Goal: Task Accomplishment & Management: Manage account settings

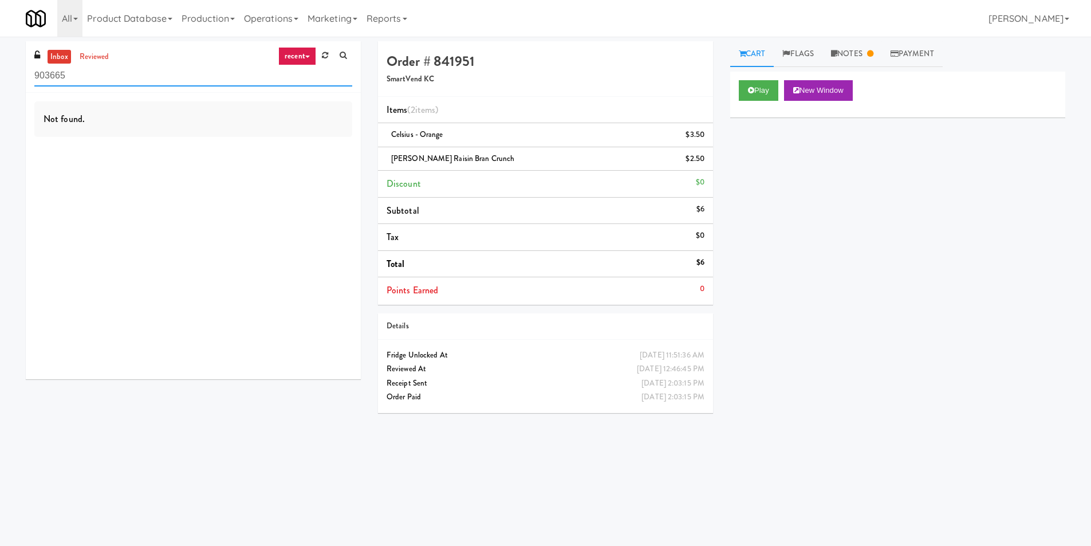
paste input "CC2 Drinks Cooler"
drag, startPoint x: 133, startPoint y: 88, endPoint x: 0, endPoint y: 120, distance: 137.2
click at [0, 120] on div "inbox reviewed recent all unclear take inventory issue suspicious failed recent…" at bounding box center [545, 271] width 1091 height 460
type input "CC2 Drinks Cooler"
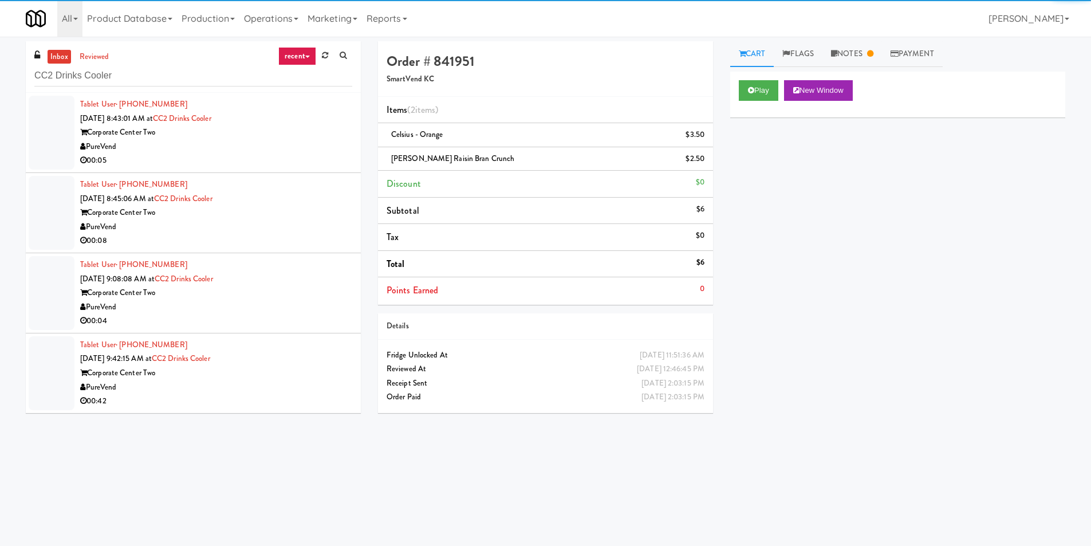
click at [285, 140] on div "PureVend" at bounding box center [216, 147] width 272 height 14
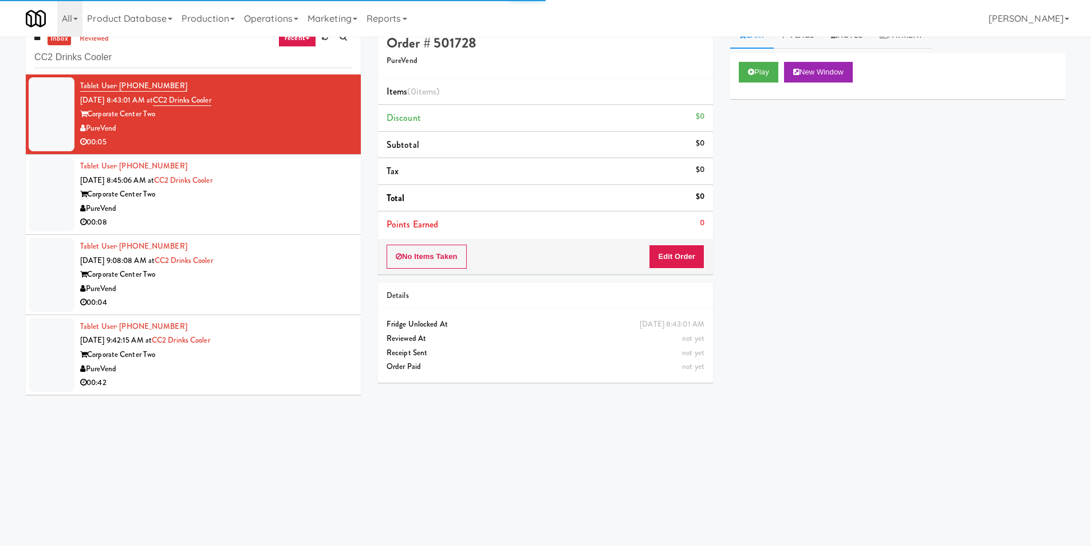
scroll to position [37, 0]
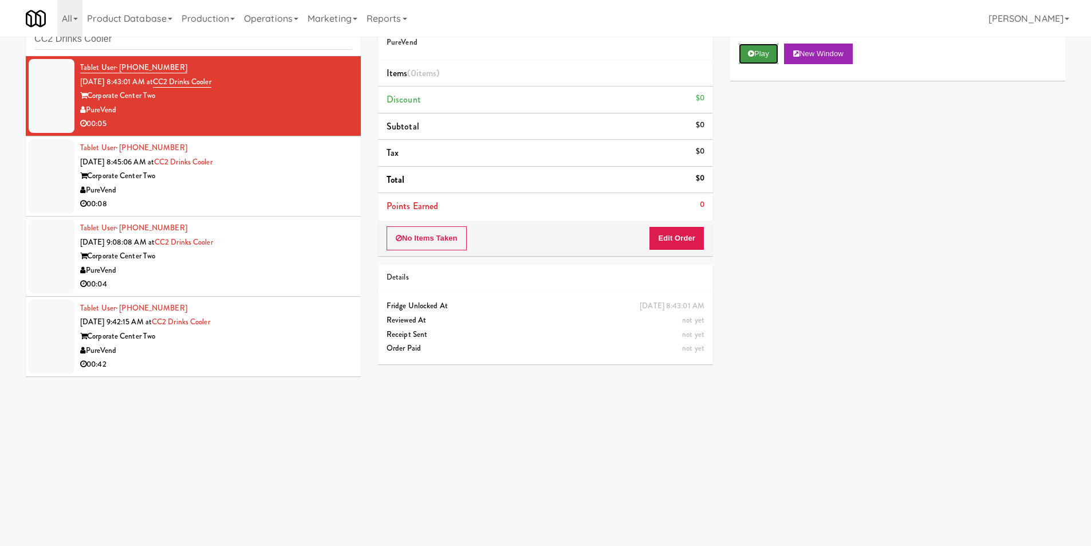
click at [759, 54] on button "Play" at bounding box center [759, 54] width 40 height 21
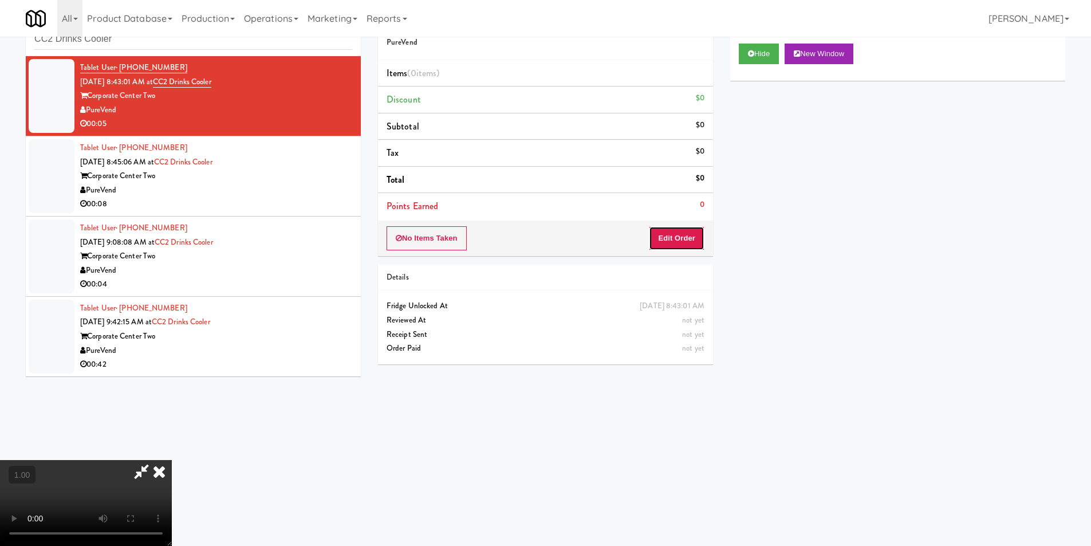
click at [682, 229] on button "Edit Order" at bounding box center [677, 238] width 56 height 24
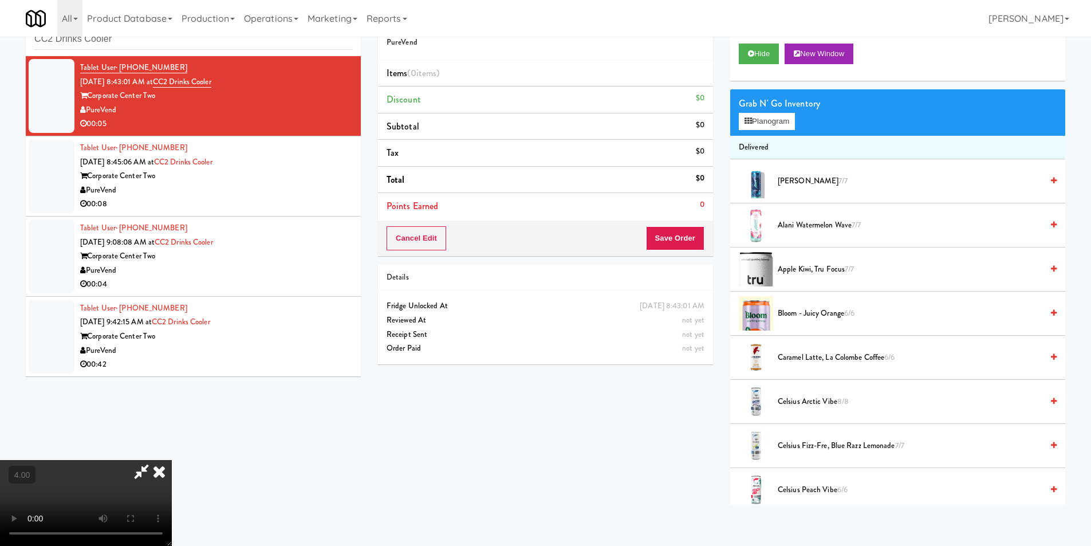
click at [767, 112] on div "Grab N' Go Inventory Planogram" at bounding box center [897, 112] width 335 height 46
click at [746, 120] on icon at bounding box center [747, 120] width 7 height 7
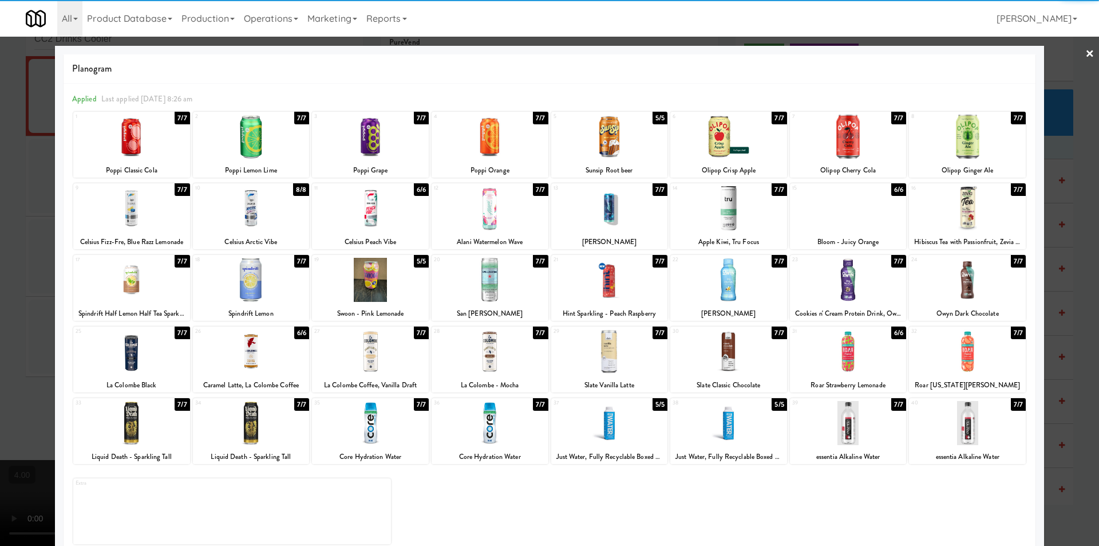
click at [699, 360] on div at bounding box center [729, 351] width 117 height 44
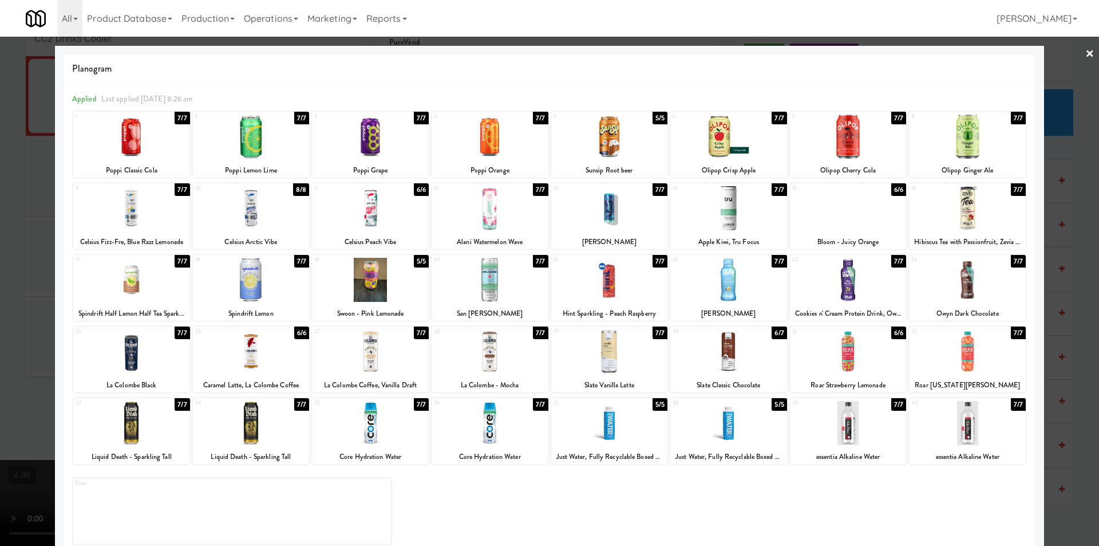
click at [3, 288] on div at bounding box center [549, 273] width 1099 height 546
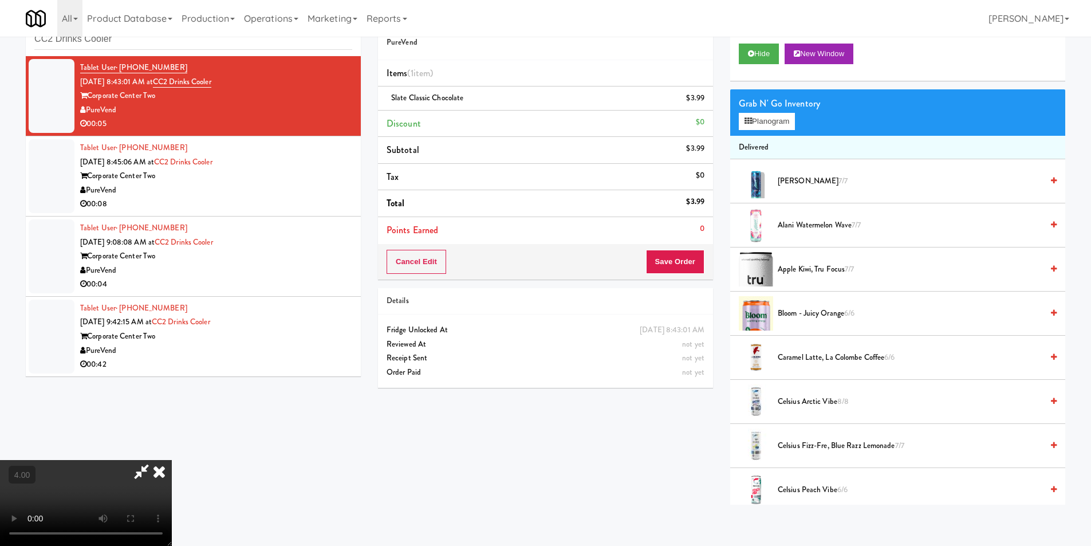
click at [172, 460] on video at bounding box center [86, 503] width 172 height 86
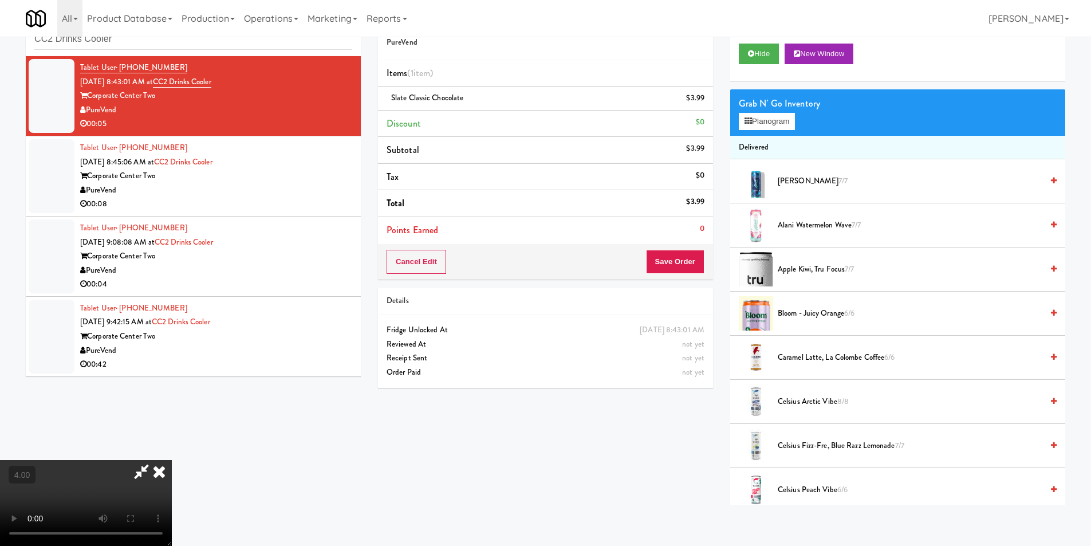
click at [172, 460] on video at bounding box center [86, 503] width 172 height 86
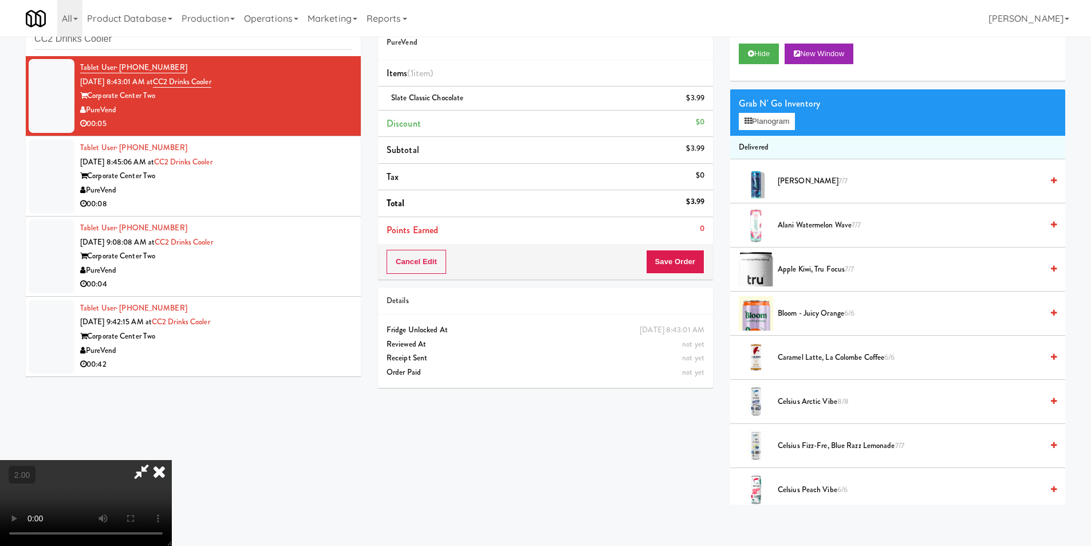
click at [172, 460] on video at bounding box center [86, 503] width 172 height 86
click at [744, 118] on button "Planogram" at bounding box center [767, 121] width 56 height 17
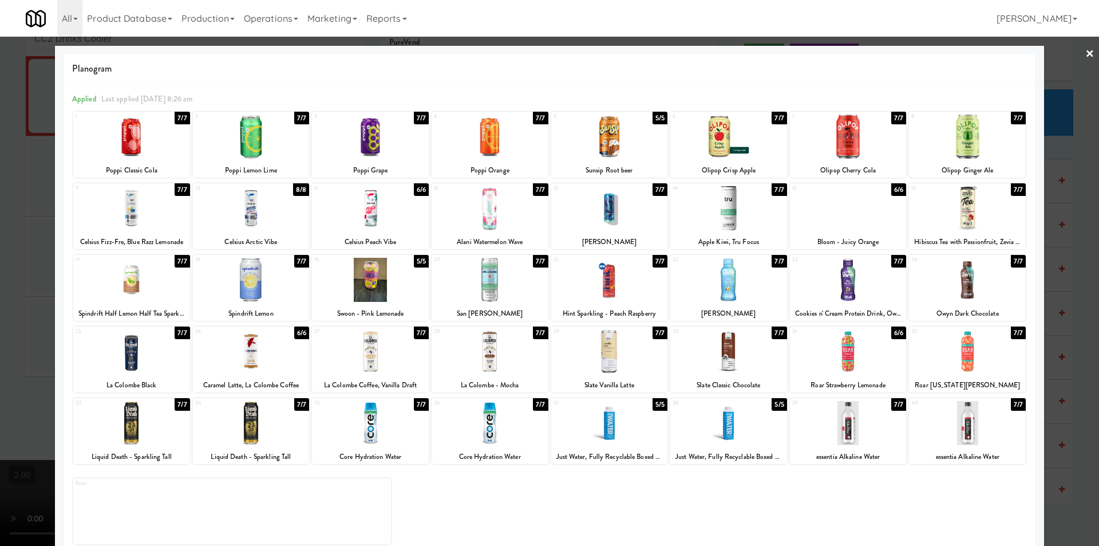
click at [1090, 373] on div at bounding box center [549, 273] width 1099 height 546
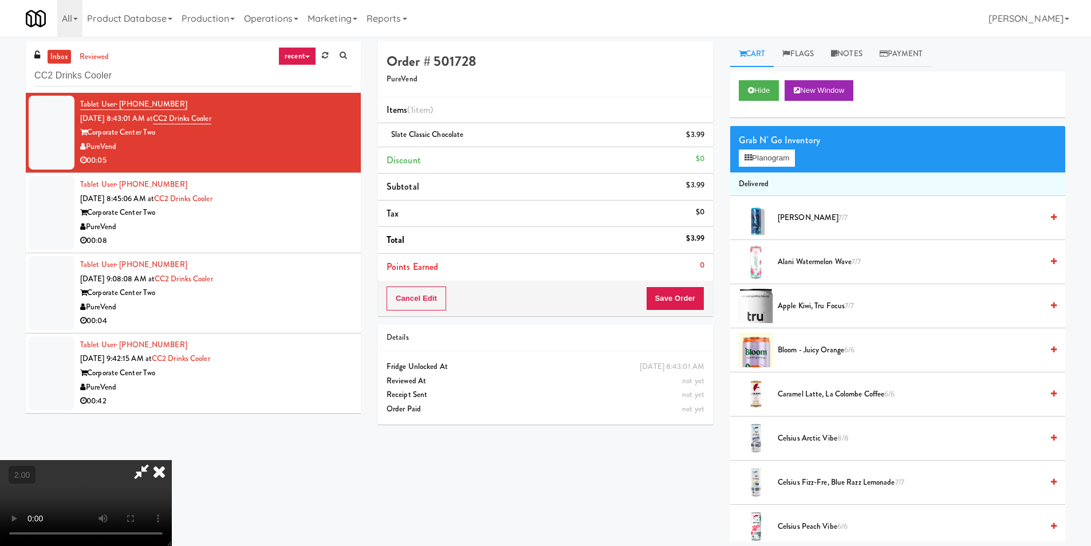
click at [172, 460] on icon at bounding box center [159, 471] width 25 height 23
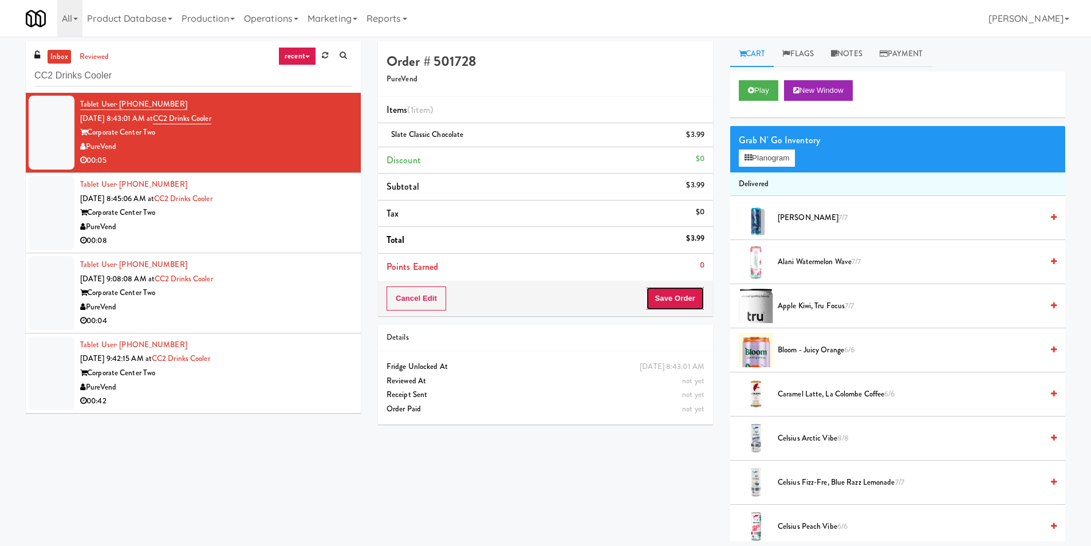
click at [688, 305] on button "Save Order" at bounding box center [675, 298] width 58 height 24
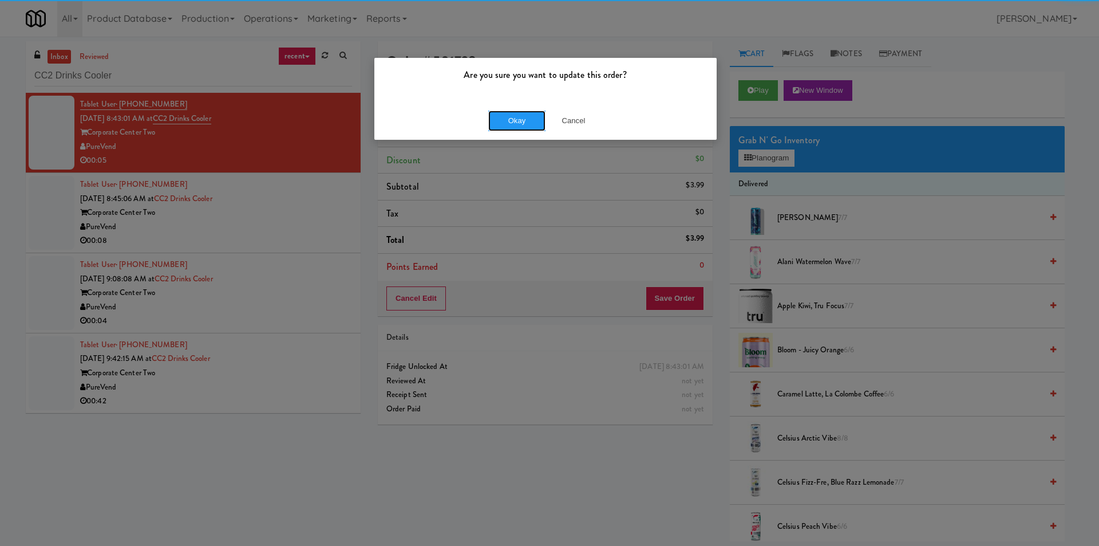
click at [536, 124] on button "Okay" at bounding box center [516, 121] width 57 height 21
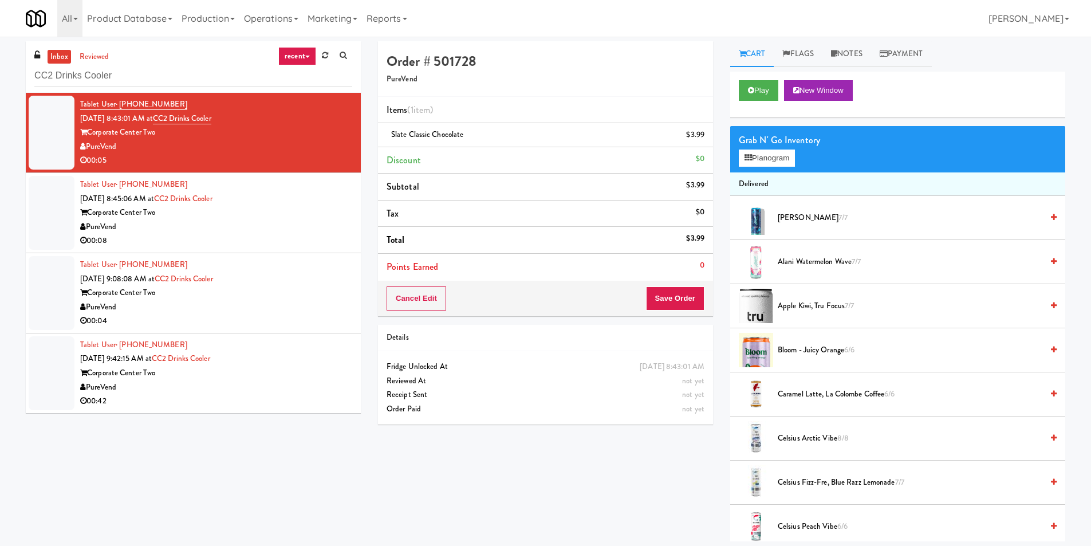
click at [330, 221] on div "PureVend" at bounding box center [216, 227] width 272 height 14
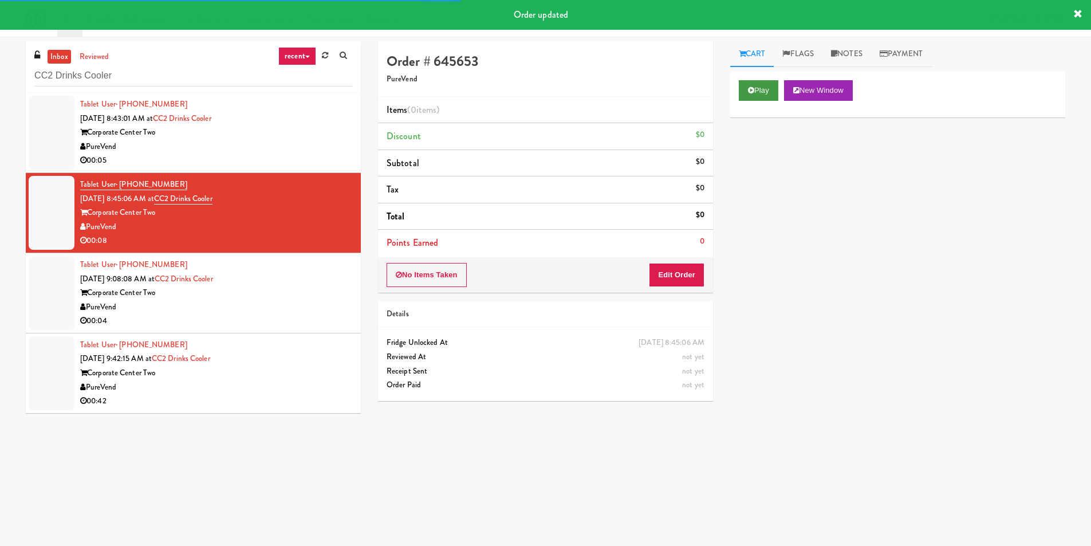
drag, startPoint x: 770, startPoint y: 75, endPoint x: 766, endPoint y: 92, distance: 17.2
click at [771, 82] on div "Play New Window" at bounding box center [897, 95] width 335 height 46
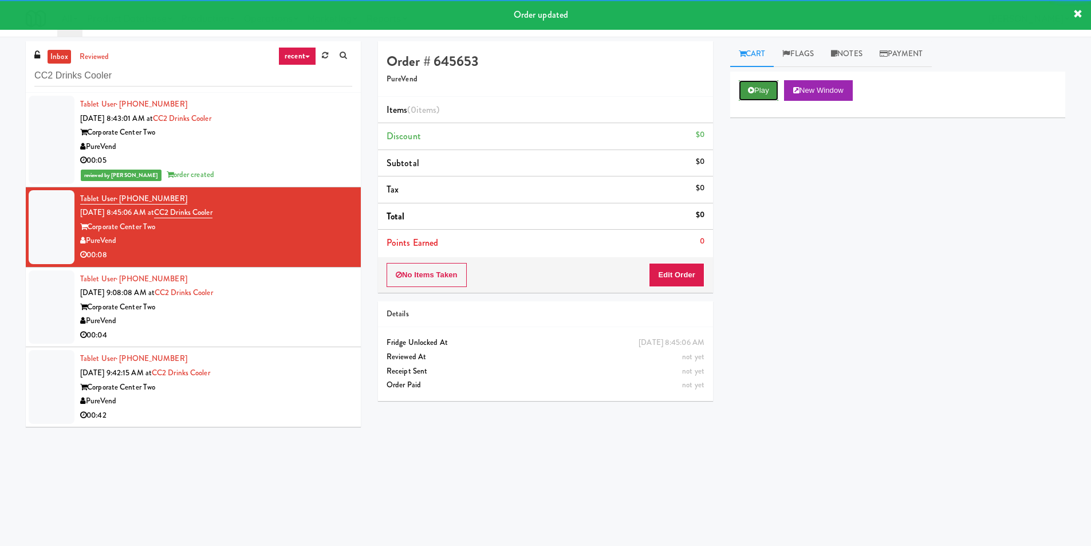
click at [766, 92] on button "Play" at bounding box center [759, 90] width 40 height 21
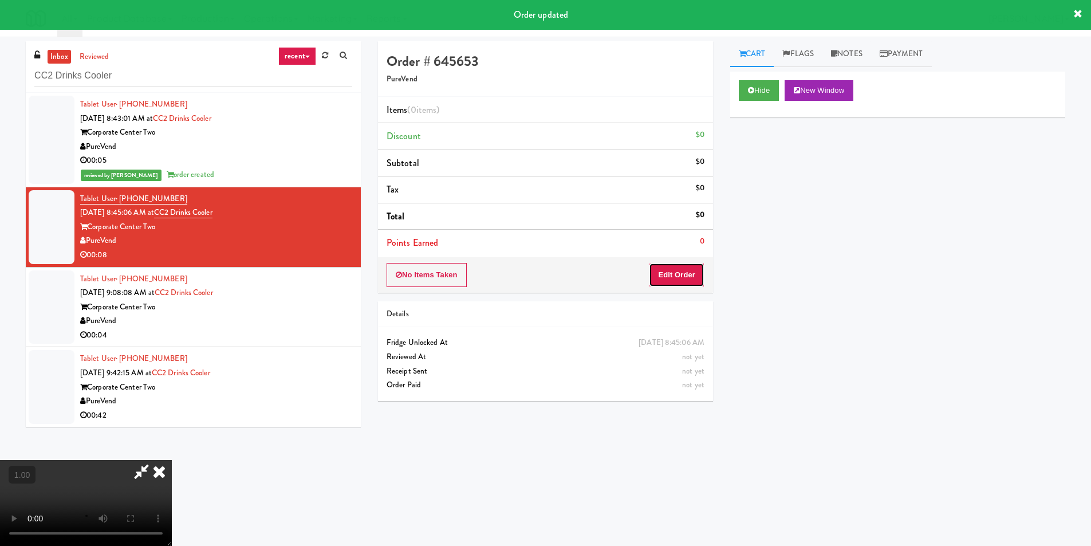
click at [688, 279] on button "Edit Order" at bounding box center [677, 275] width 56 height 24
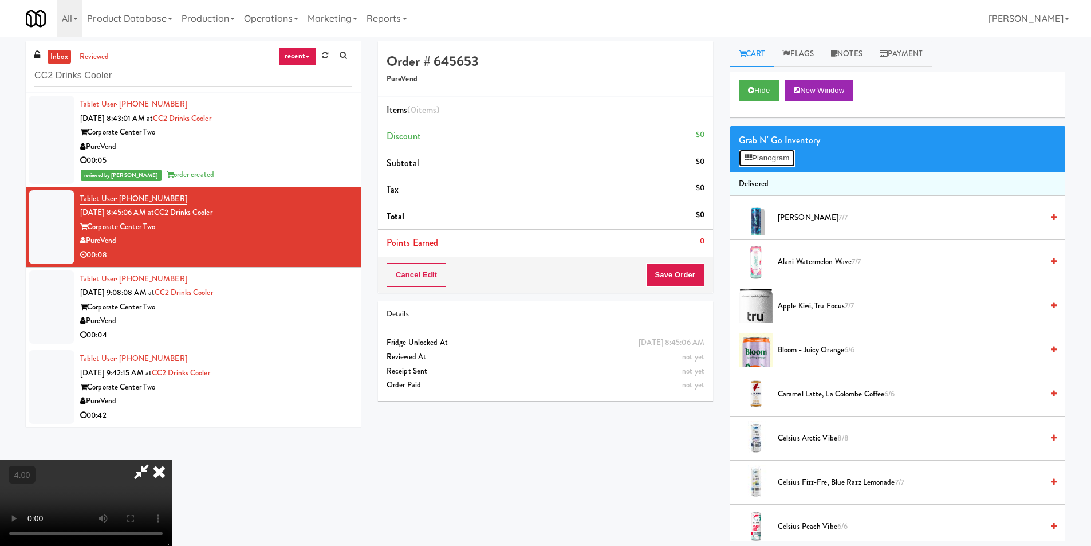
drag, startPoint x: 752, startPoint y: 165, endPoint x: 759, endPoint y: 157, distance: 10.7
click at [753, 163] on button "Planogram" at bounding box center [767, 157] width 56 height 17
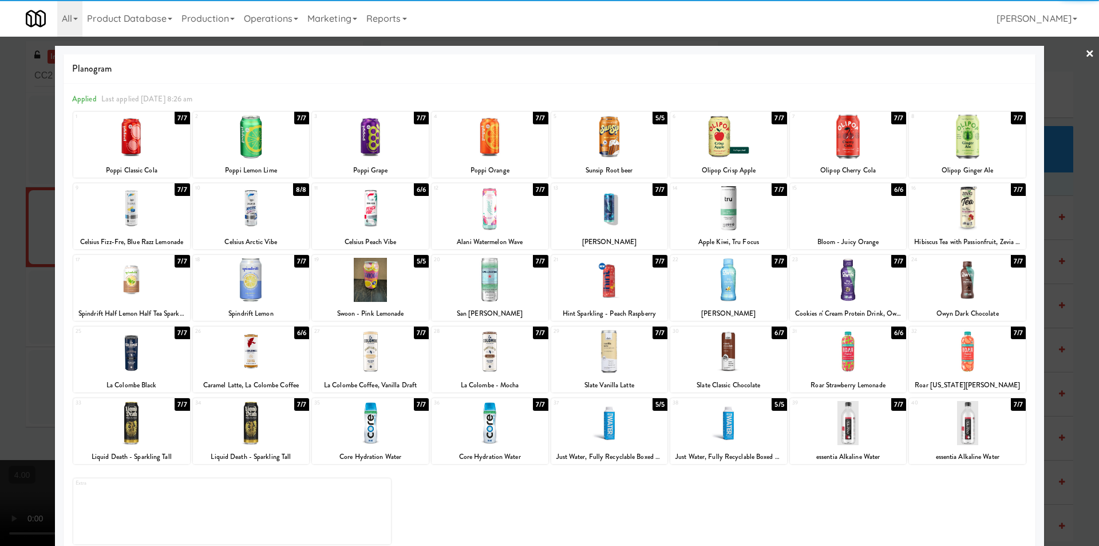
drag, startPoint x: 373, startPoint y: 212, endPoint x: 295, endPoint y: 205, distance: 77.7
click at [373, 211] on div at bounding box center [370, 208] width 117 height 44
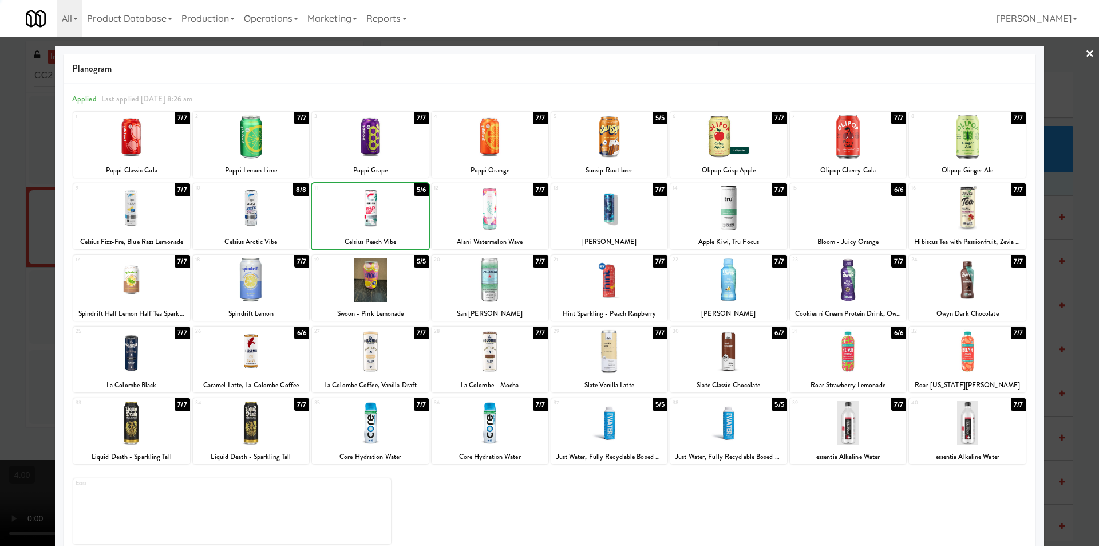
drag, startPoint x: 0, startPoint y: 224, endPoint x: 112, endPoint y: 233, distance: 112.0
click at [18, 220] on div at bounding box center [549, 273] width 1099 height 546
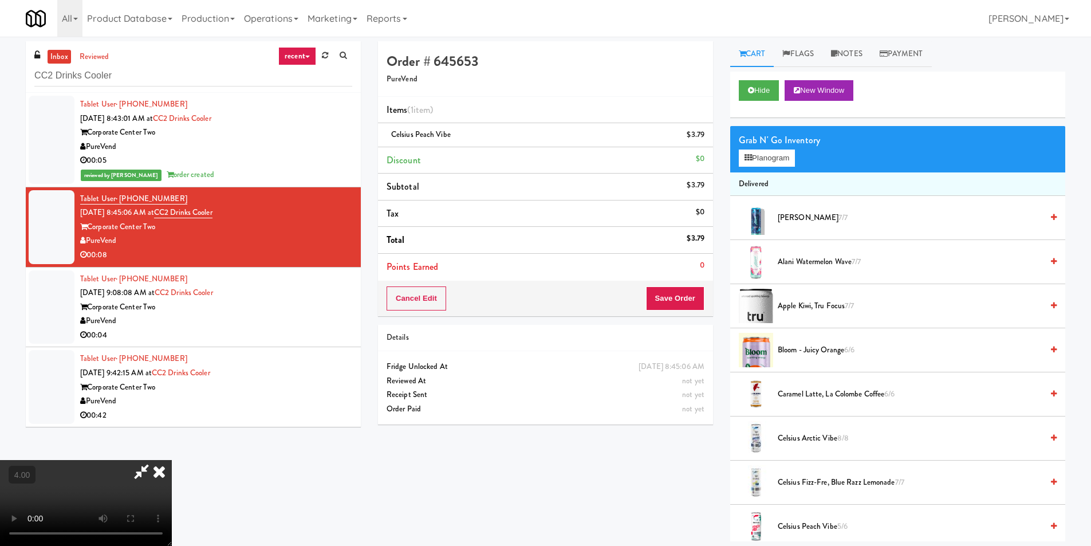
click at [172, 460] on icon at bounding box center [159, 471] width 25 height 23
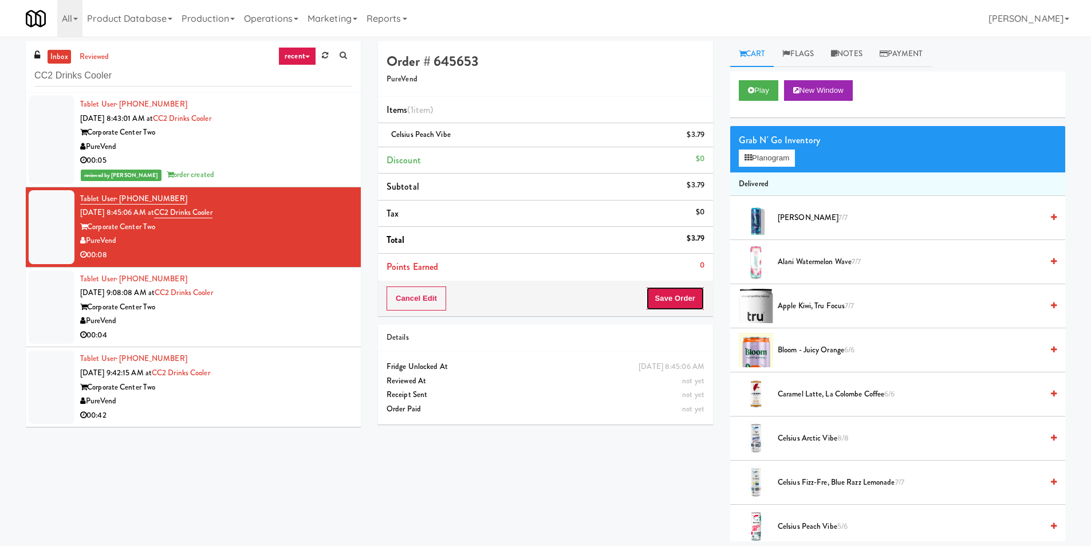
drag, startPoint x: 668, startPoint y: 288, endPoint x: 656, endPoint y: 287, distance: 12.7
click at [668, 288] on button "Save Order" at bounding box center [675, 298] width 58 height 24
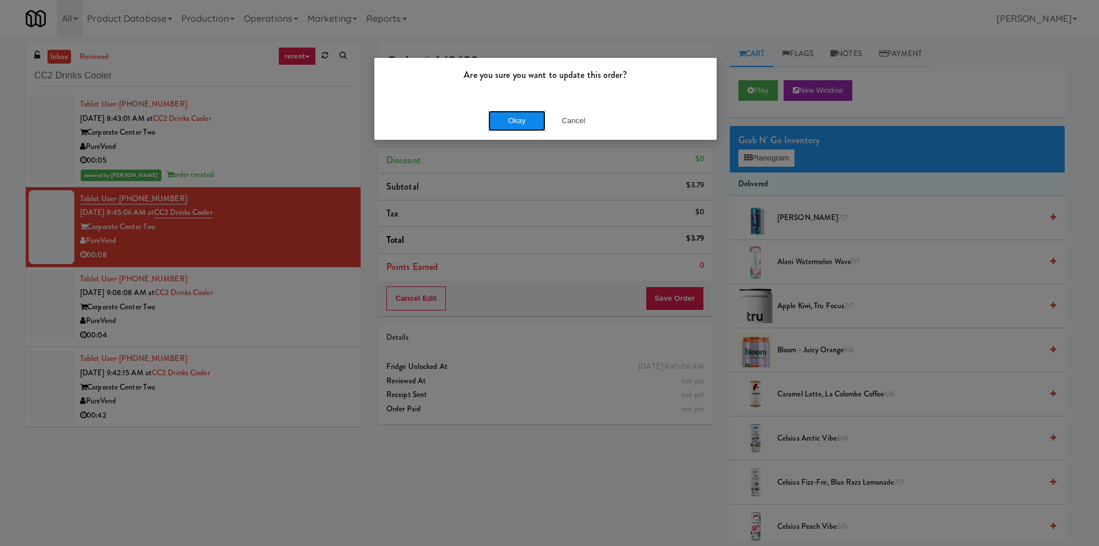
click at [533, 127] on button "Okay" at bounding box center [516, 121] width 57 height 21
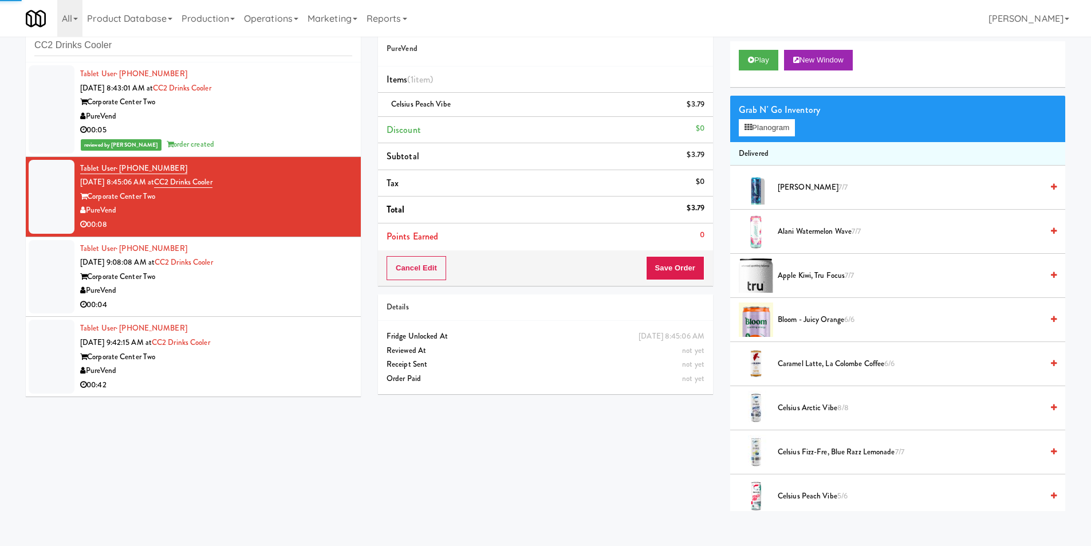
scroll to position [37, 0]
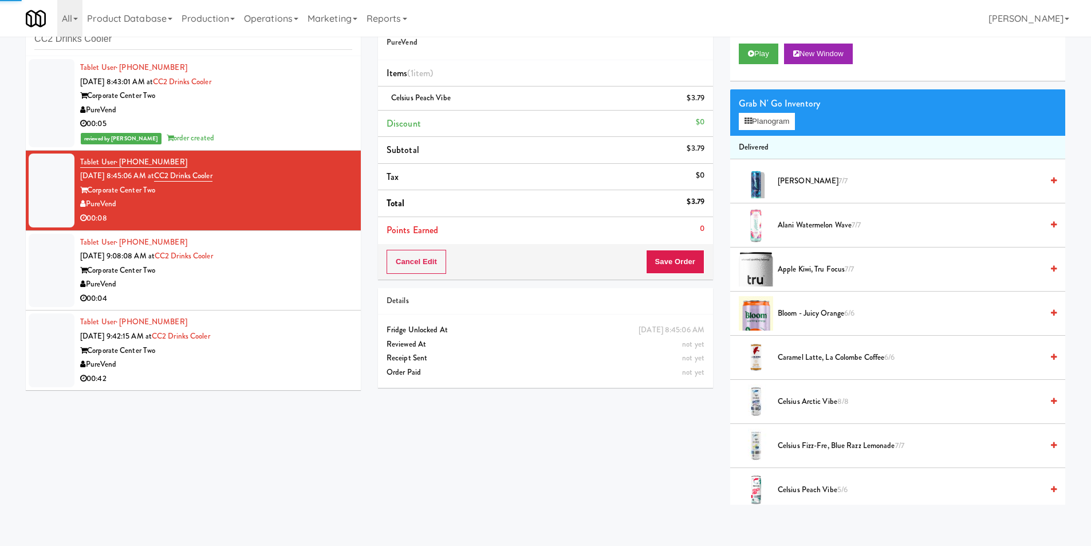
click at [311, 287] on div "PureVend" at bounding box center [216, 284] width 272 height 14
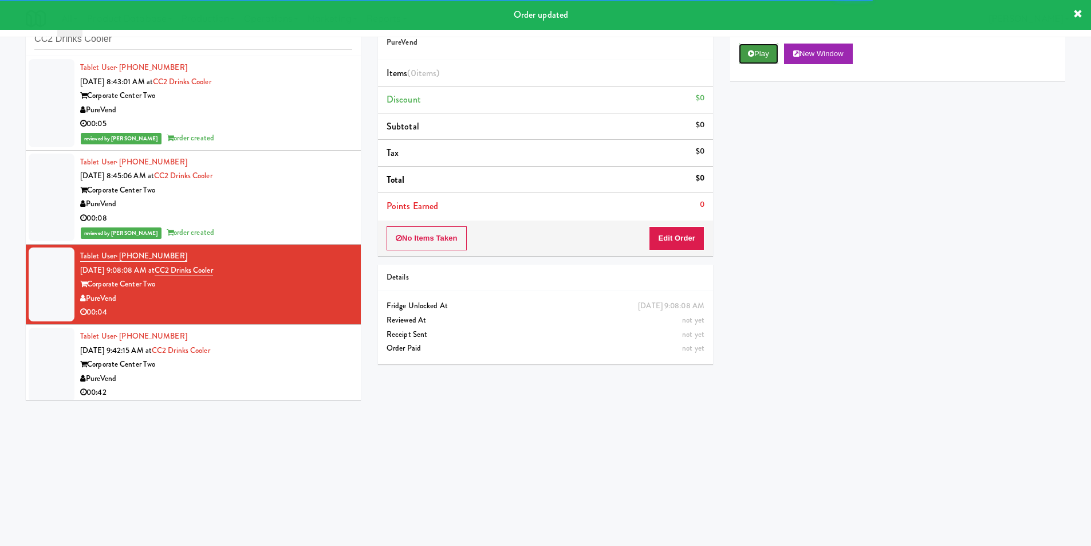
drag, startPoint x: 751, startPoint y: 54, endPoint x: 710, endPoint y: 113, distance: 72.4
click at [750, 55] on icon at bounding box center [751, 53] width 6 height 7
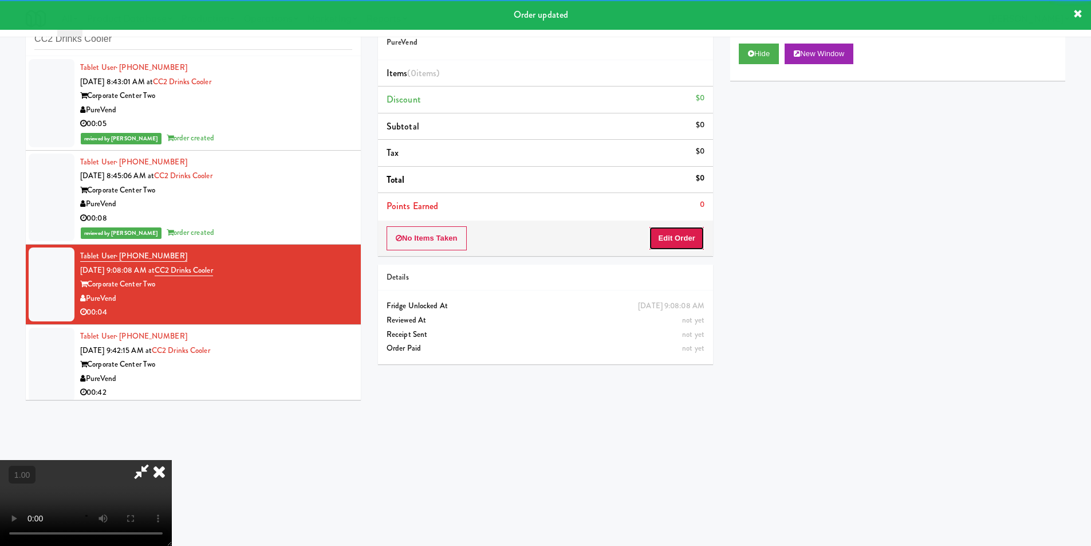
drag, startPoint x: 667, startPoint y: 245, endPoint x: 655, endPoint y: 211, distance: 35.5
click at [667, 244] on button "Edit Order" at bounding box center [677, 238] width 56 height 24
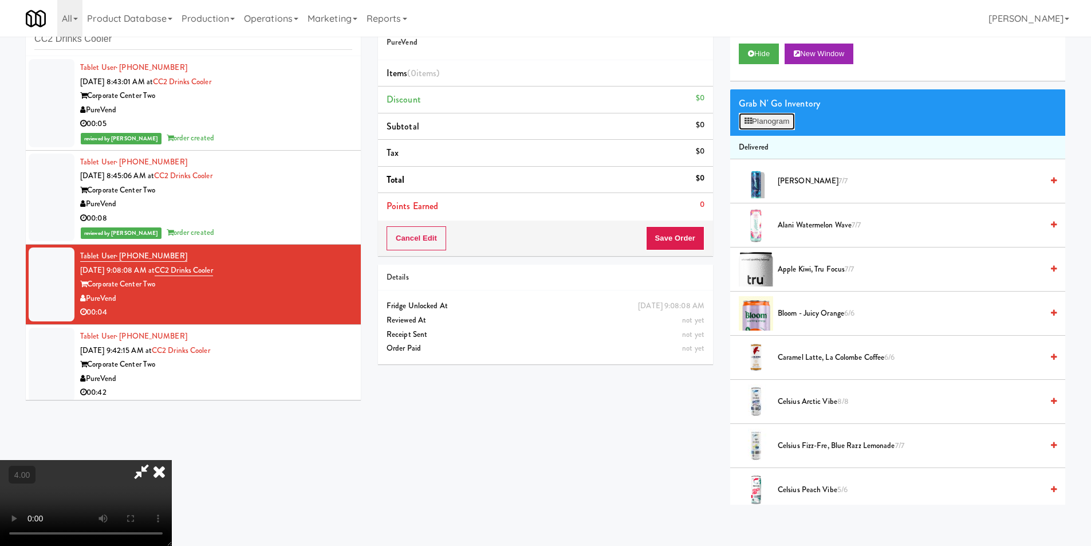
click at [745, 123] on icon at bounding box center [747, 120] width 7 height 7
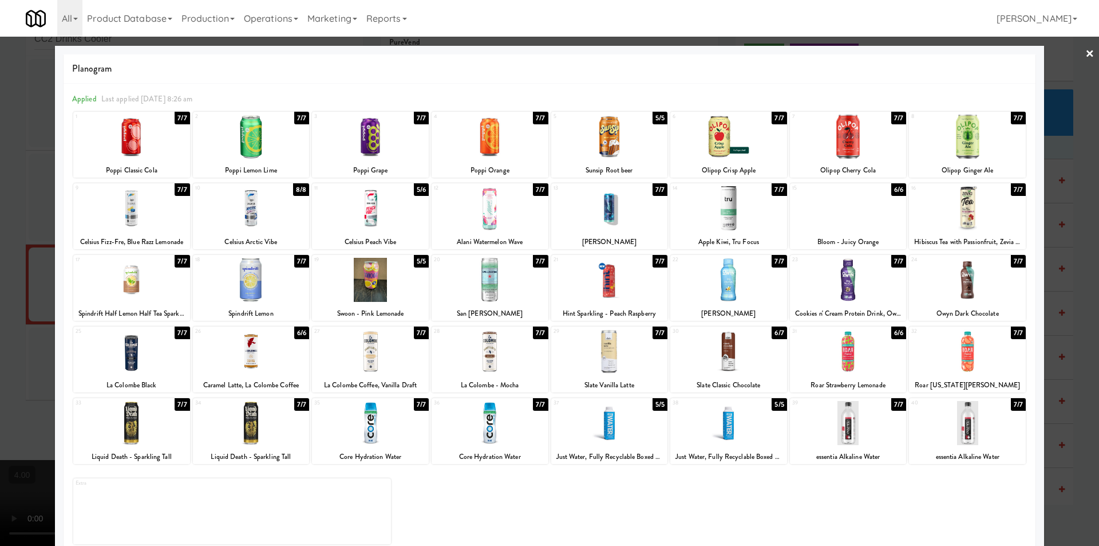
click at [511, 207] on div at bounding box center [490, 208] width 117 height 44
click at [1, 276] on div at bounding box center [549, 273] width 1099 height 546
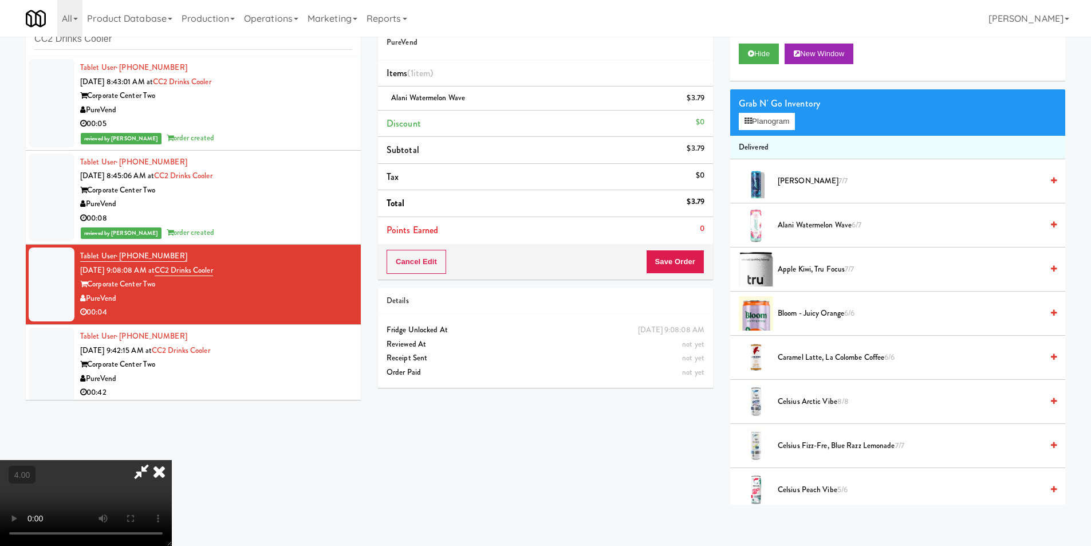
click at [172, 460] on video at bounding box center [86, 503] width 172 height 86
click at [756, 130] on div "Grab N' Go Inventory Planogram" at bounding box center [897, 112] width 335 height 46
drag, startPoint x: 787, startPoint y: 124, endPoint x: 770, endPoint y: 123, distance: 16.6
click at [787, 123] on button "Planogram" at bounding box center [767, 121] width 56 height 17
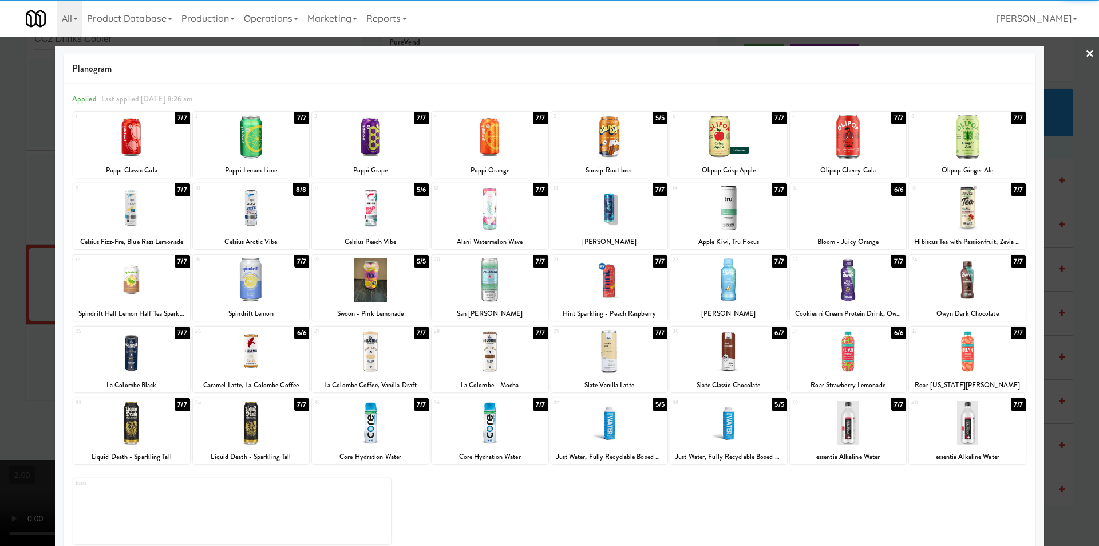
click at [0, 254] on div at bounding box center [549, 273] width 1099 height 546
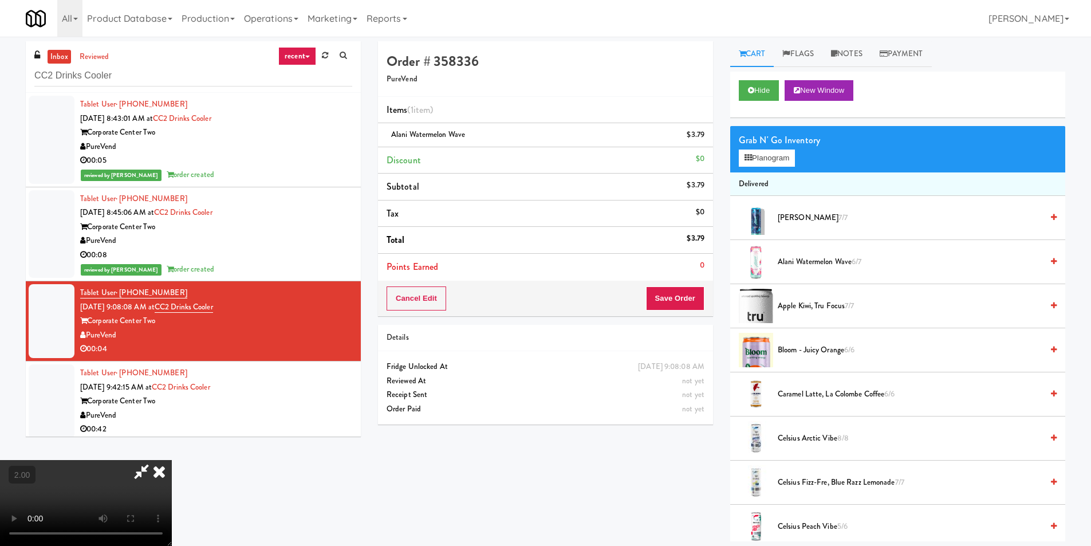
click at [172, 460] on icon at bounding box center [159, 471] width 25 height 23
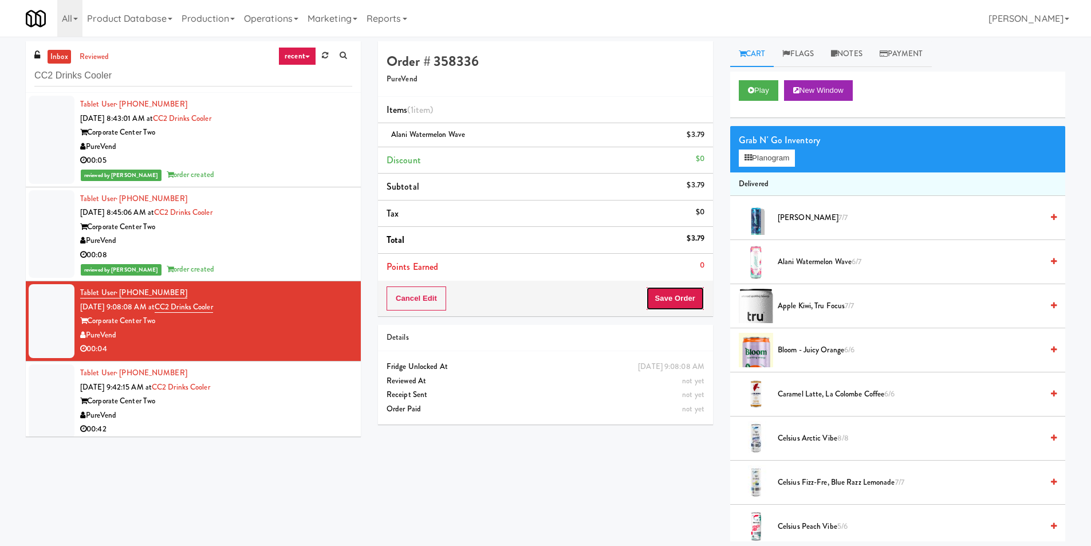
click at [661, 300] on button "Save Order" at bounding box center [675, 298] width 58 height 24
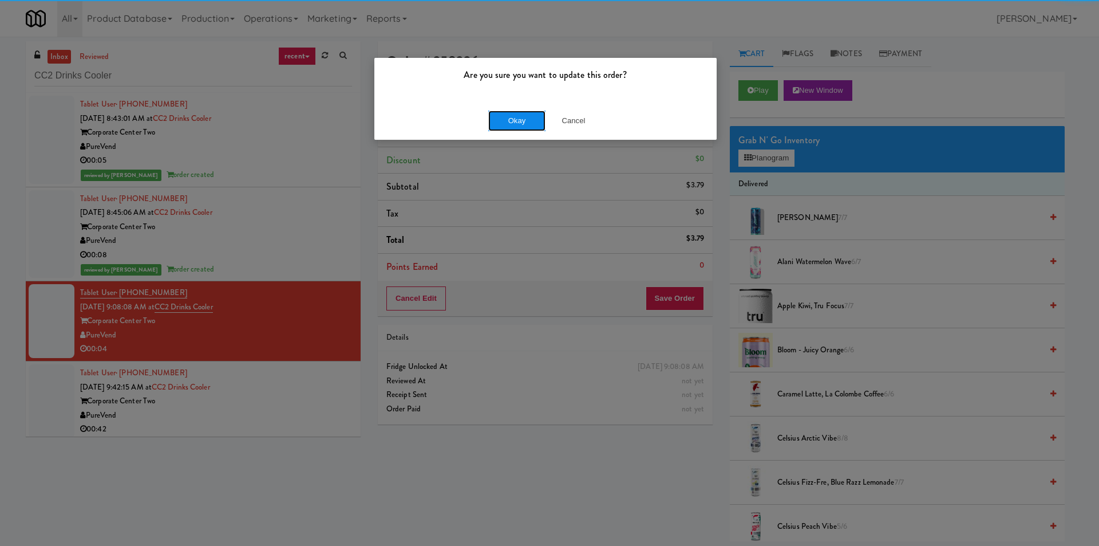
click at [525, 120] on button "Okay" at bounding box center [516, 121] width 57 height 21
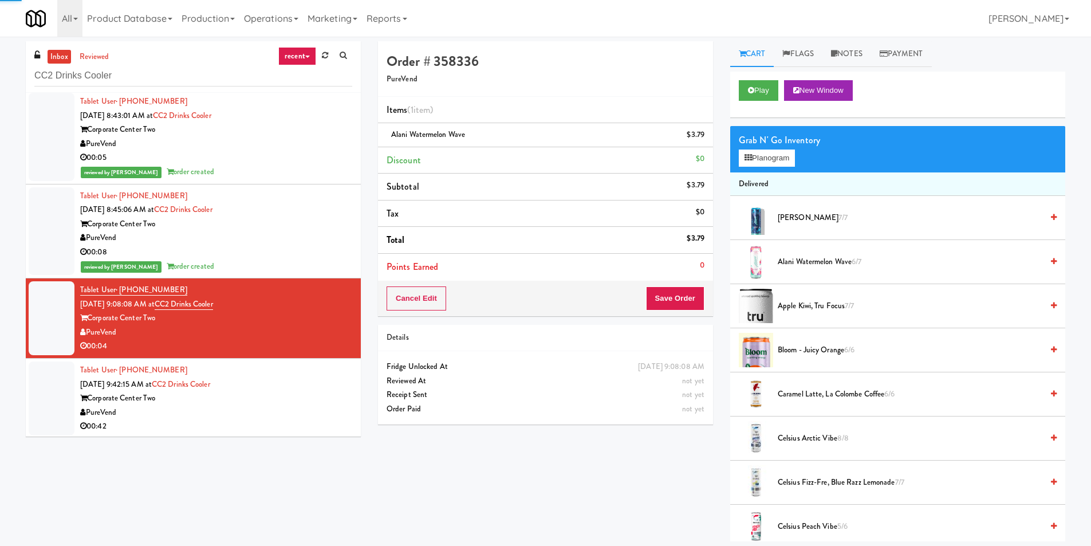
scroll to position [5, 0]
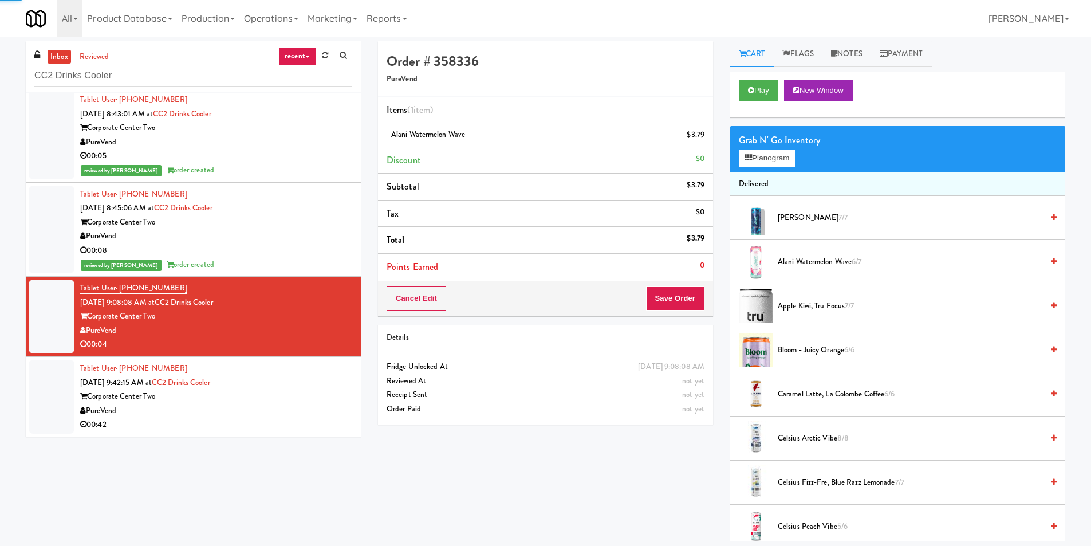
click at [282, 398] on div "Corporate Center Two" at bounding box center [216, 396] width 272 height 14
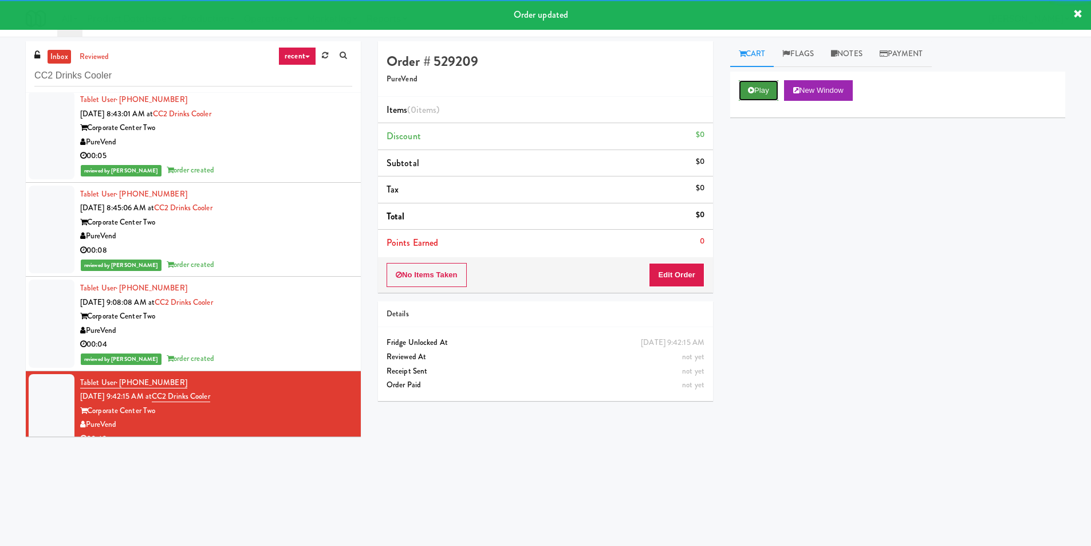
click at [762, 89] on button "Play" at bounding box center [759, 90] width 40 height 21
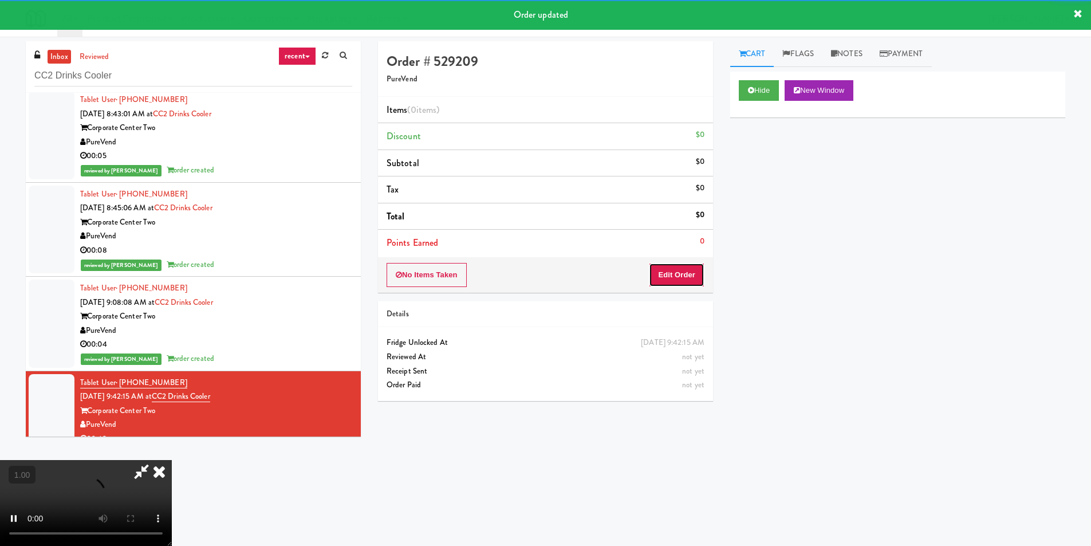
click at [668, 283] on button "Edit Order" at bounding box center [677, 275] width 56 height 24
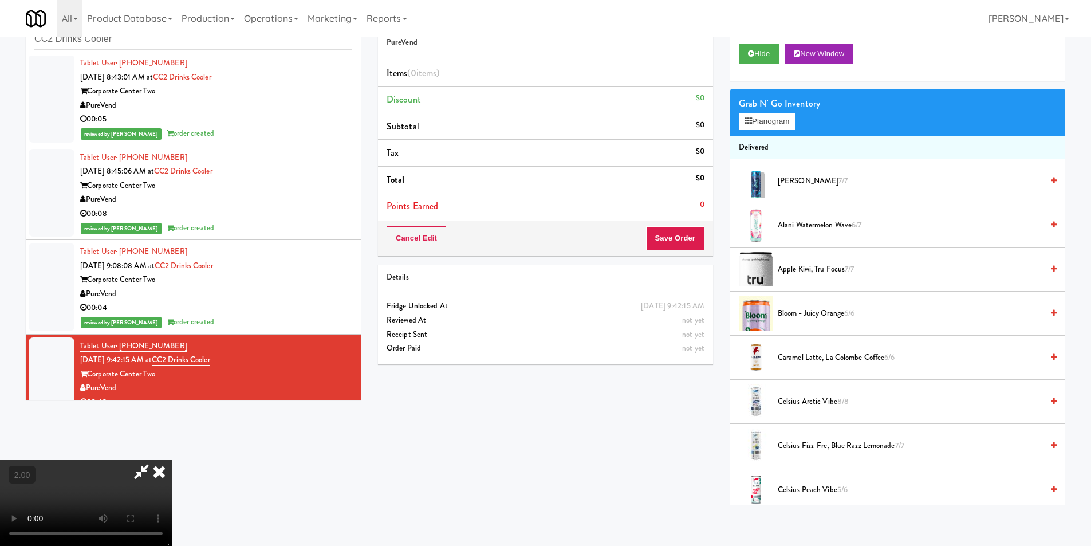
scroll to position [173, 0]
drag, startPoint x: 233, startPoint y: 339, endPoint x: 239, endPoint y: 340, distance: 6.3
click at [172, 460] on video at bounding box center [86, 503] width 172 height 86
click at [752, 123] on button "Planogram" at bounding box center [767, 121] width 56 height 17
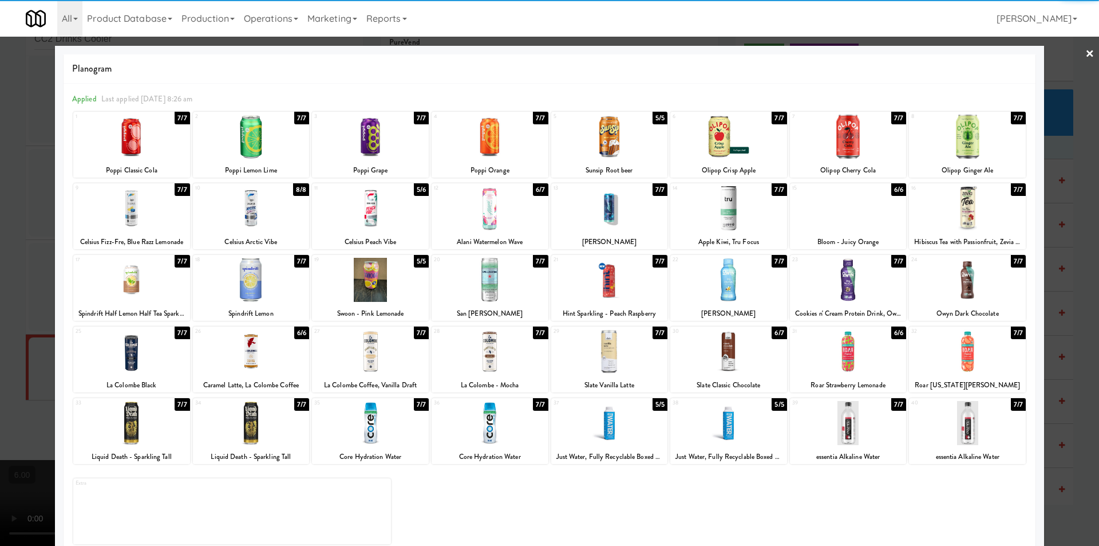
drag, startPoint x: 521, startPoint y: 210, endPoint x: 494, endPoint y: 219, distance: 28.6
click at [521, 209] on div at bounding box center [490, 208] width 117 height 44
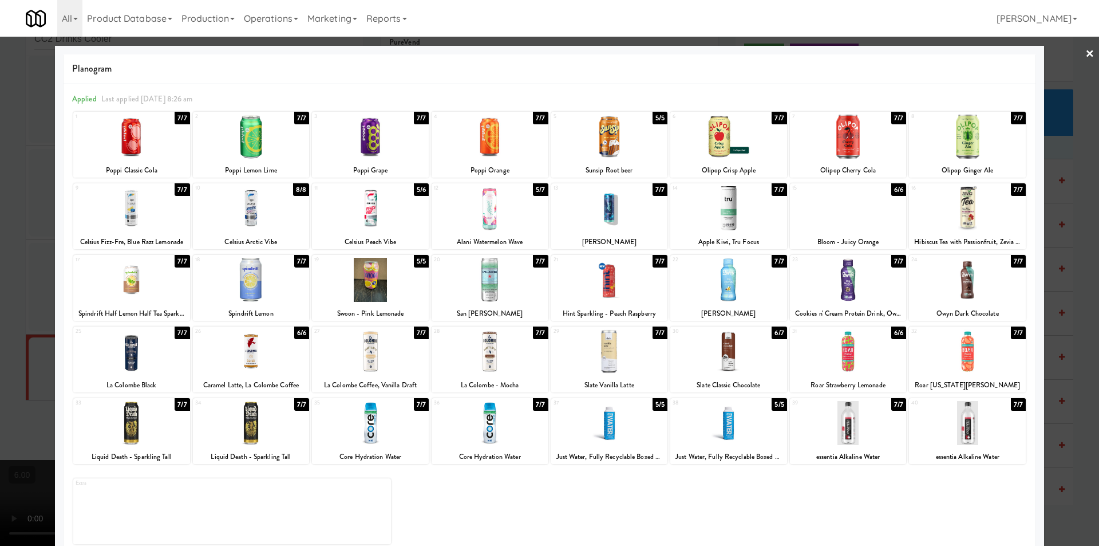
click at [250, 354] on div at bounding box center [251, 351] width 117 height 44
drag, startPoint x: 0, startPoint y: 317, endPoint x: 7, endPoint y: 317, distance: 7.4
click at [5, 317] on div at bounding box center [549, 273] width 1099 height 546
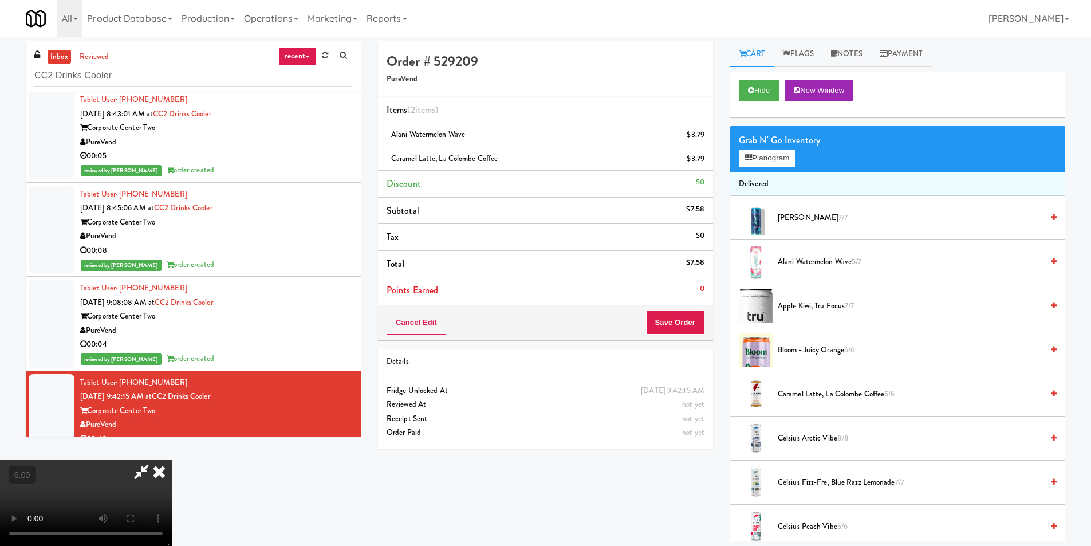
click at [172, 460] on icon at bounding box center [159, 471] width 25 height 23
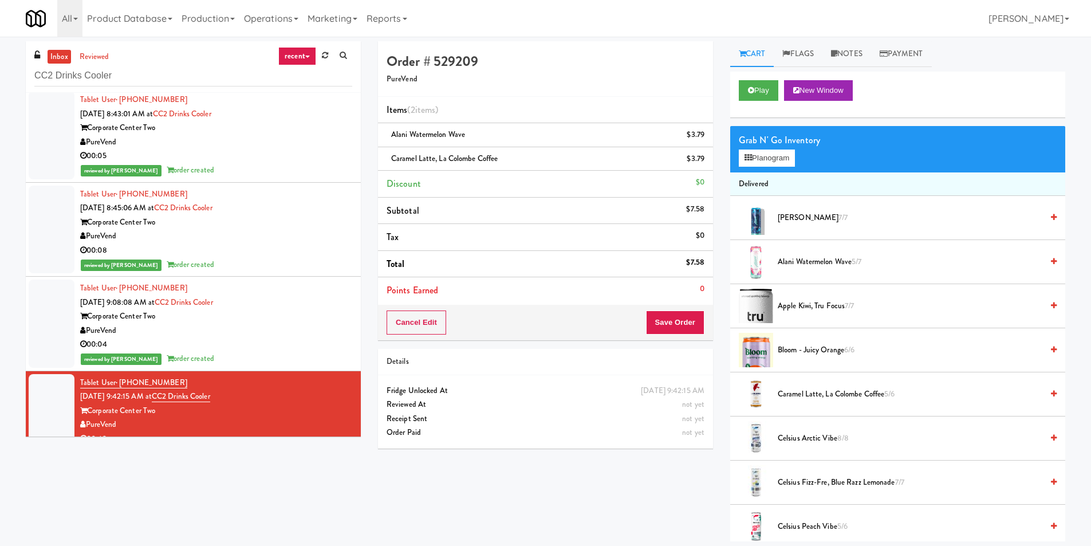
click at [693, 337] on div "Cancel Edit Save Order" at bounding box center [545, 323] width 335 height 36
click at [684, 329] on button "Save Order" at bounding box center [675, 322] width 58 height 24
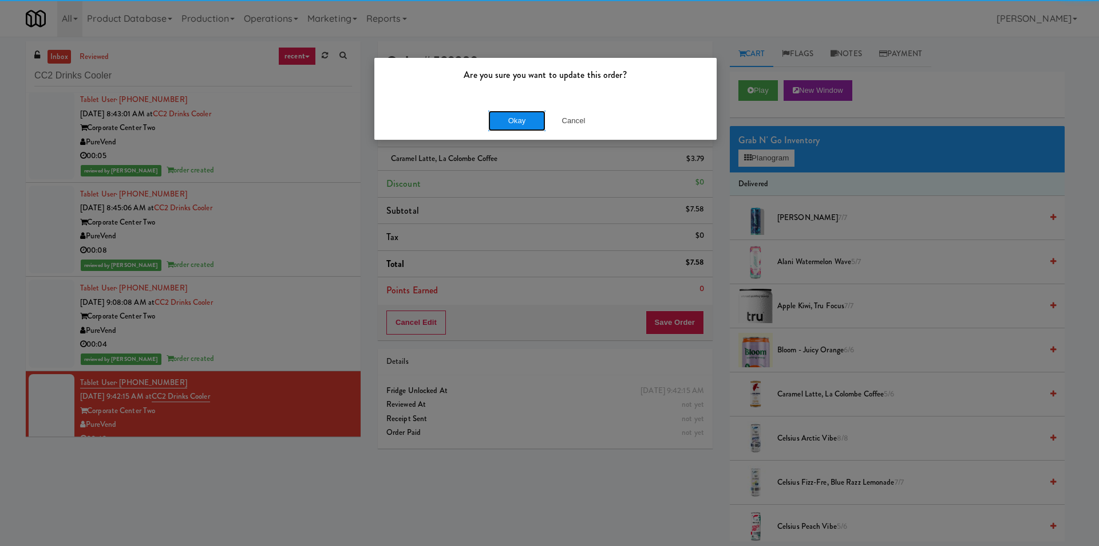
click at [520, 123] on button "Okay" at bounding box center [516, 121] width 57 height 21
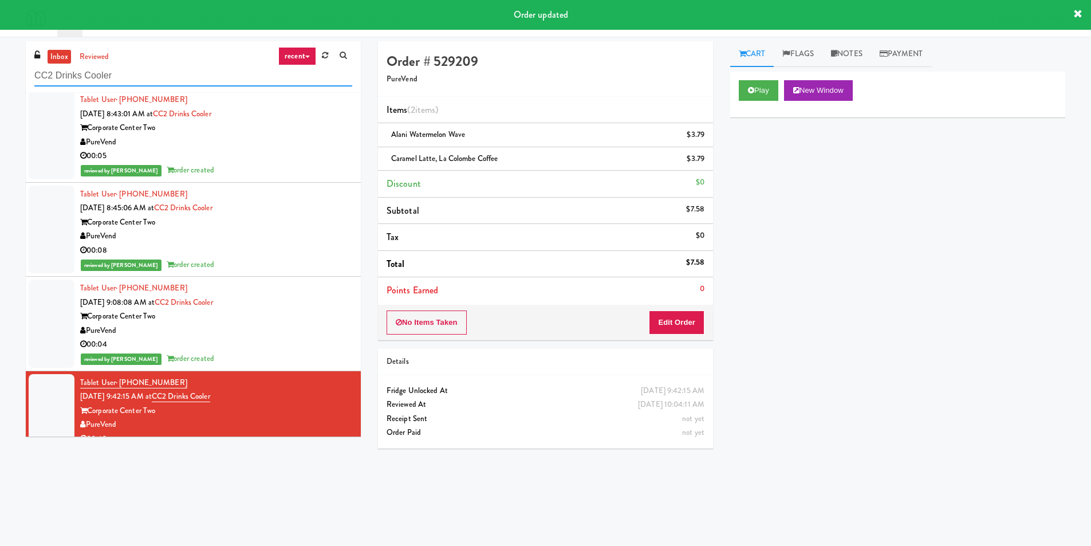
paste input "2775 - Cafeteria - Boston Scientific"
drag, startPoint x: 234, startPoint y: 71, endPoint x: 0, endPoint y: 114, distance: 237.6
click at [0, 113] on div "inbox reviewed recent all unclear take inventory issue suspicious failed recent…" at bounding box center [545, 271] width 1091 height 460
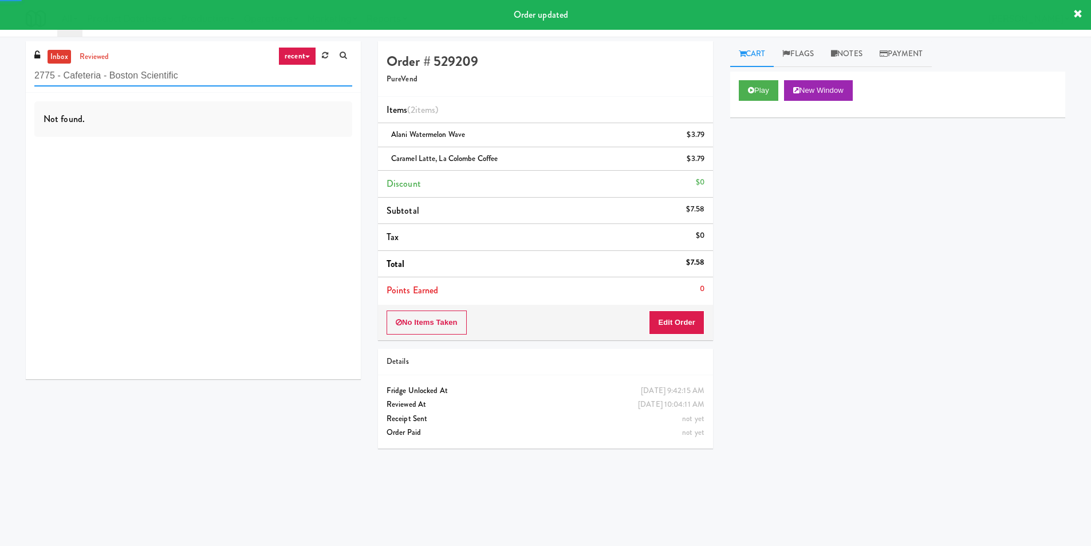
type input "2775 - Cafeteria - Boston Scientific"
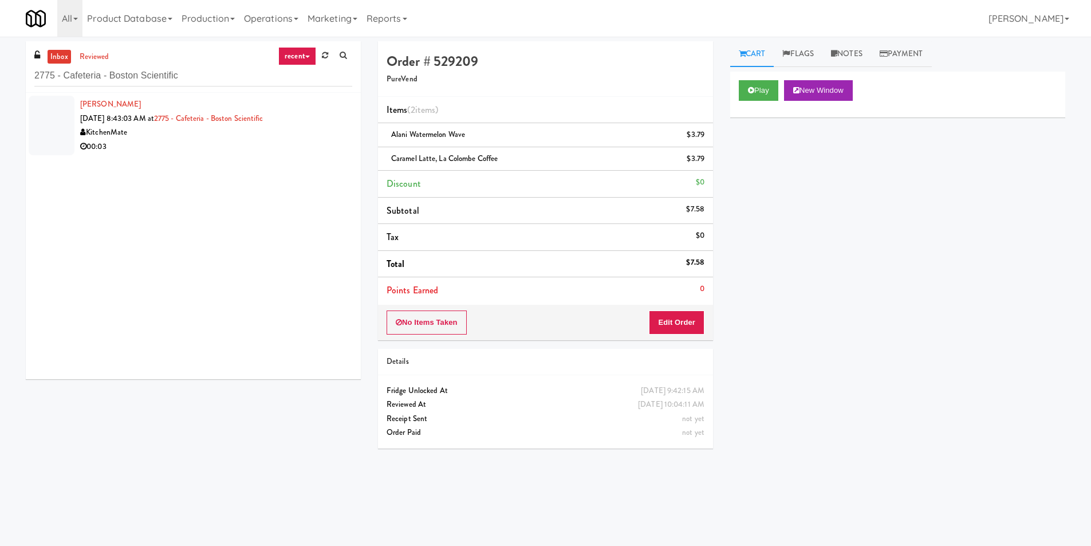
click at [281, 153] on div "00:03" at bounding box center [216, 147] width 272 height 14
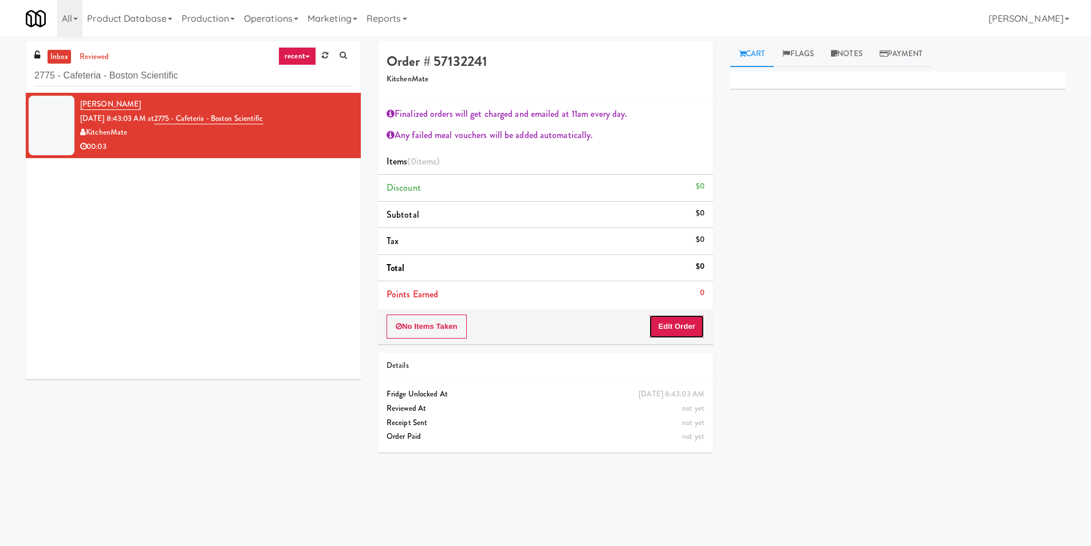
click at [690, 326] on button "Edit Order" at bounding box center [677, 326] width 56 height 24
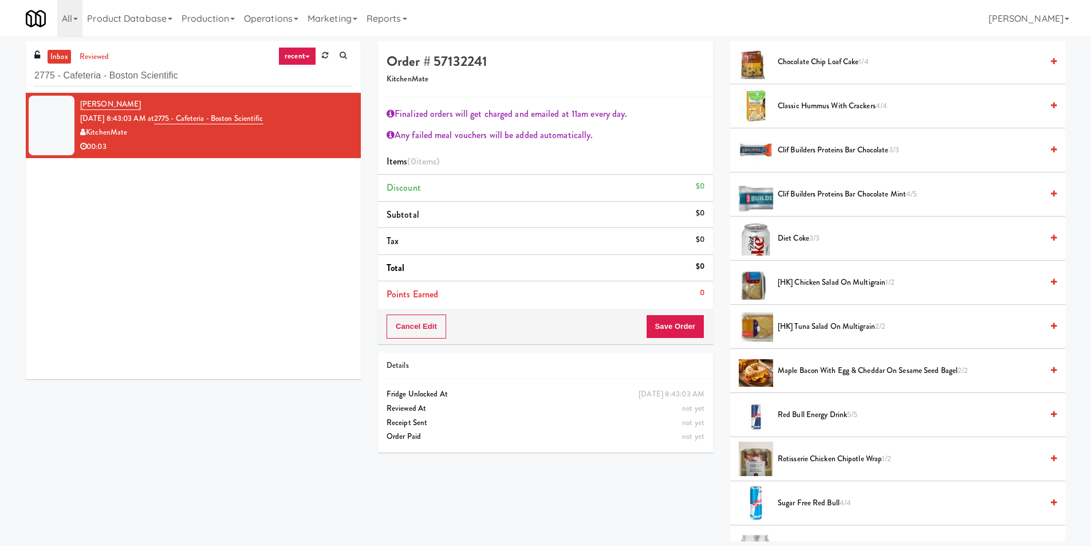
scroll to position [229, 0]
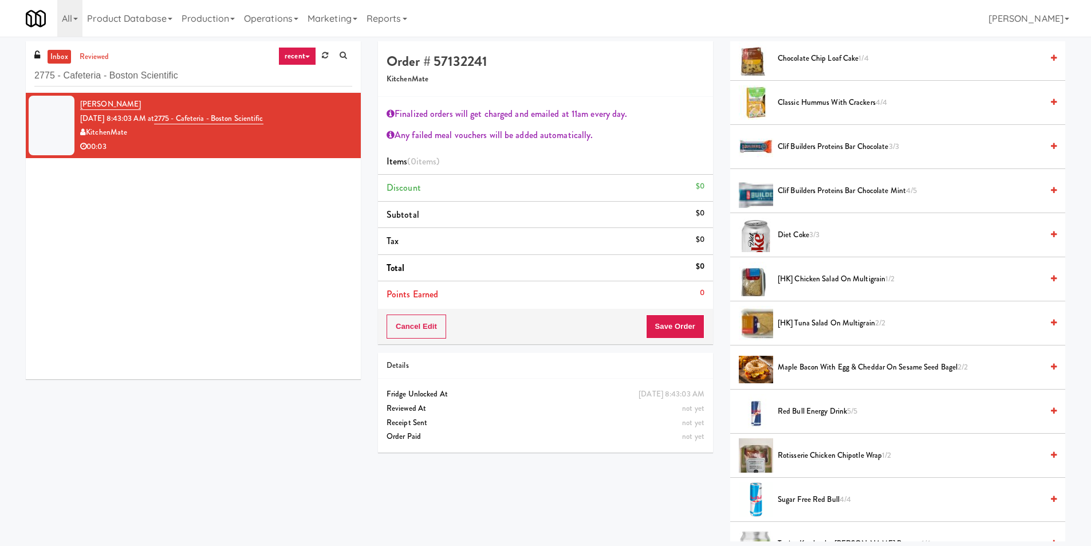
click at [875, 331] on li "[HK] Tuna Salad on Multigrain 2/2" at bounding box center [897, 323] width 335 height 44
click at [931, 326] on span "[HK] Tuna Salad on Multigrain 2/2" at bounding box center [910, 323] width 265 height 14
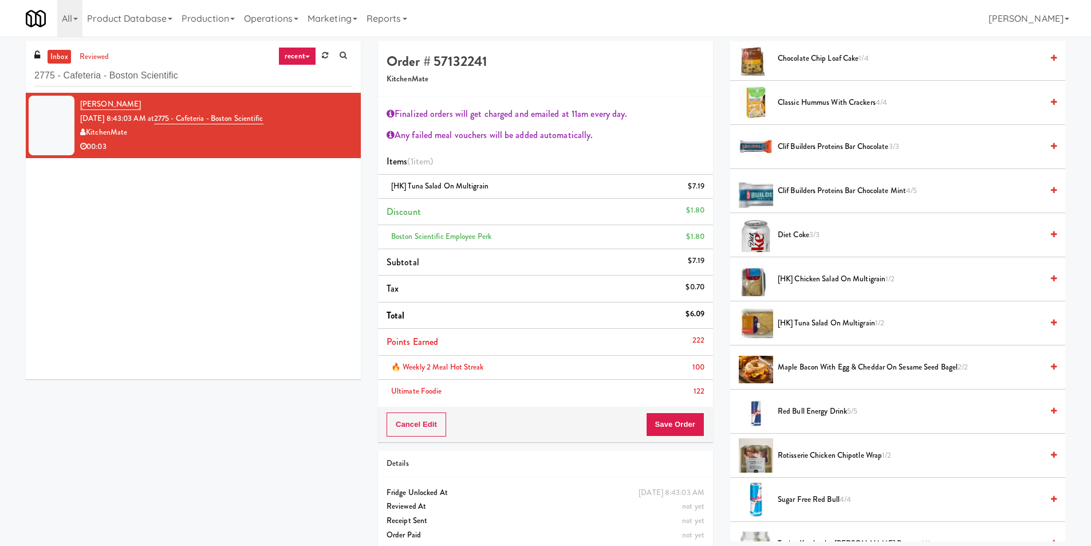
click at [657, 403] on div "Finalized orders will get charged and emailed at 11am every day. Any failed mea…" at bounding box center [545, 252] width 335 height 310
click at [671, 420] on button "Save Order" at bounding box center [675, 424] width 58 height 24
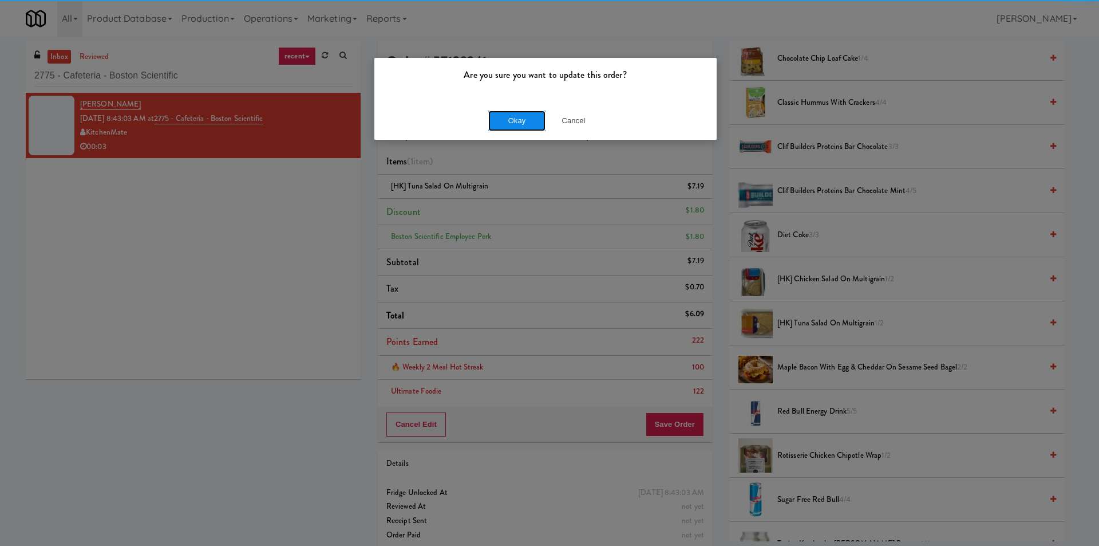
click at [518, 113] on button "Okay" at bounding box center [516, 121] width 57 height 21
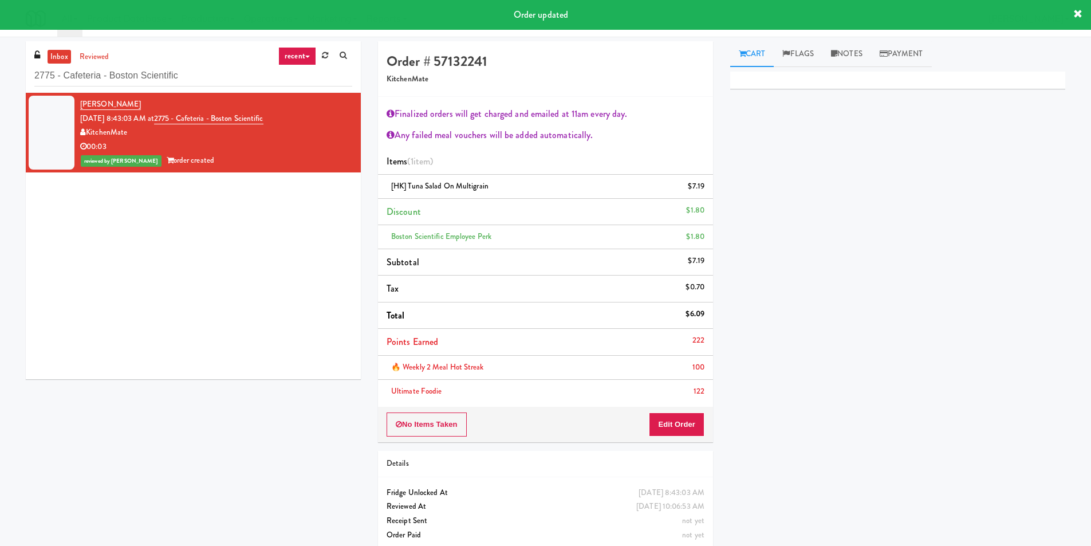
scroll to position [0, 0]
drag, startPoint x: 213, startPoint y: 74, endPoint x: 21, endPoint y: 129, distance: 200.1
click at [18, 129] on div "inbox reviewed recent all unclear take inventory issue suspicious failed recent…" at bounding box center [193, 214] width 352 height 346
paste input "TC Combo Cooler Left"
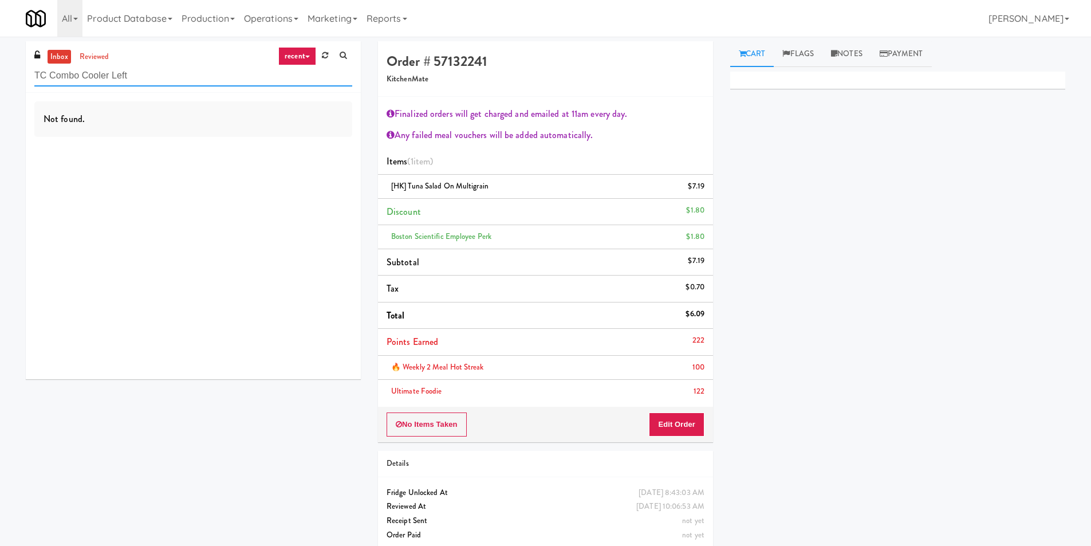
type input "TC Combo Cooler Left"
click at [311, 138] on div "Not found." at bounding box center [193, 236] width 335 height 286
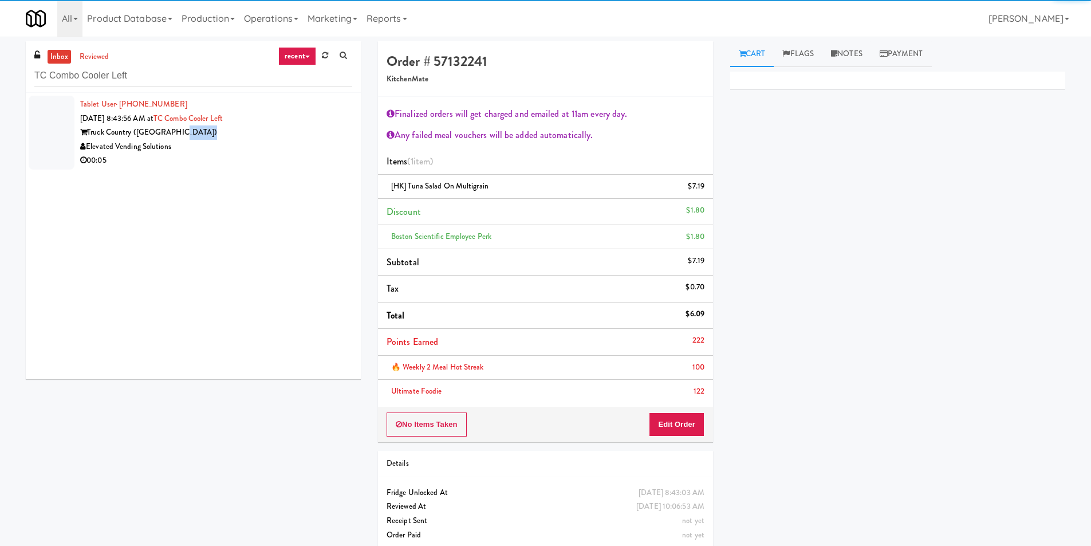
click at [311, 138] on div "Truck Country ([GEOGRAPHIC_DATA])" at bounding box center [216, 132] width 272 height 14
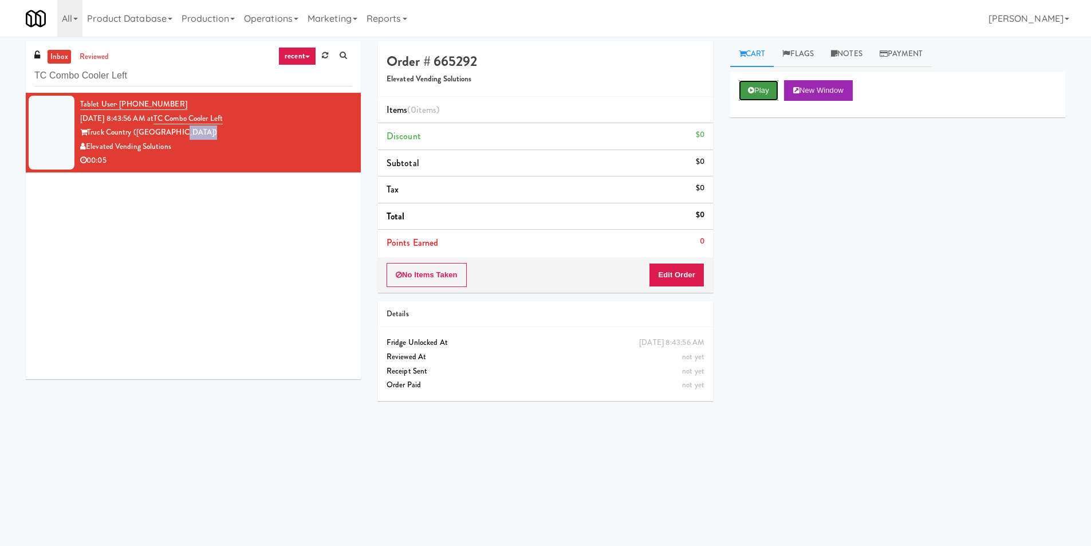
click at [764, 96] on button "Play" at bounding box center [759, 90] width 40 height 21
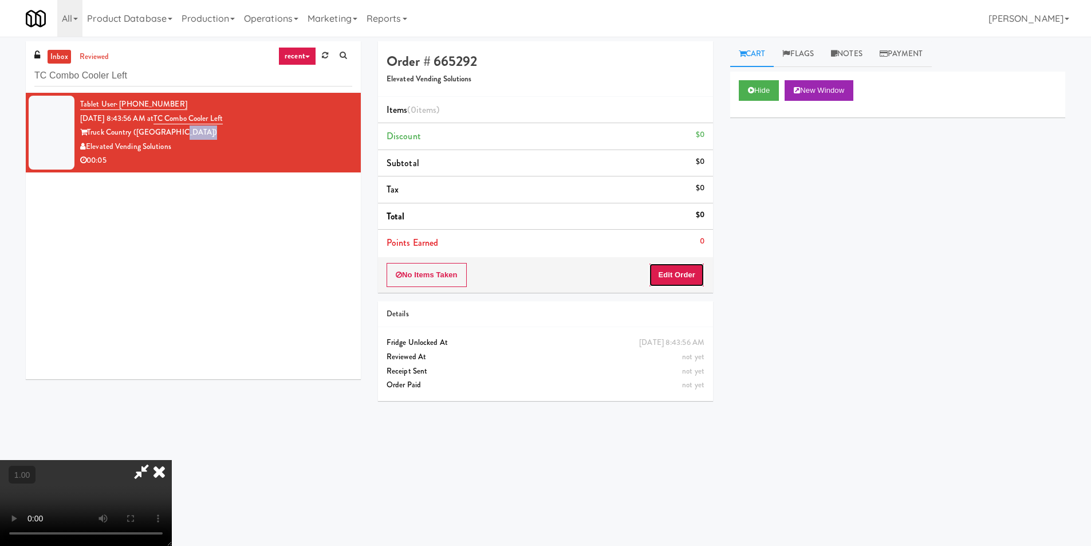
click at [674, 284] on button "Edit Order" at bounding box center [677, 275] width 56 height 24
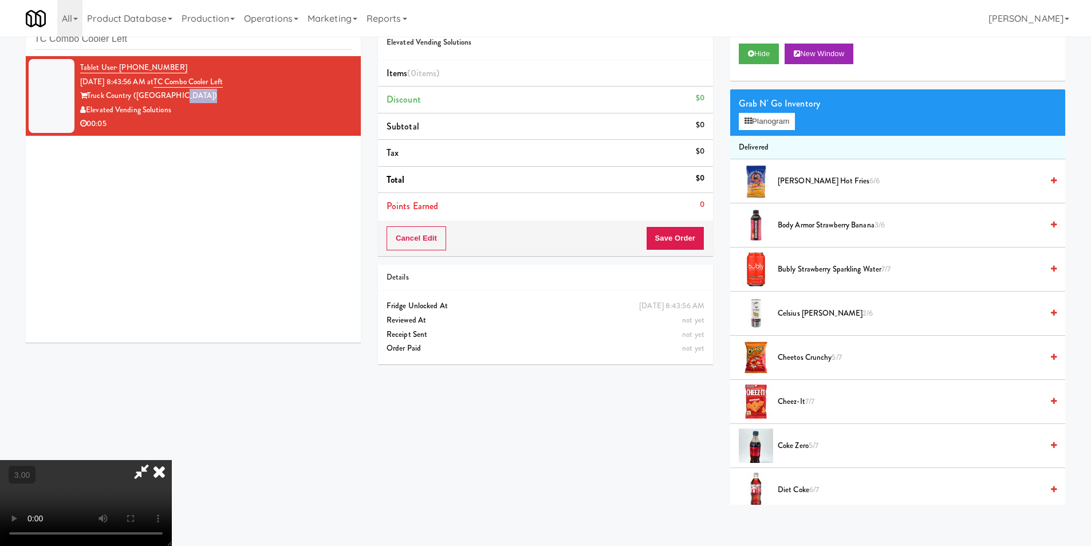
scroll to position [1, 0]
click at [783, 121] on button "Planogram" at bounding box center [767, 121] width 56 height 17
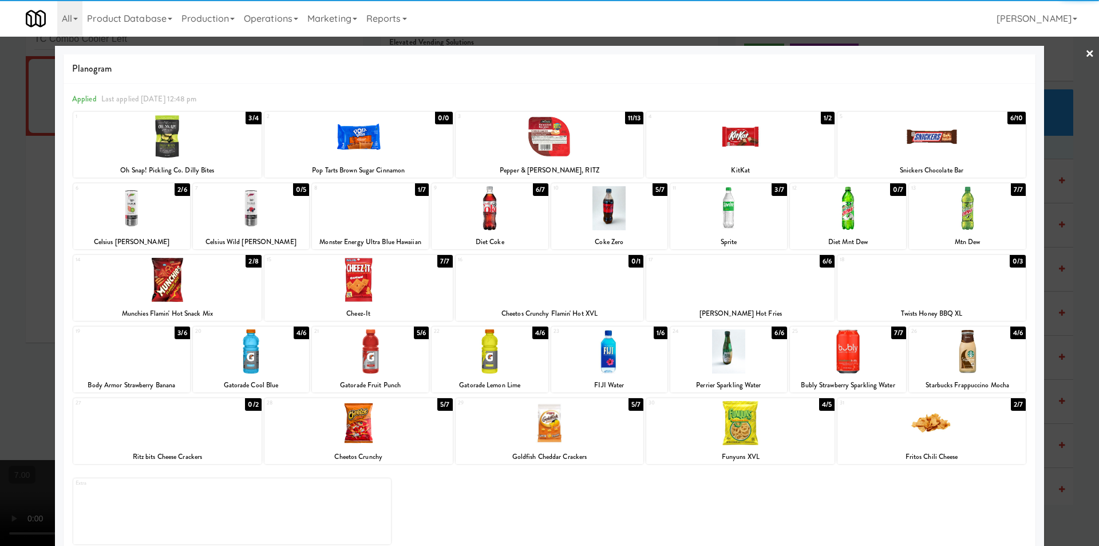
click at [147, 224] on div at bounding box center [131, 208] width 117 height 44
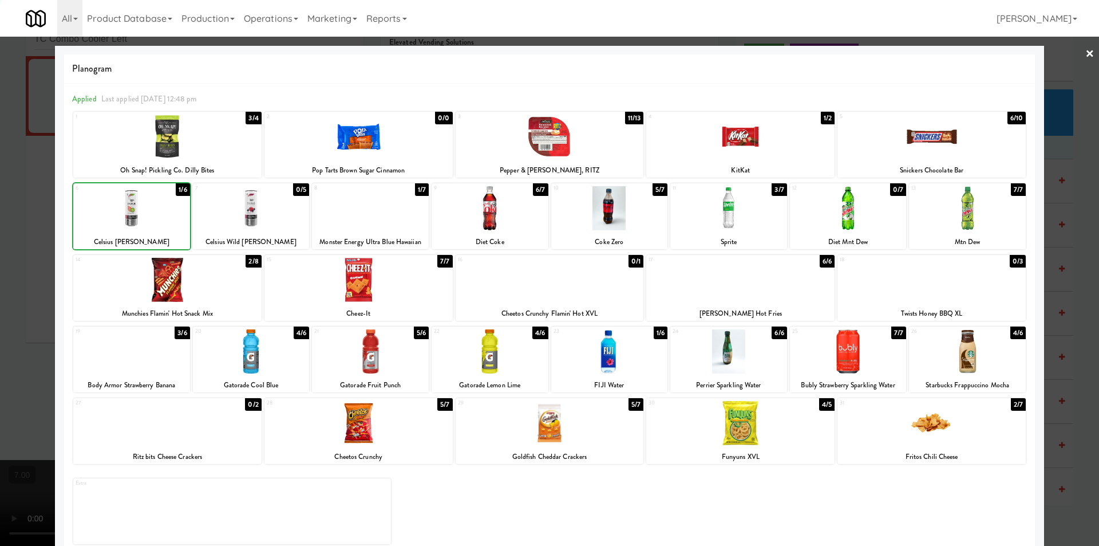
drag, startPoint x: 0, startPoint y: 192, endPoint x: 128, endPoint y: 214, distance: 130.1
click at [3, 191] on div at bounding box center [549, 273] width 1099 height 546
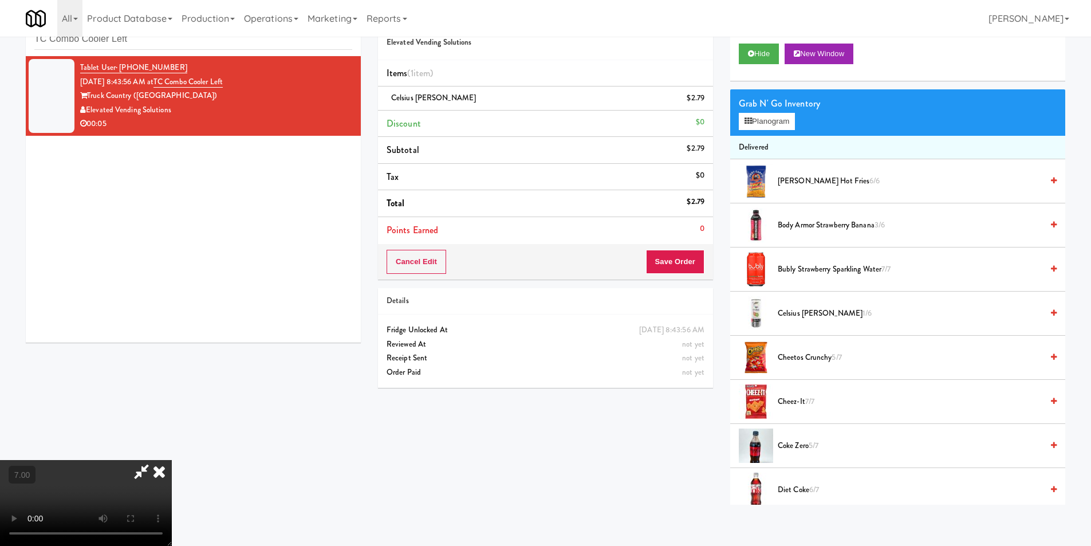
click at [172, 460] on icon at bounding box center [159, 471] width 25 height 23
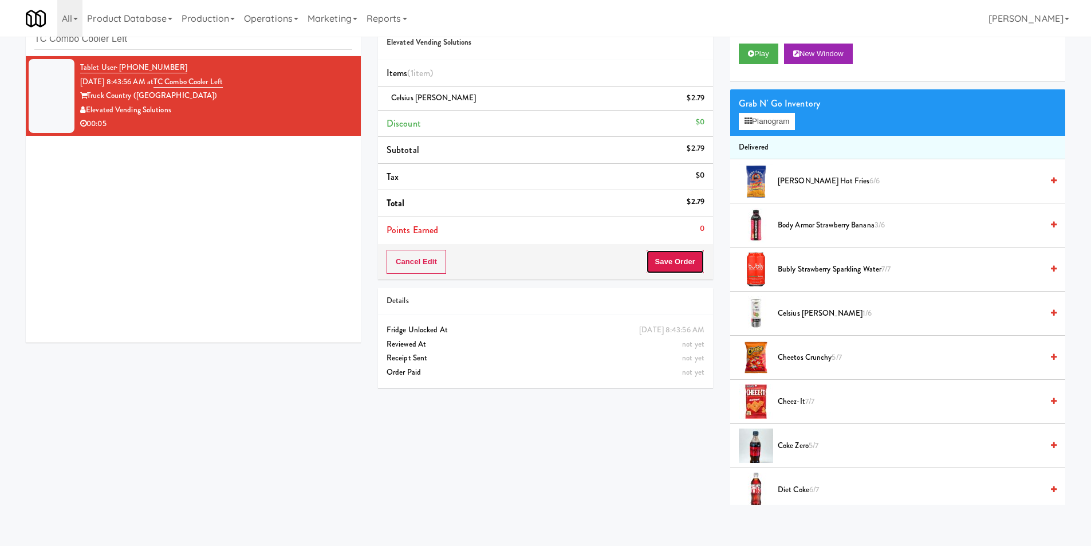
click at [667, 260] on button "Save Order" at bounding box center [675, 262] width 58 height 24
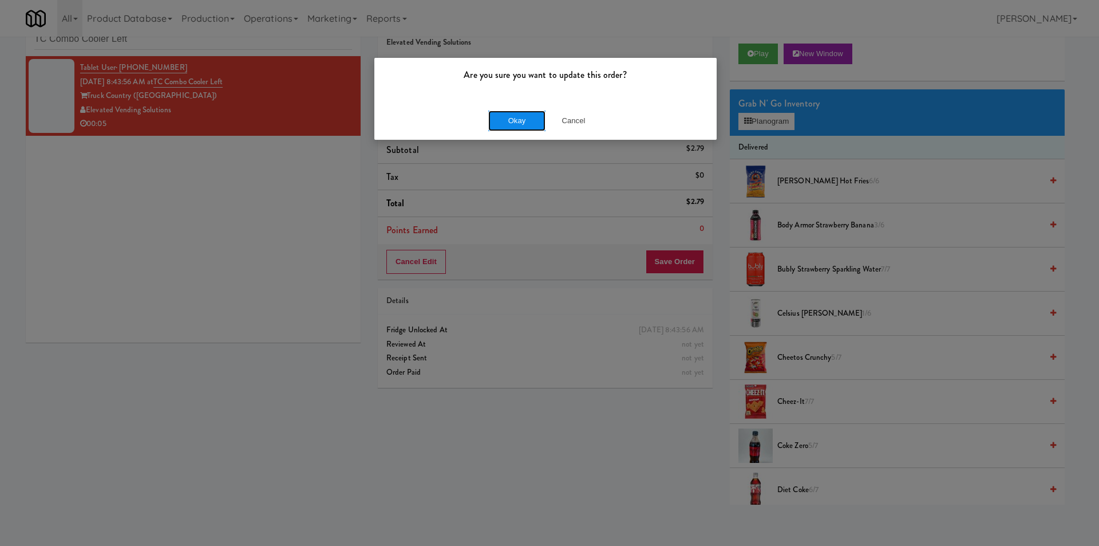
click at [531, 120] on button "Okay" at bounding box center [516, 121] width 57 height 21
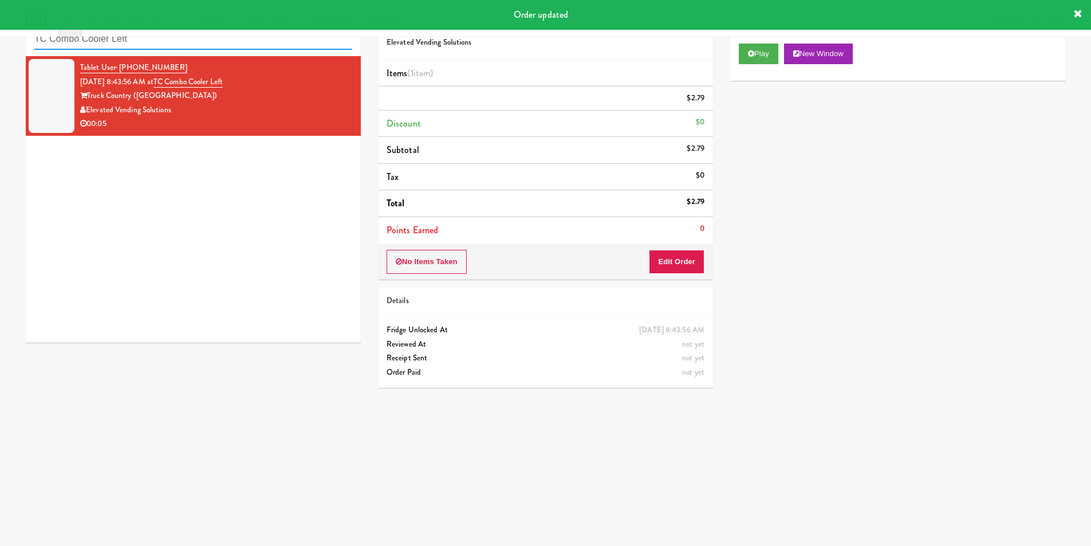
drag, startPoint x: 187, startPoint y: 40, endPoint x: 0, endPoint y: 54, distance: 187.8
click at [0, 54] on div "inbox reviewed recent all unclear take inventory issue suspicious failed recent…" at bounding box center [545, 235] width 1091 height 460
paste input "CoolRay"
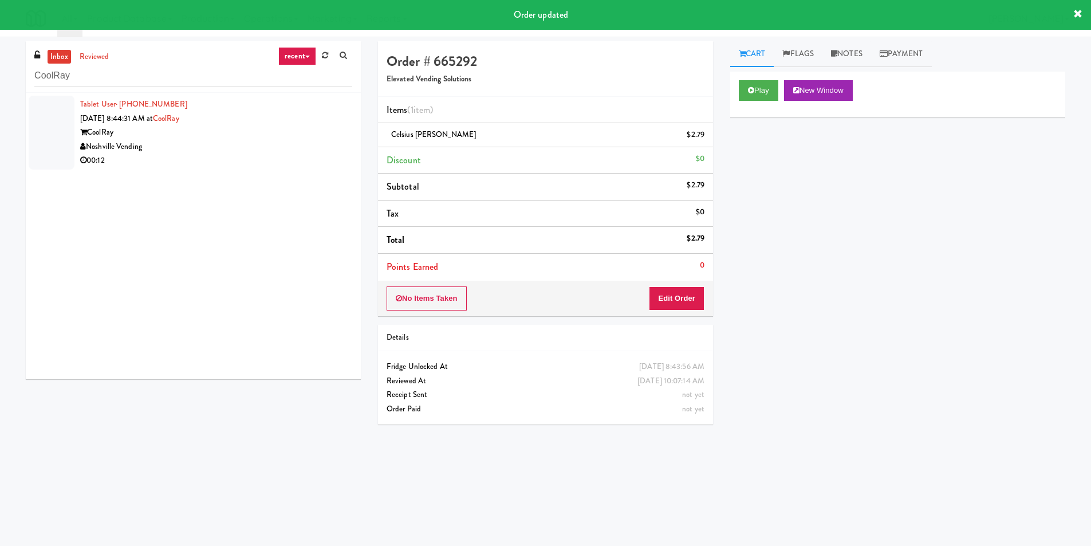
click at [259, 151] on div "Noshville Vending" at bounding box center [216, 147] width 272 height 14
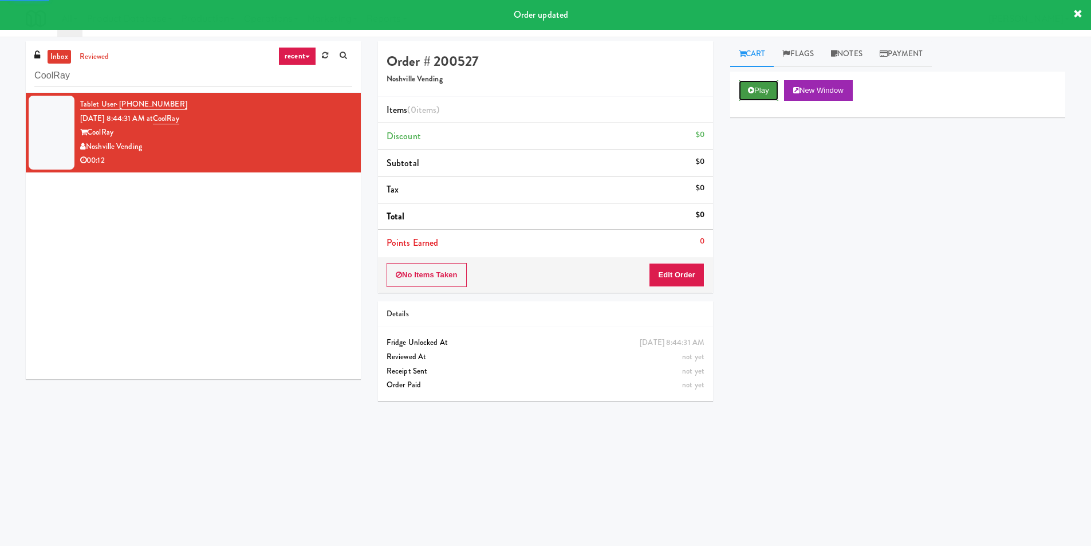
click at [758, 98] on button "Play" at bounding box center [759, 90] width 40 height 21
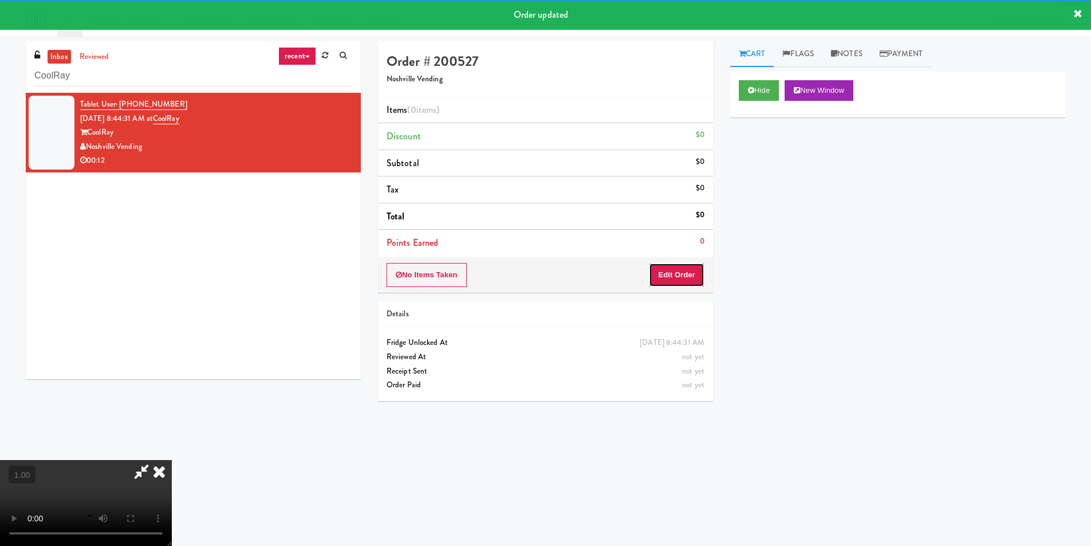
click at [676, 282] on button "Edit Order" at bounding box center [677, 275] width 56 height 24
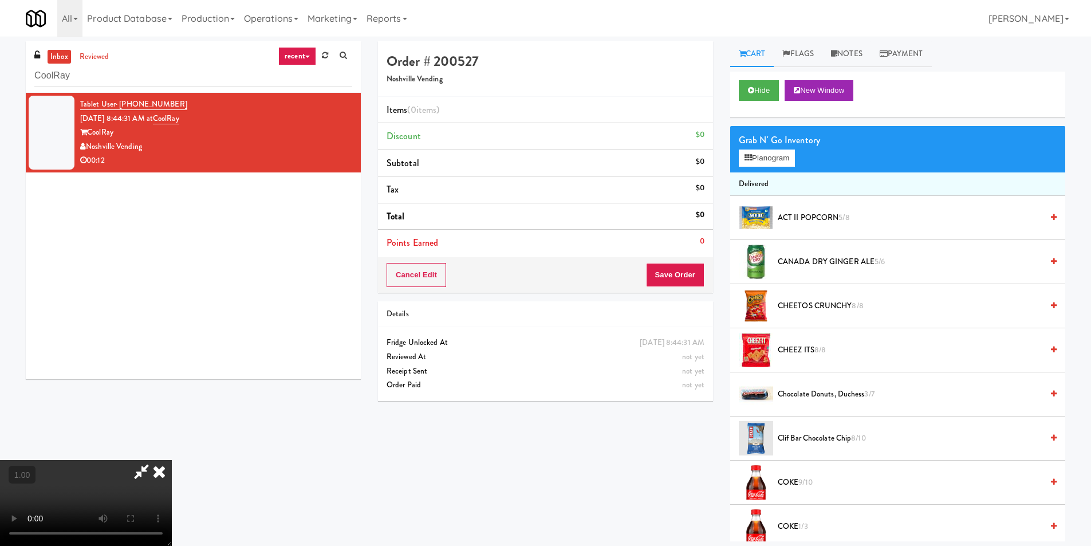
scroll to position [172, 0]
click at [778, 157] on button "Planogram" at bounding box center [767, 157] width 56 height 17
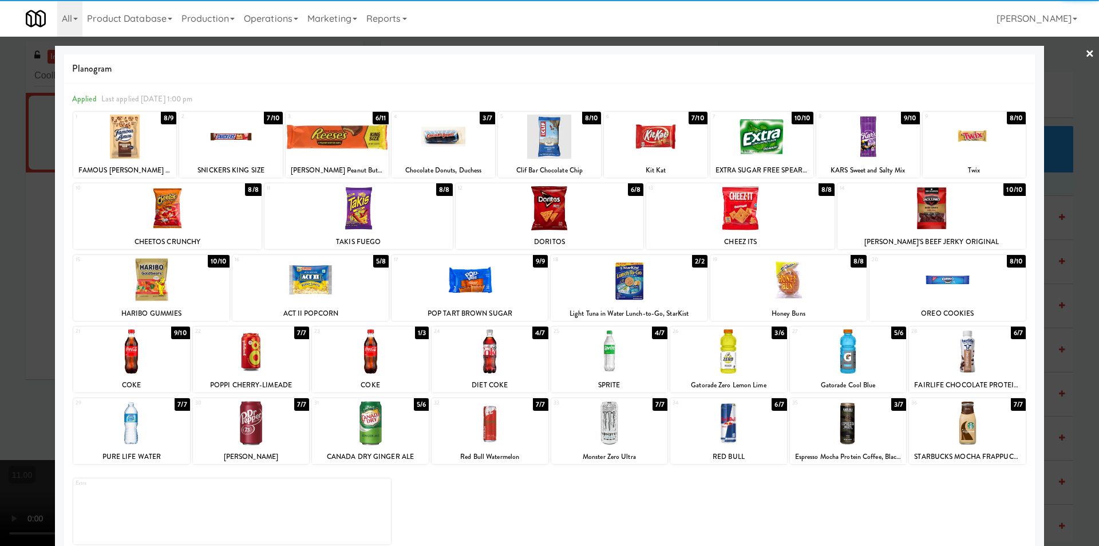
click at [265, 451] on div "[PERSON_NAME]" at bounding box center [251, 457] width 113 height 14
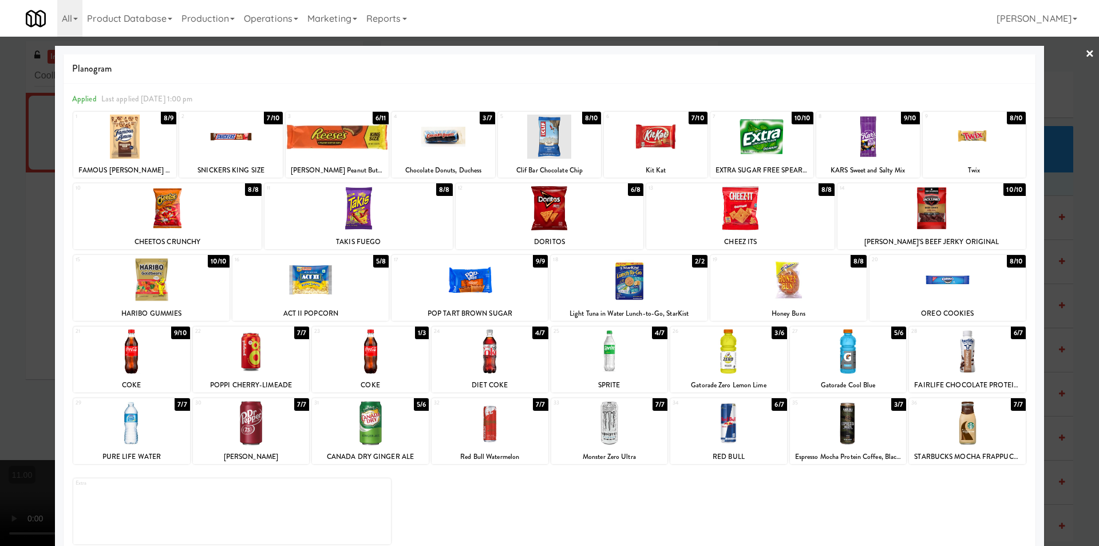
click at [0, 323] on div at bounding box center [549, 273] width 1099 height 546
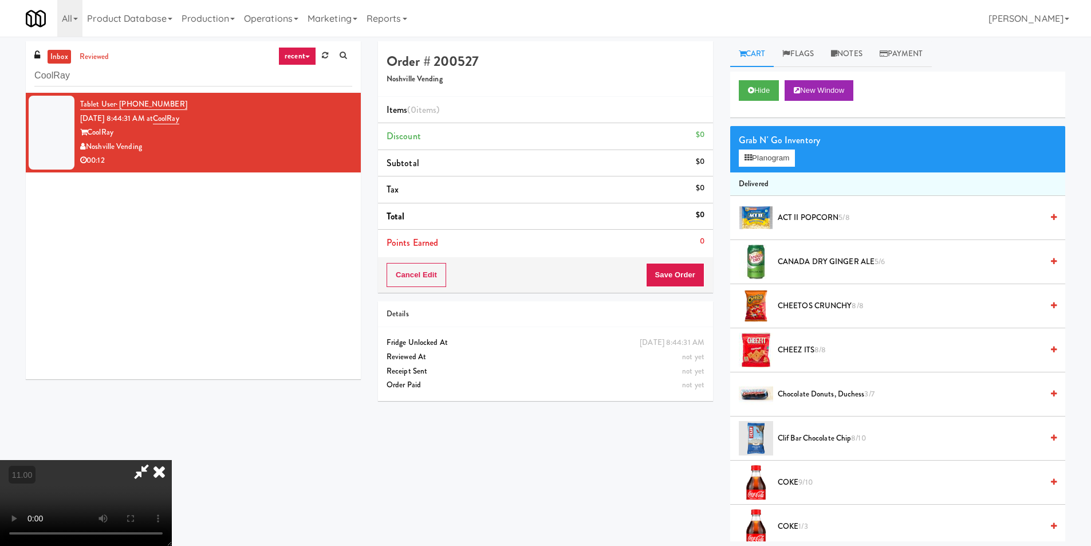
click at [172, 460] on video at bounding box center [86, 503] width 172 height 86
click at [756, 161] on button "Planogram" at bounding box center [767, 157] width 56 height 17
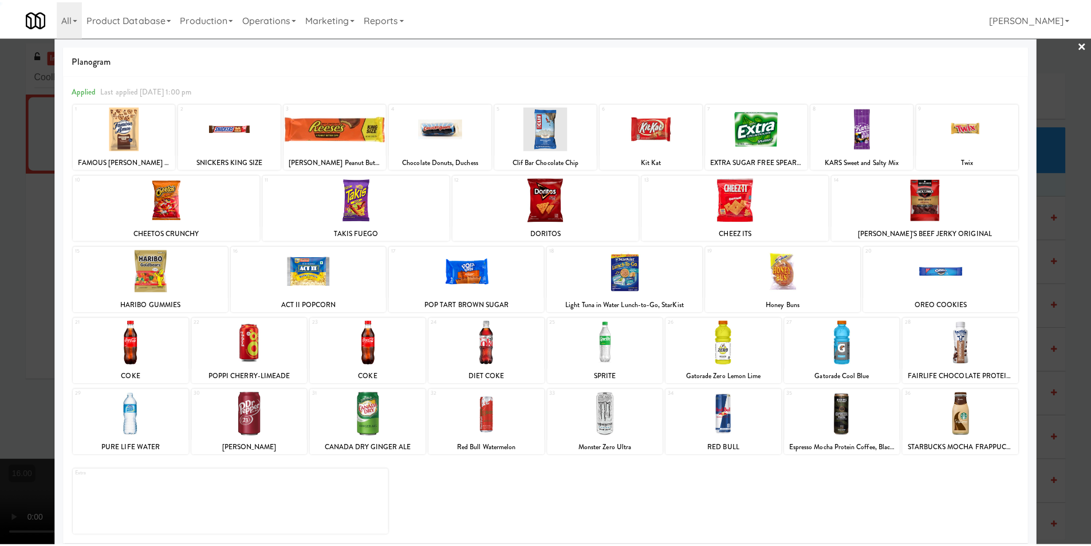
scroll to position [17, 0]
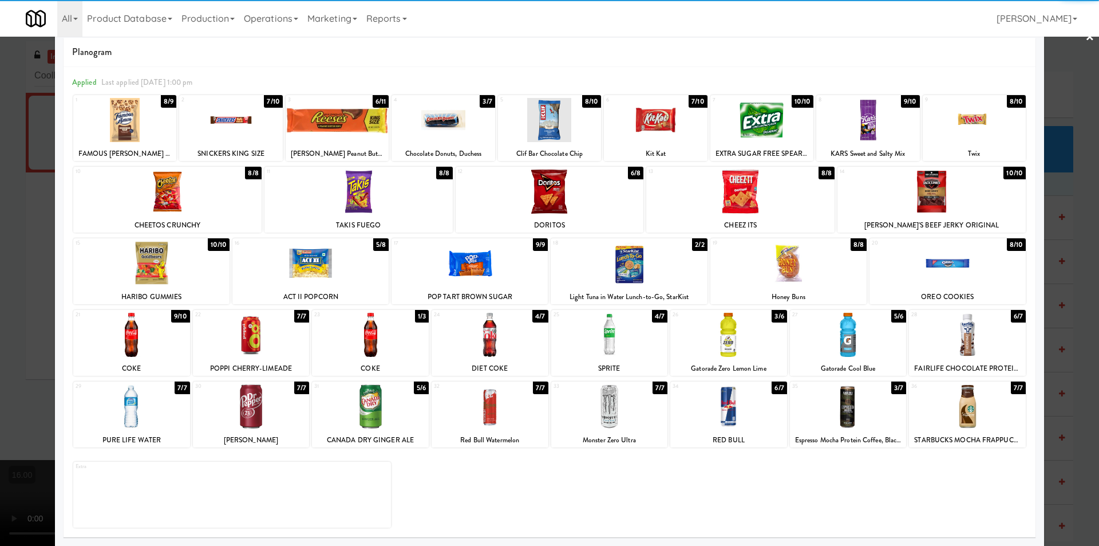
drag, startPoint x: 263, startPoint y: 416, endPoint x: 176, endPoint y: 392, distance: 90.3
click at [263, 416] on div at bounding box center [251, 406] width 117 height 44
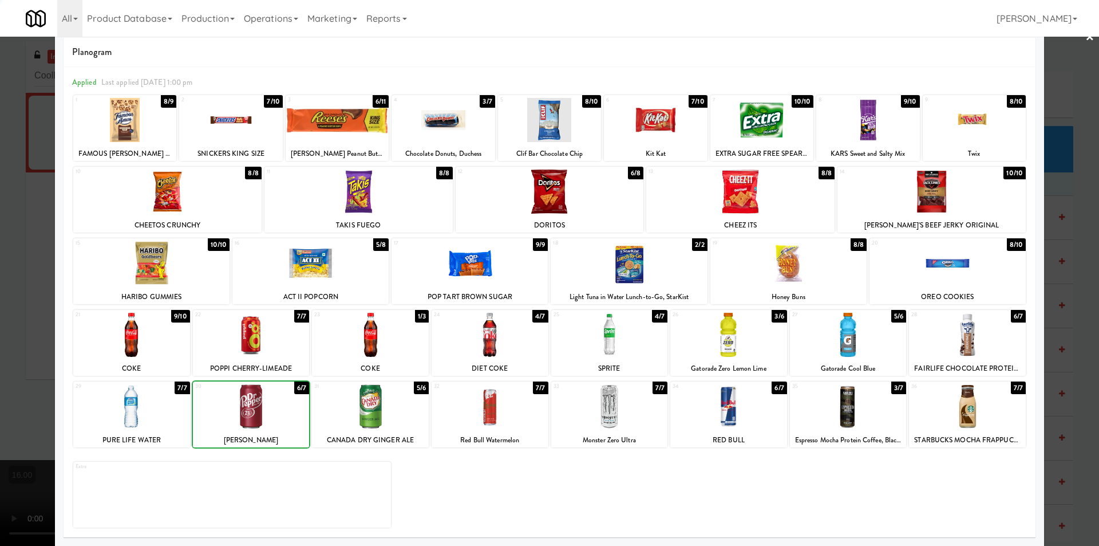
drag, startPoint x: 0, startPoint y: 336, endPoint x: 105, endPoint y: 331, distance: 104.9
click at [5, 332] on div at bounding box center [549, 273] width 1099 height 546
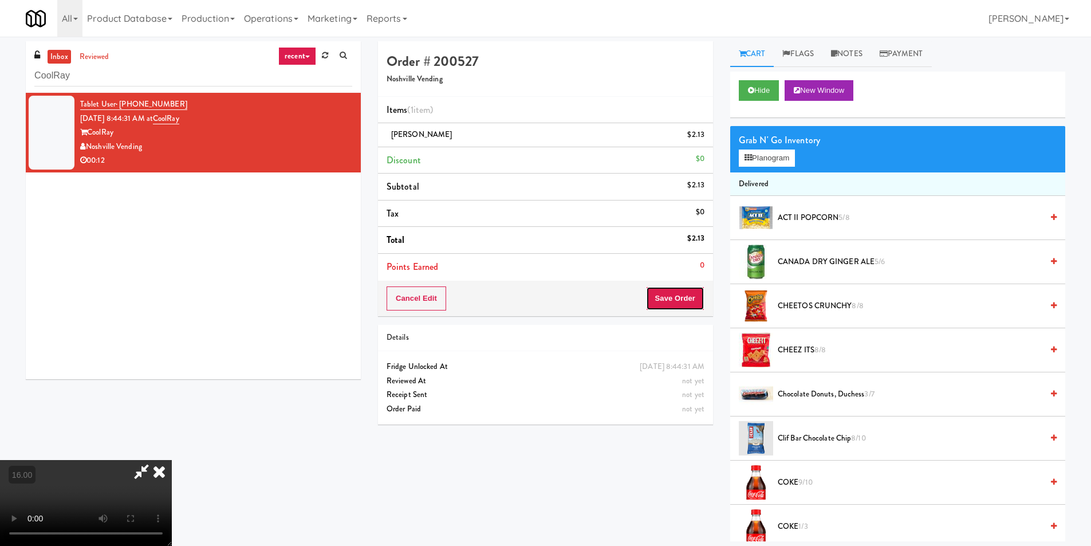
click at [668, 293] on button "Save Order" at bounding box center [675, 298] width 58 height 24
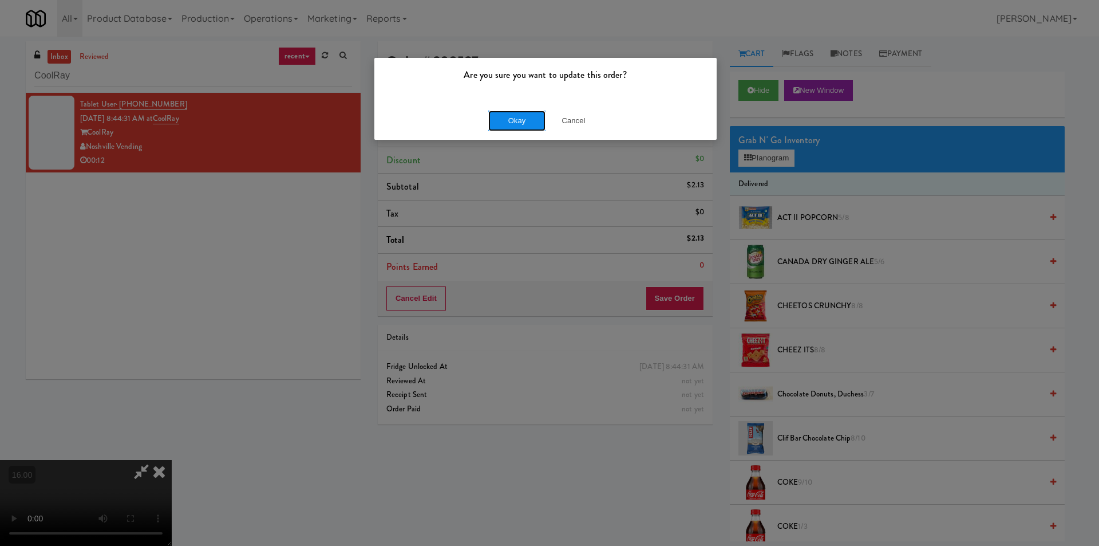
click at [519, 119] on button "Okay" at bounding box center [516, 121] width 57 height 21
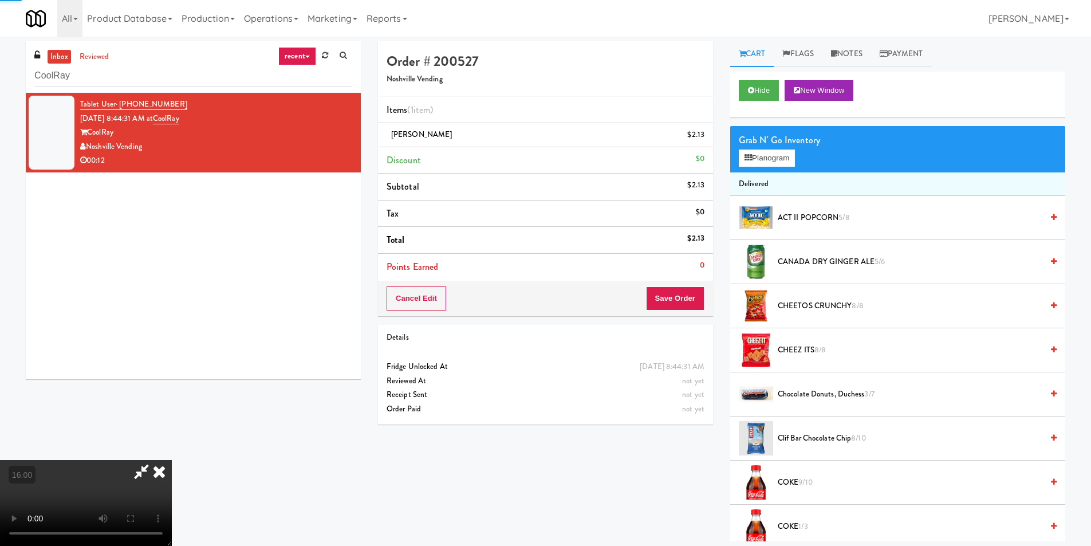
click at [172, 460] on icon at bounding box center [159, 471] width 25 height 23
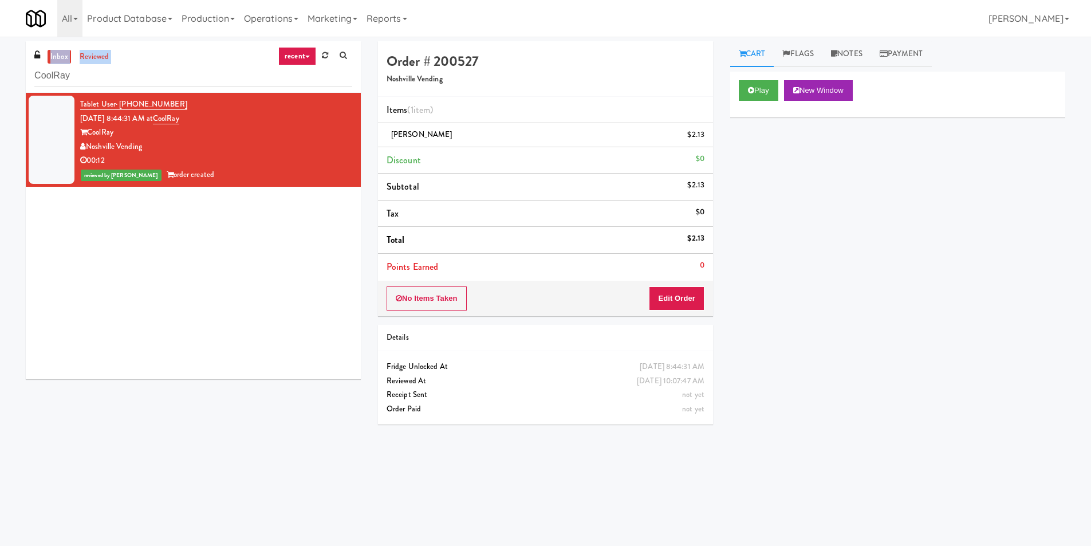
drag, startPoint x: 165, startPoint y: 81, endPoint x: 2, endPoint y: 44, distance: 168.0
click at [0, 45] on div "inbox reviewed recent all unclear take inventory issue suspicious failed recent…" at bounding box center [545, 271] width 1091 height 460
drag, startPoint x: 84, startPoint y: 79, endPoint x: 276, endPoint y: 1, distance: 207.0
click at [0, 77] on div "inbox reviewed recent all unclear take inventory issue suspicious failed recent…" at bounding box center [545, 271] width 1091 height 460
paste input "CC2 Drinks Cooler 2775 - Cafeteria - Boston Scientific TC Combo Cooler Left"
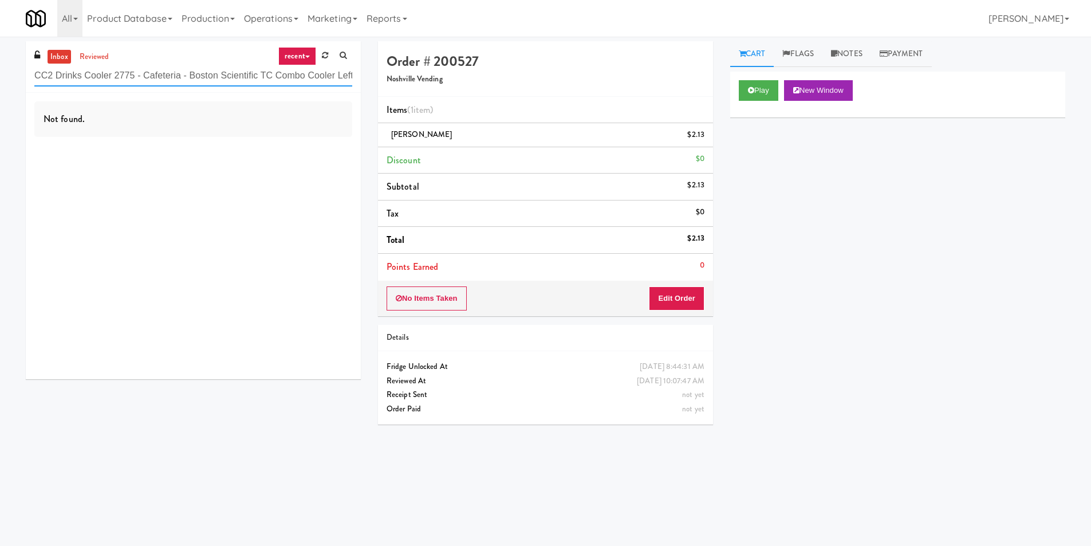
click at [263, 76] on input "CC2 Drinks Cooler 2775 - Cafeteria - Boston Scientific TC Combo Cooler Left Coo…" at bounding box center [193, 75] width 318 height 21
paste input "Icon - Cooler - Right"
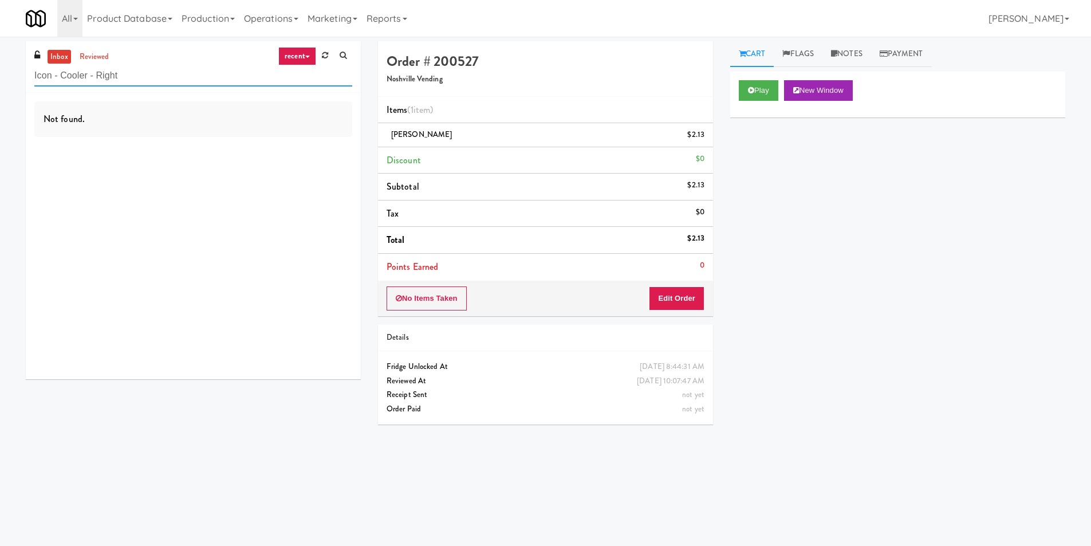
drag, startPoint x: 133, startPoint y: 77, endPoint x: 104, endPoint y: 72, distance: 29.6
click at [104, 72] on input "Icon - Cooler - Right" at bounding box center [193, 75] width 318 height 21
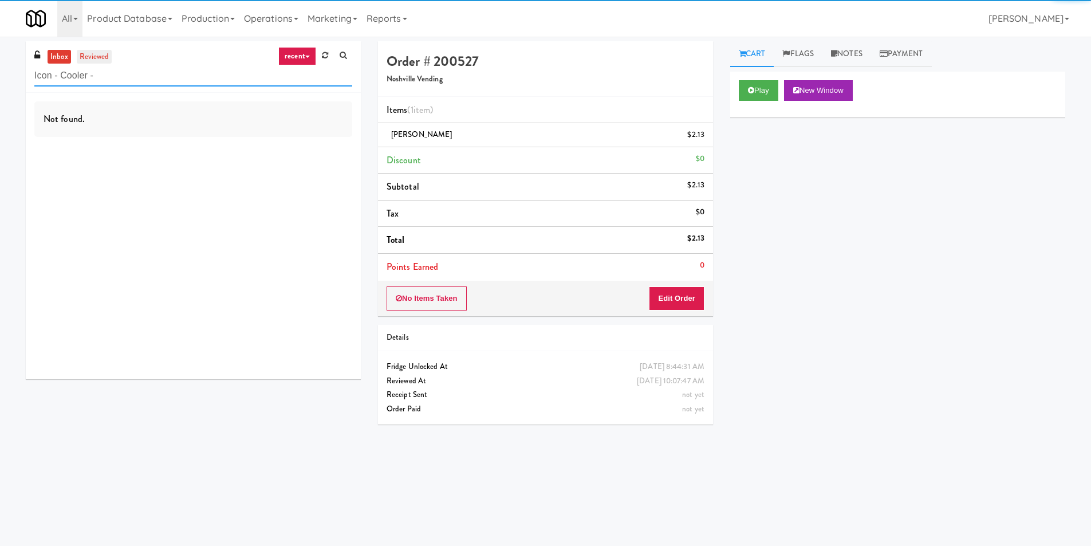
type input "Icon - Cooler -"
click at [98, 55] on link "reviewed" at bounding box center [95, 57] width 36 height 14
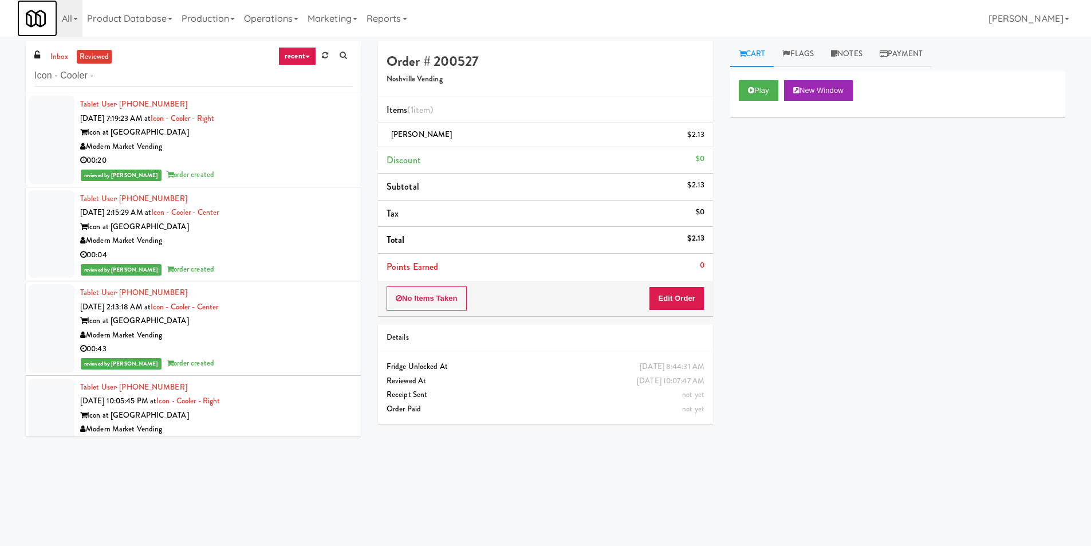
click at [52, 36] on link at bounding box center [37, 18] width 40 height 37
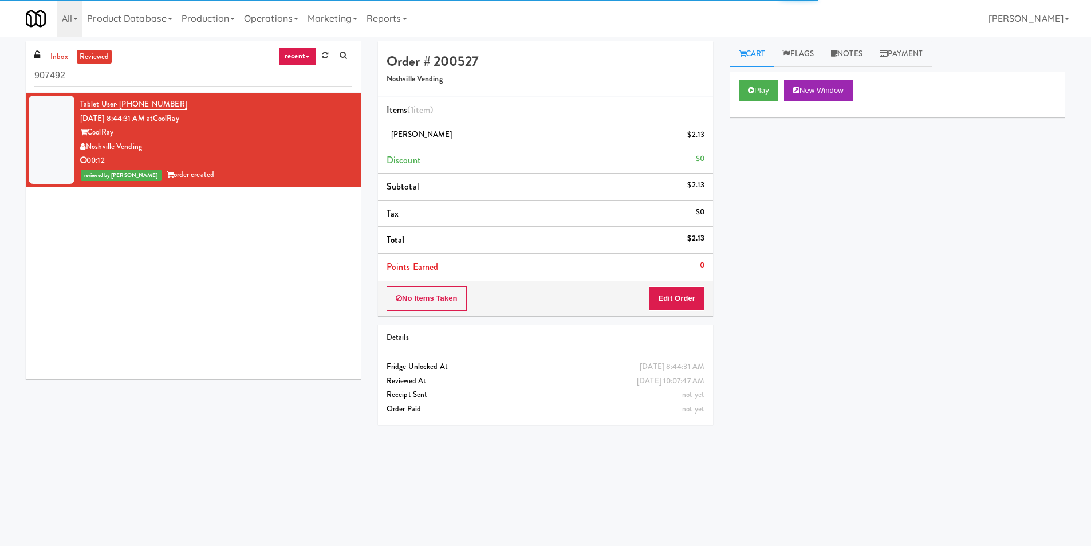
drag, startPoint x: 77, startPoint y: 75, endPoint x: 0, endPoint y: 78, distance: 76.8
click at [0, 78] on div "inbox reviewed recent all unclear take inventory issue suspicious failed recent…" at bounding box center [545, 271] width 1091 height 460
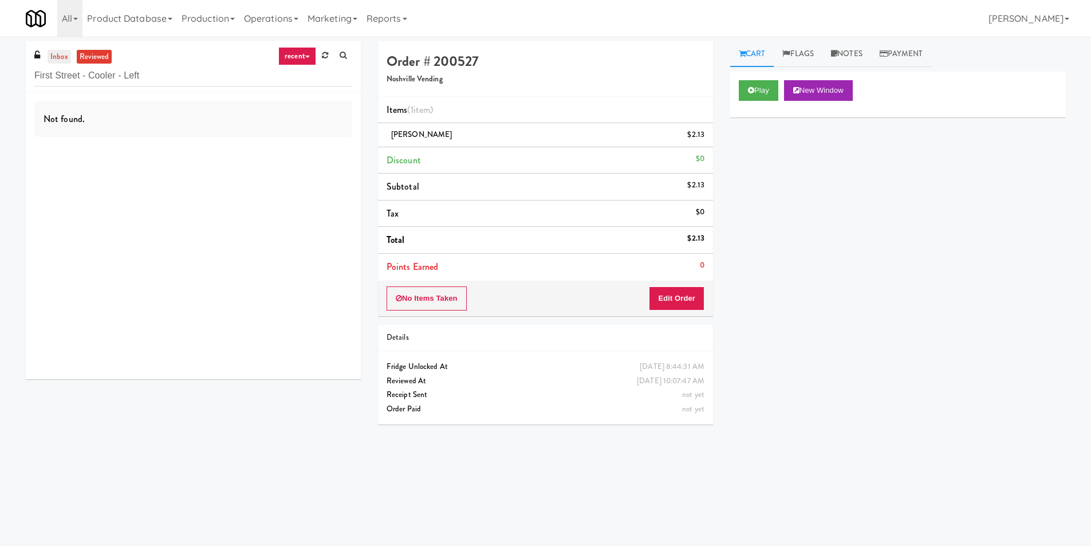
click at [61, 50] on link "inbox" at bounding box center [59, 57] width 23 height 14
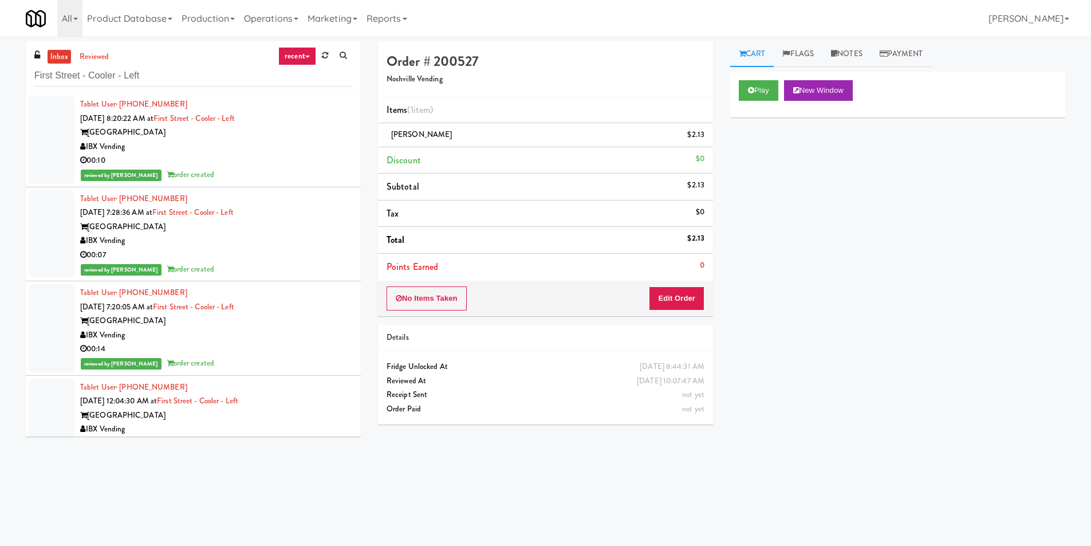
click at [58, 52] on link "inbox" at bounding box center [59, 57] width 23 height 14
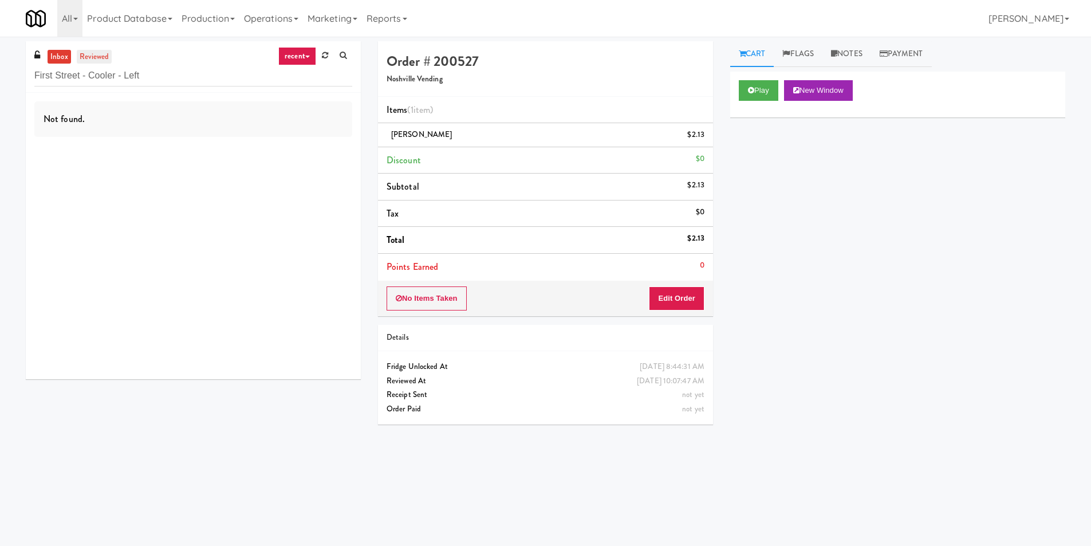
click at [104, 62] on link "reviewed" at bounding box center [95, 57] width 36 height 14
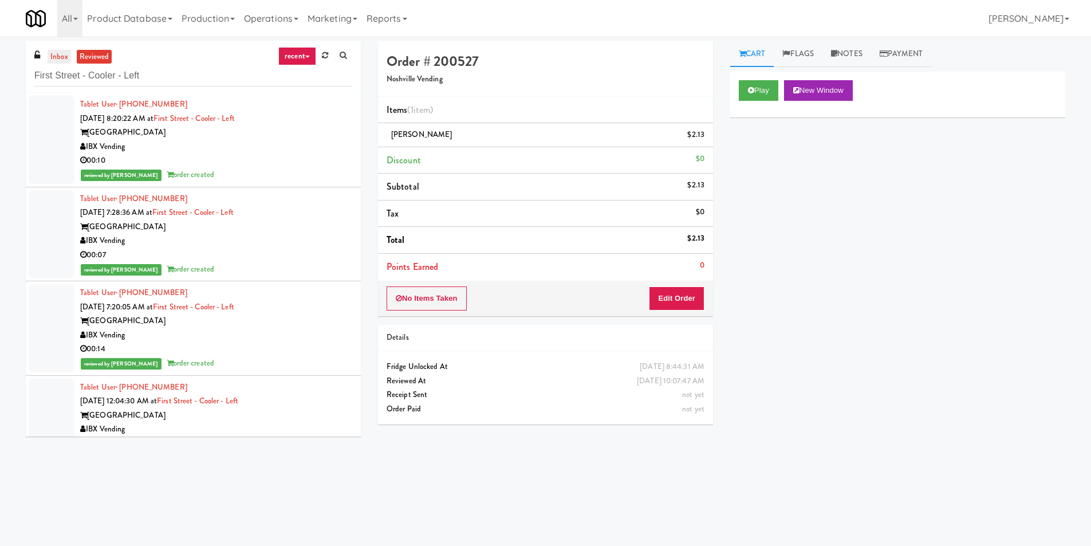
click at [48, 57] on link "inbox" at bounding box center [59, 57] width 23 height 14
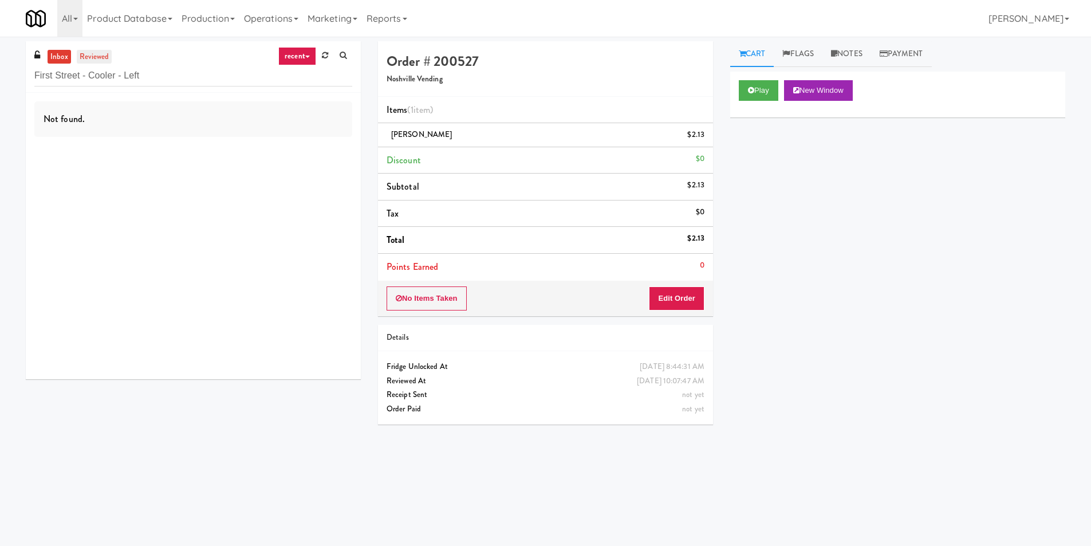
click at [93, 58] on link "reviewed" at bounding box center [95, 57] width 36 height 14
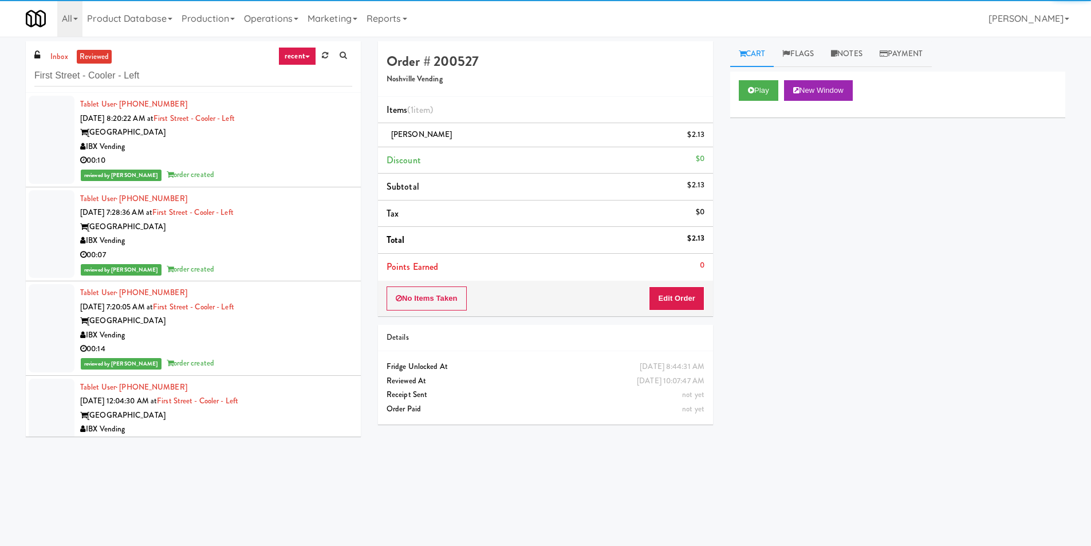
click at [245, 159] on div "00:10" at bounding box center [216, 160] width 272 height 14
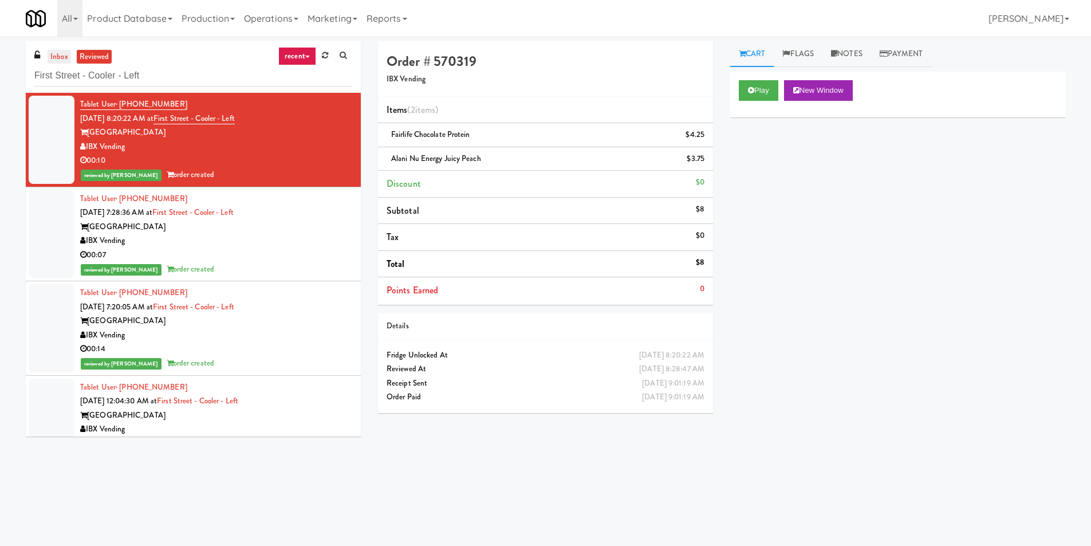
click at [52, 57] on link "inbox" at bounding box center [59, 57] width 23 height 14
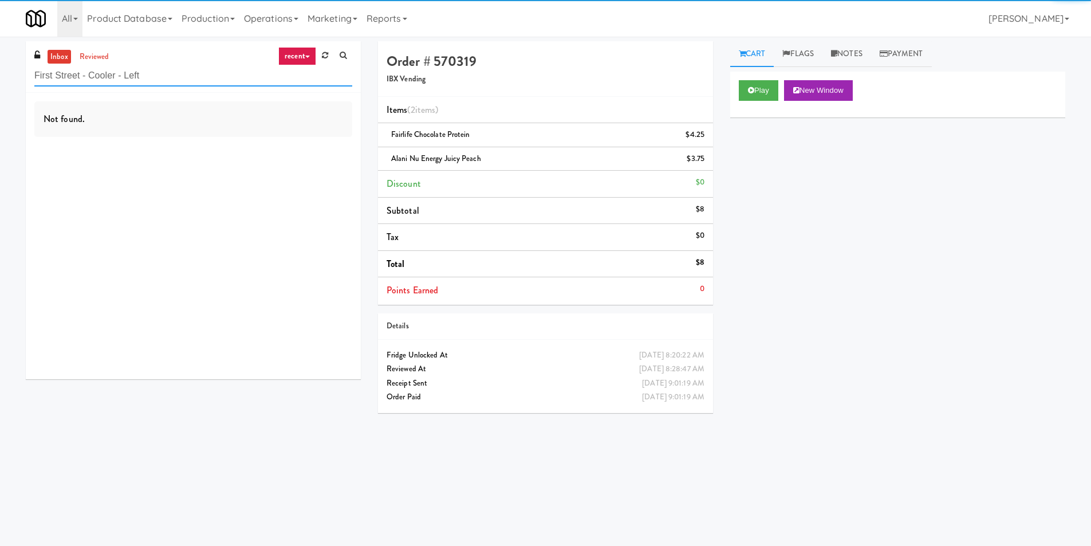
drag, startPoint x: 98, startPoint y: 77, endPoint x: 0, endPoint y: 76, distance: 97.9
click at [0, 76] on div "inbox reviewed recent all unclear take inventory issue suspicious failed recent…" at bounding box center [545, 271] width 1091 height 460
paste input "Domain - Fridge"
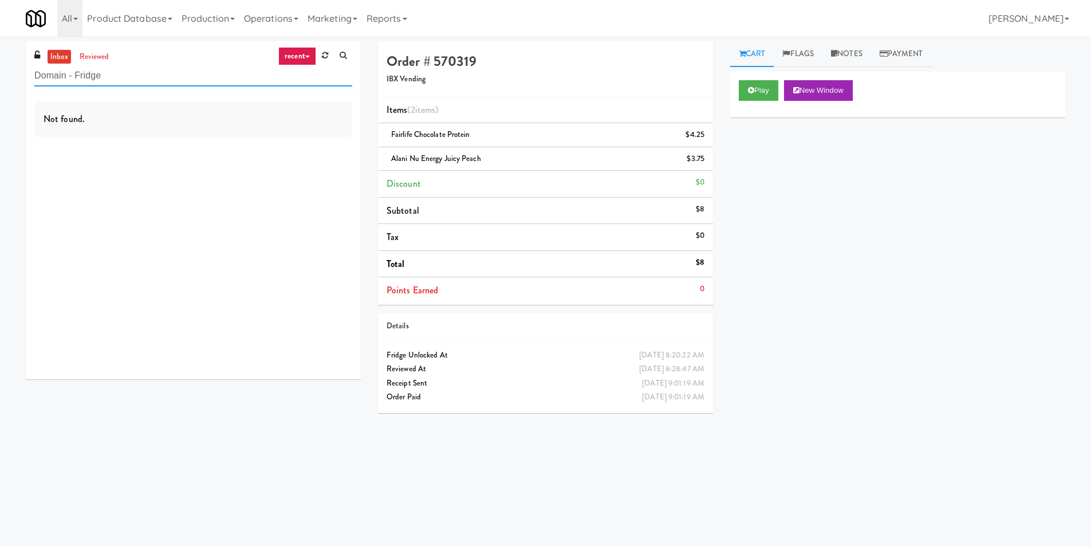
click at [95, 69] on input "Domain - Fridge" at bounding box center [193, 75] width 318 height 21
click at [100, 48] on div "inbox reviewed recent all unclear take inventory issue suspicious failed recent…" at bounding box center [193, 67] width 335 height 52
click at [103, 55] on link "reviewed" at bounding box center [95, 57] width 36 height 14
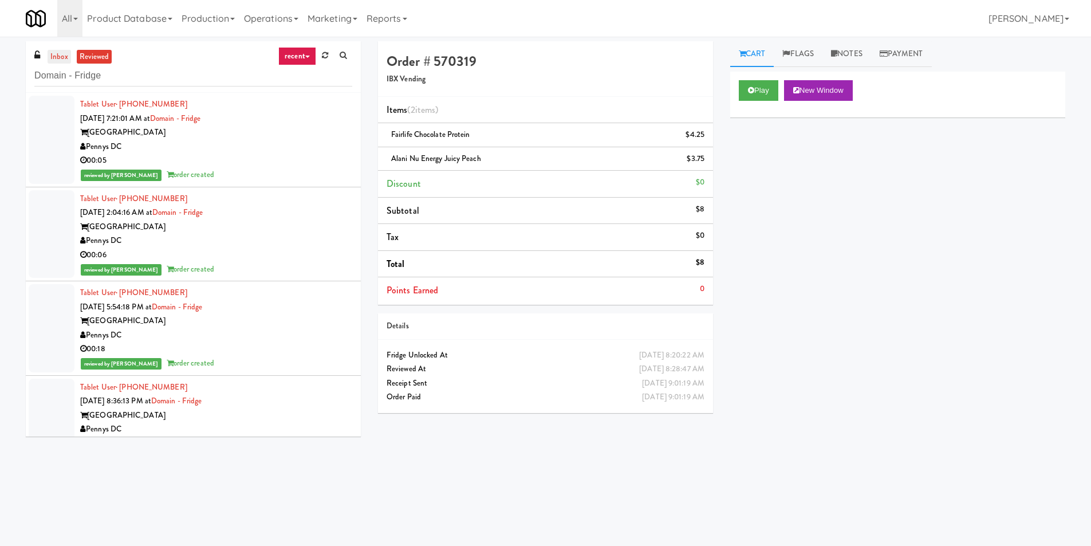
click at [58, 60] on link "inbox" at bounding box center [59, 57] width 23 height 14
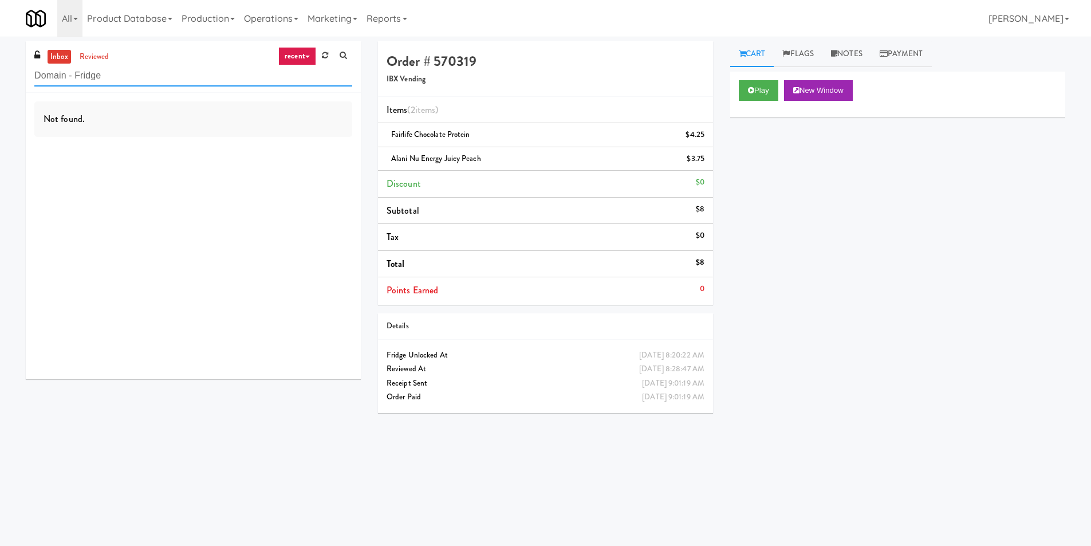
paste input "Balchem Breakroom"
drag, startPoint x: 133, startPoint y: 82, endPoint x: 0, endPoint y: 68, distance: 134.1
click at [0, 68] on div "inbox reviewed recent all unclear take inventory issue suspicious failed recent…" at bounding box center [545, 271] width 1091 height 460
click at [109, 57] on link "reviewed" at bounding box center [95, 57] width 36 height 14
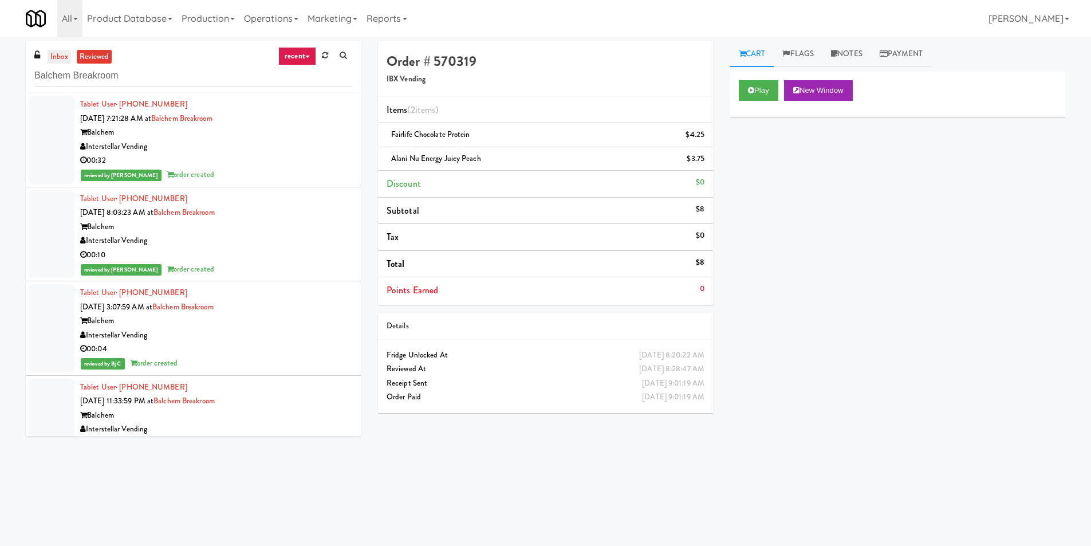
click at [61, 53] on link "inbox" at bounding box center [59, 57] width 23 height 14
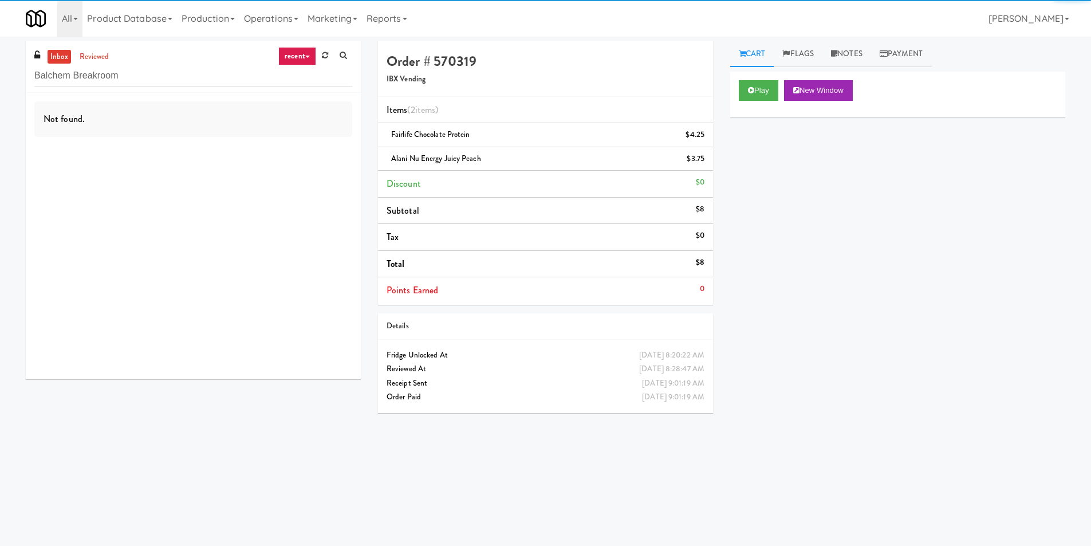
click at [127, 120] on div "Not found." at bounding box center [193, 119] width 318 height 36
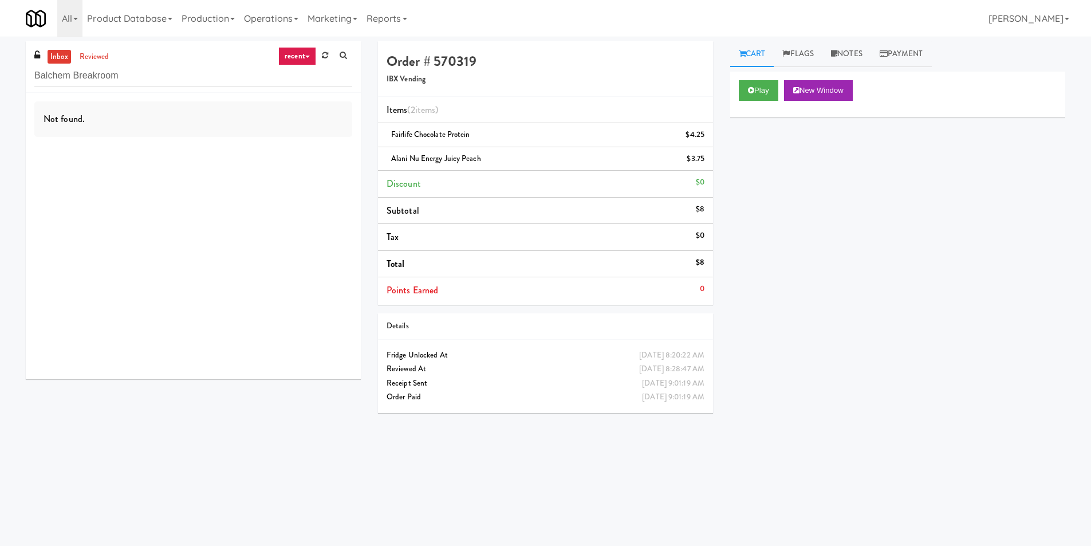
click at [103, 123] on div "Not found." at bounding box center [193, 119] width 318 height 36
drag, startPoint x: 125, startPoint y: 79, endPoint x: 93, endPoint y: 82, distance: 31.7
click at [93, 82] on input "Balchem Breakroom" at bounding box center [193, 75] width 318 height 21
click at [90, 62] on link "reviewed" at bounding box center [95, 57] width 36 height 14
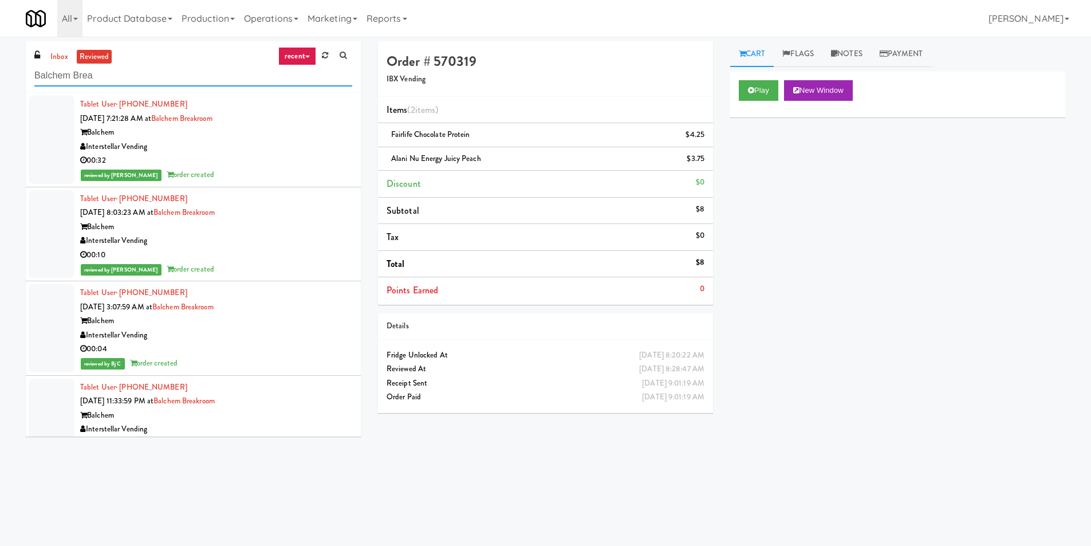
drag, startPoint x: 150, startPoint y: 75, endPoint x: 2, endPoint y: 76, distance: 147.7
click at [0, 77] on div "inbox reviewed recent all unclear take inventory issue suspicious failed recent…" at bounding box center [545, 271] width 1091 height 460
paste input "Healthtrax Gym"
type input "Healthtrax Gym"
click at [53, 50] on link "inbox" at bounding box center [59, 57] width 23 height 14
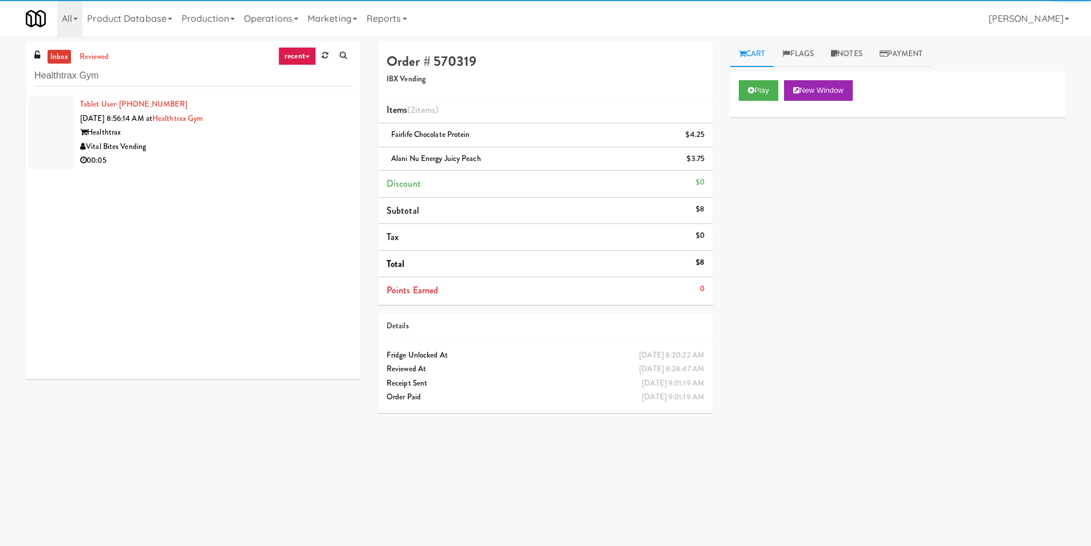
click at [310, 148] on div "Vital Bites Vending" at bounding box center [216, 147] width 272 height 14
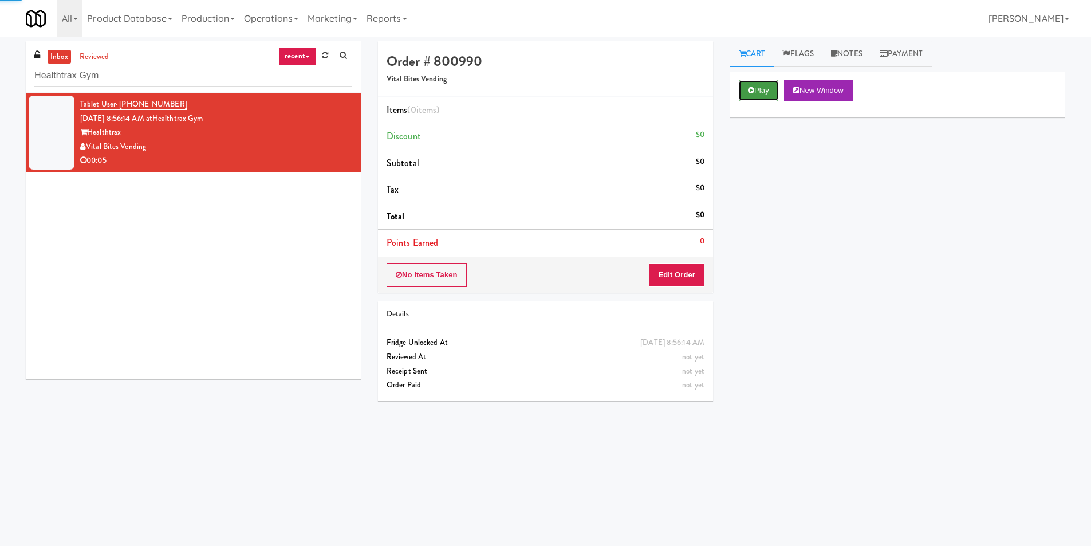
click at [763, 89] on button "Play" at bounding box center [759, 90] width 40 height 21
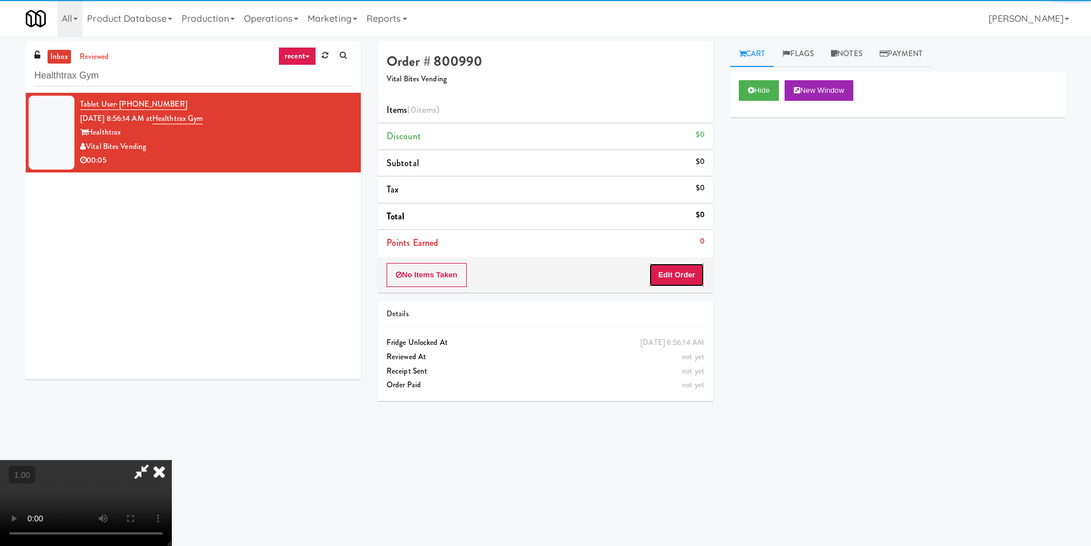
click at [679, 273] on button "Edit Order" at bounding box center [677, 275] width 56 height 24
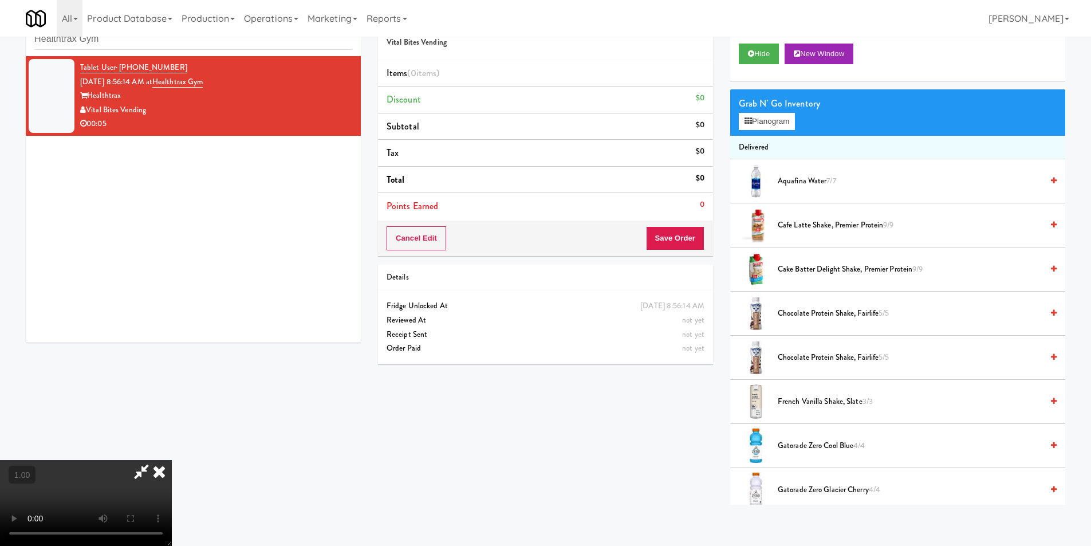
scroll to position [173, 0]
click at [171, 460] on video at bounding box center [86, 503] width 172 height 86
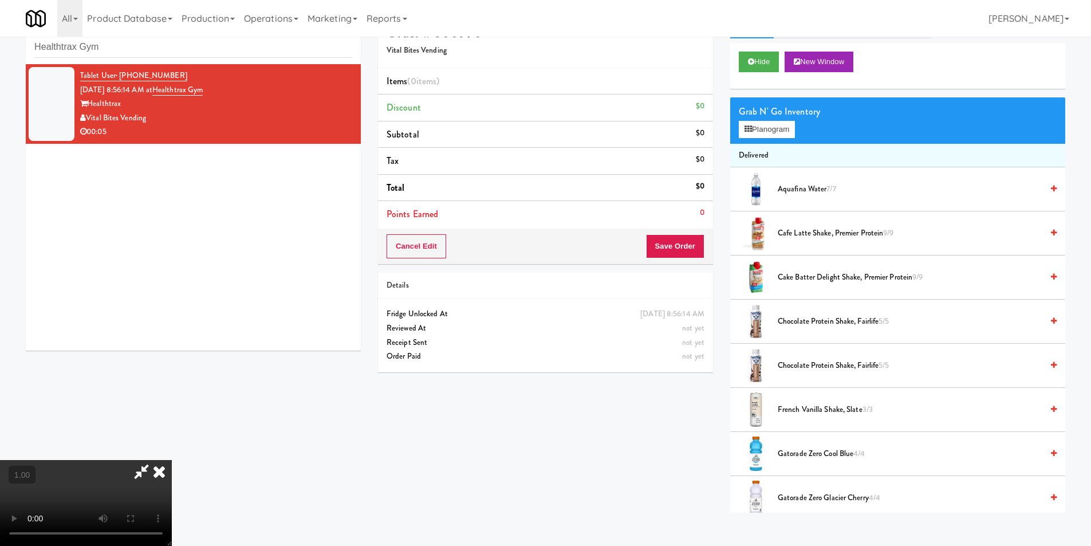
scroll to position [37, 0]
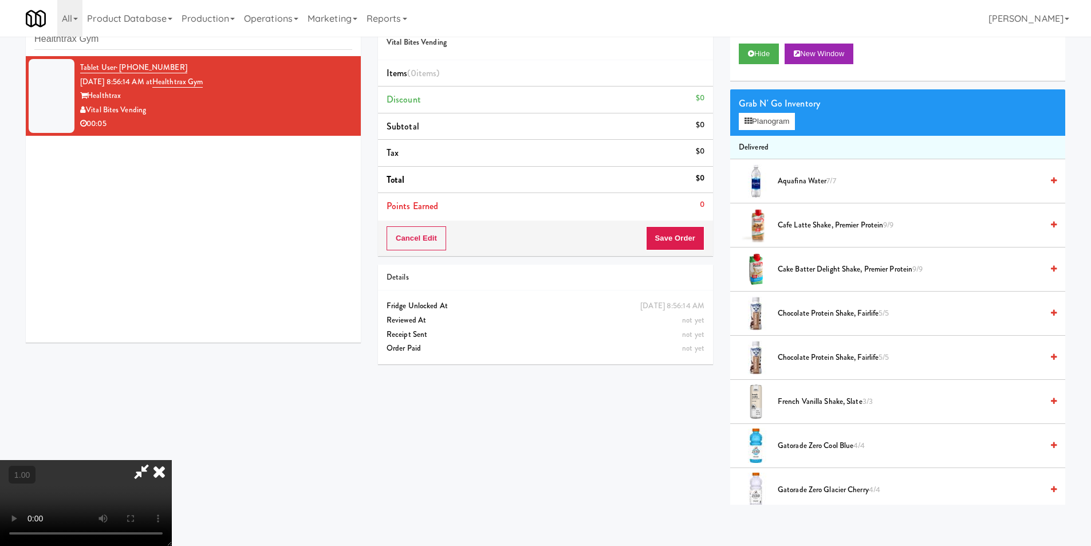
click at [172, 460] on video at bounding box center [86, 503] width 172 height 86
drag, startPoint x: 685, startPoint y: 409, endPoint x: 439, endPoint y: 383, distance: 247.7
click at [673, 407] on div "Order # 800990 Vital Bites Vending Items (0 items ) Discount $0 Subtotal $0 Tax…" at bounding box center [721, 255] width 704 height 500
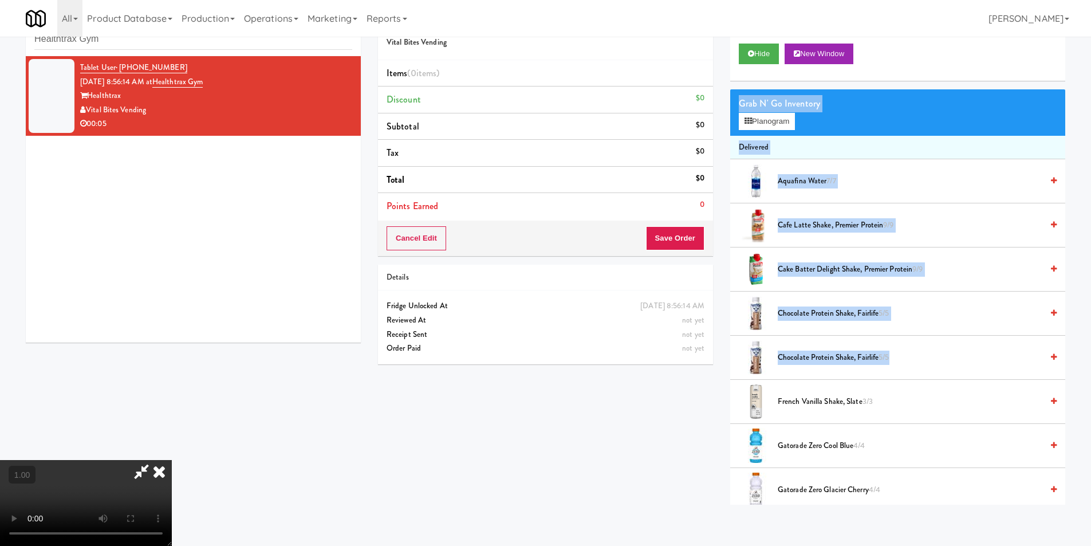
scroll to position [58, 0]
click at [716, 376] on div "Order # 800990 Vital Bites Vending Items (0 items ) Discount $0 Subtotal $0 Tax…" at bounding box center [721, 255] width 704 height 500
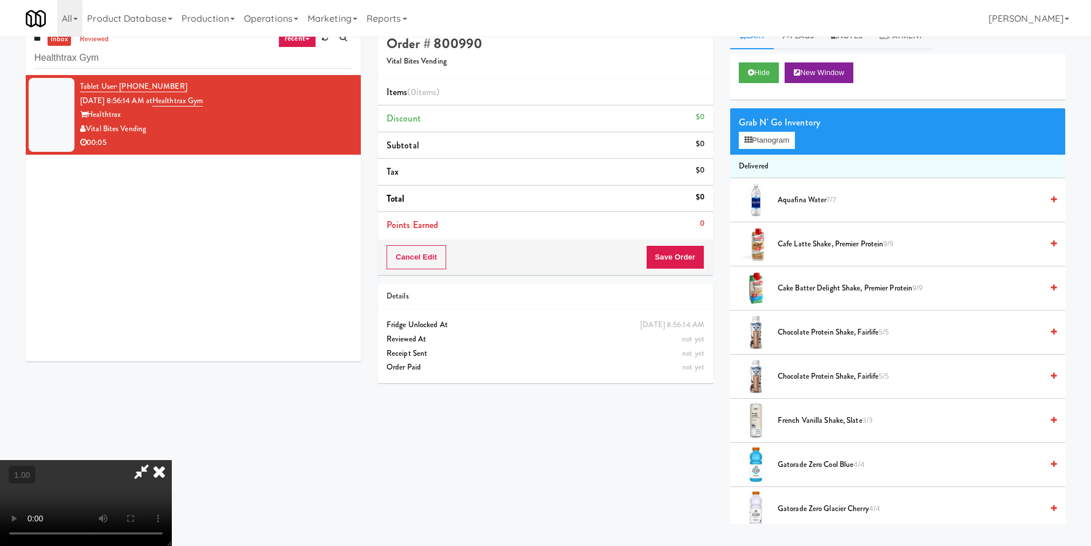
scroll to position [0, 0]
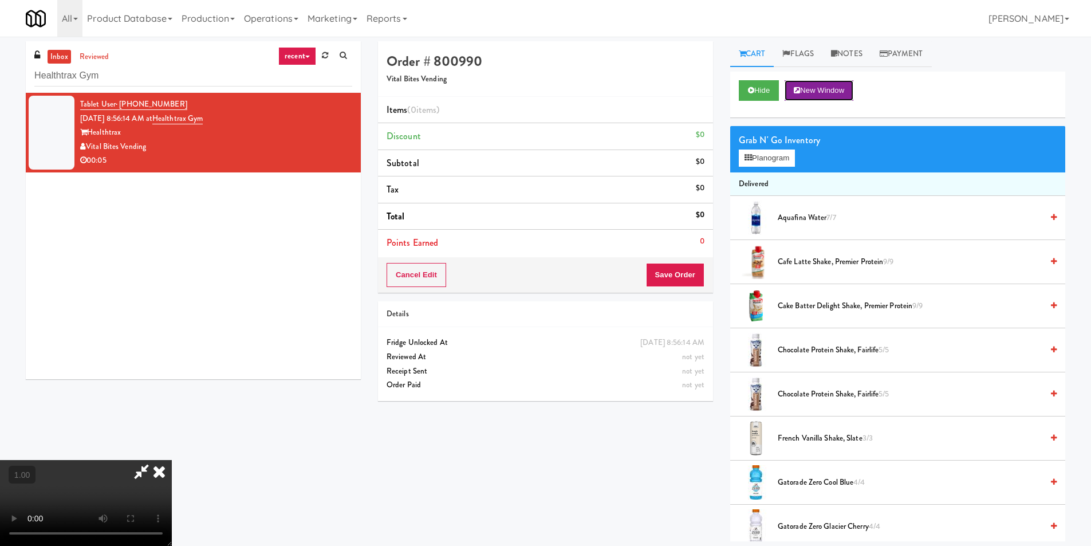
click at [813, 84] on button "New Window" at bounding box center [819, 90] width 69 height 21
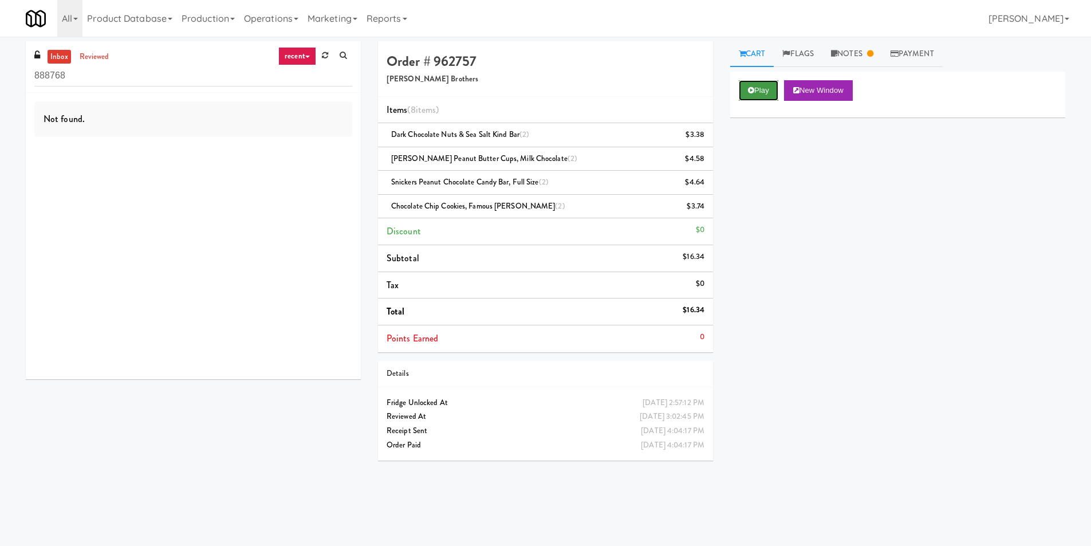
click at [756, 90] on button "Play" at bounding box center [759, 90] width 40 height 21
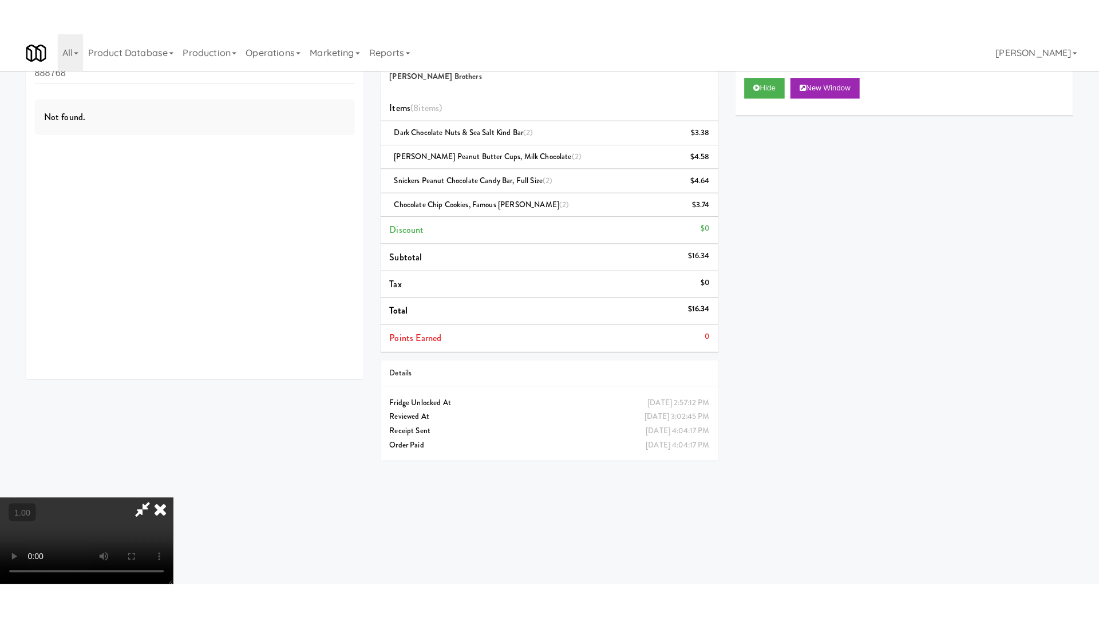
scroll to position [173, 0]
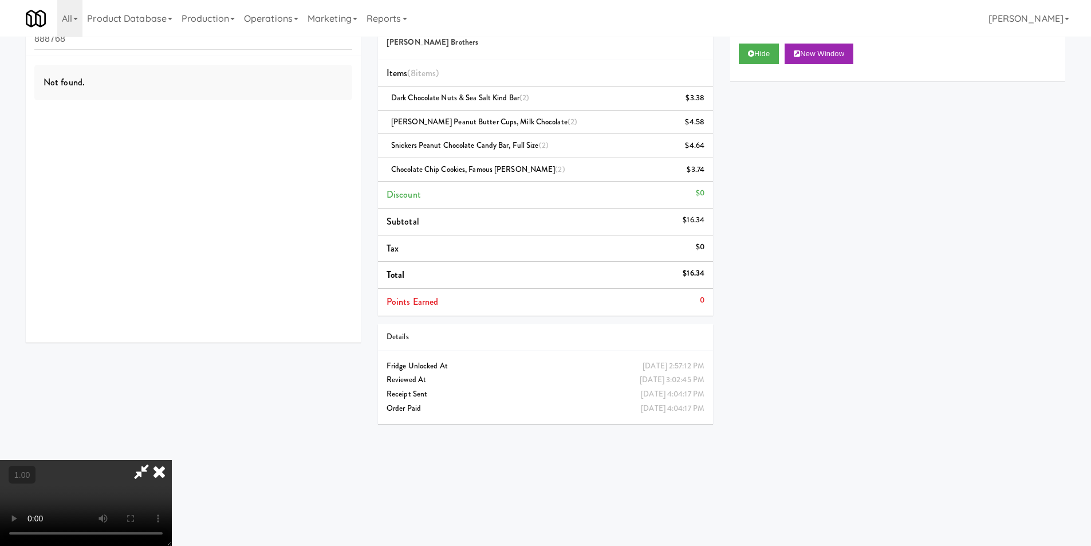
click at [121, 460] on video at bounding box center [86, 503] width 172 height 86
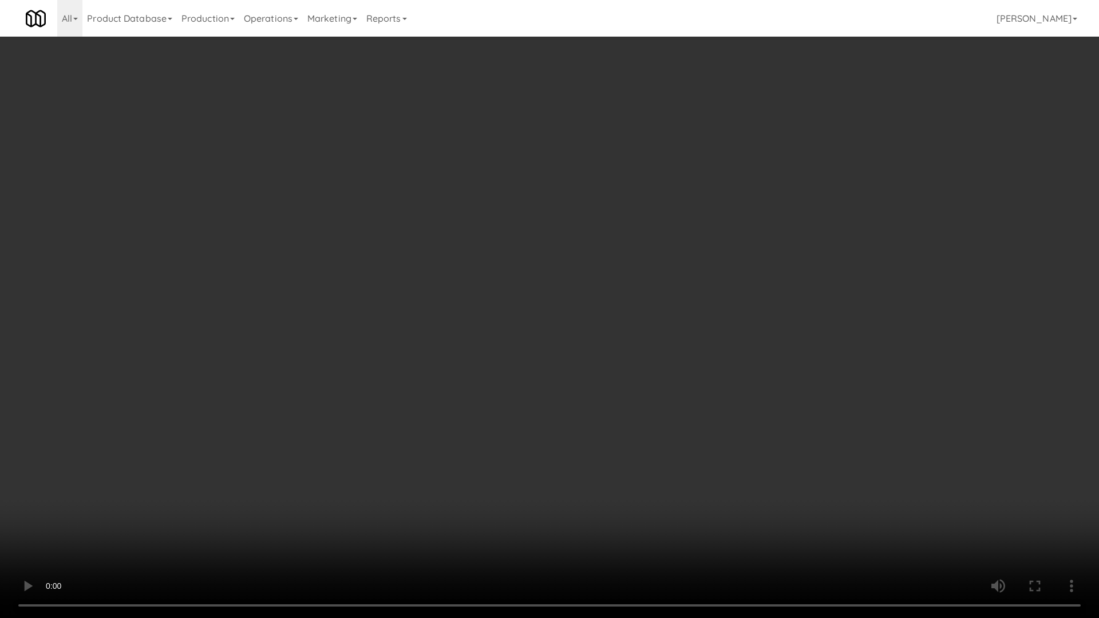
click at [85, 534] on video at bounding box center [549, 309] width 1099 height 618
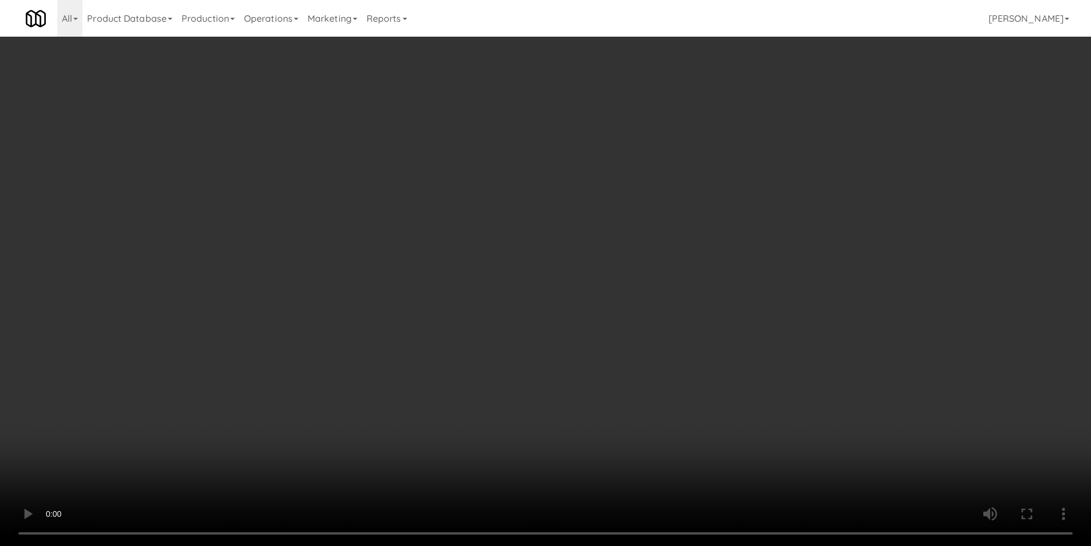
scroll to position [58, 0]
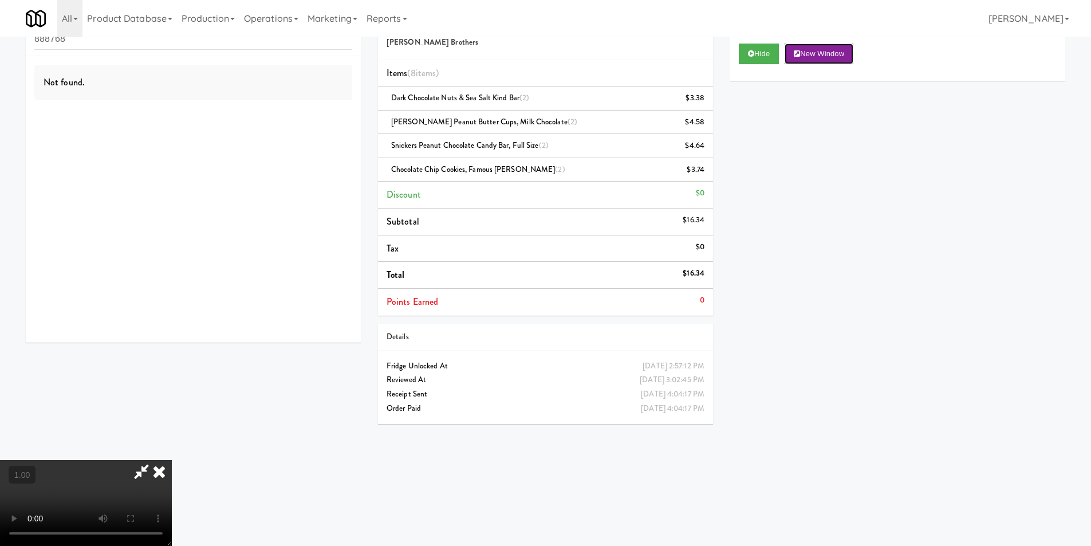
click at [815, 55] on button "New Window" at bounding box center [819, 54] width 69 height 21
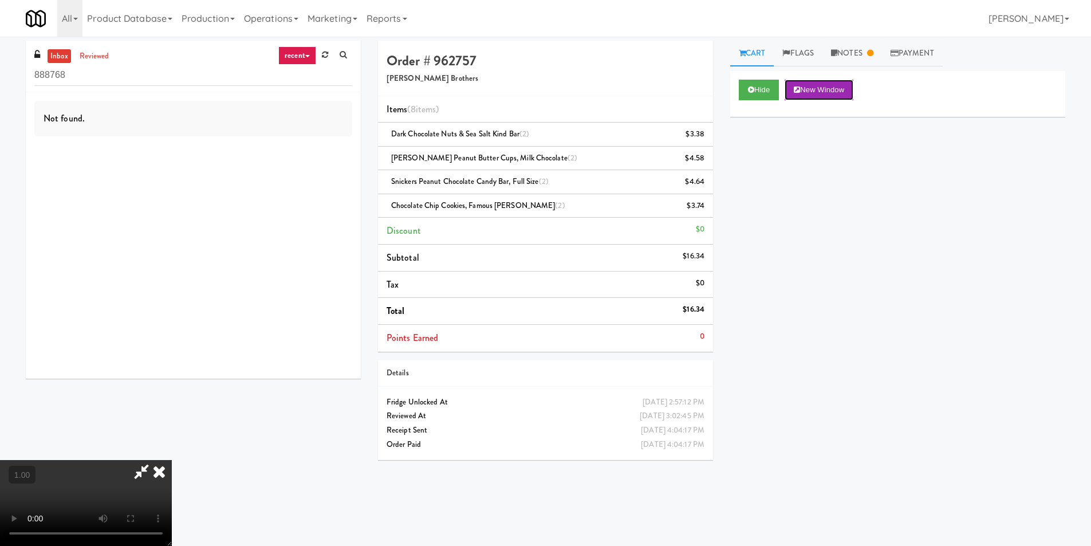
scroll to position [0, 0]
drag, startPoint x: 117, startPoint y: 75, endPoint x: 7, endPoint y: 92, distance: 110.6
click at [7, 460] on video at bounding box center [86, 503] width 172 height 86
click at [87, 460] on video at bounding box center [86, 503] width 172 height 86
click at [54, 460] on video at bounding box center [86, 503] width 172 height 86
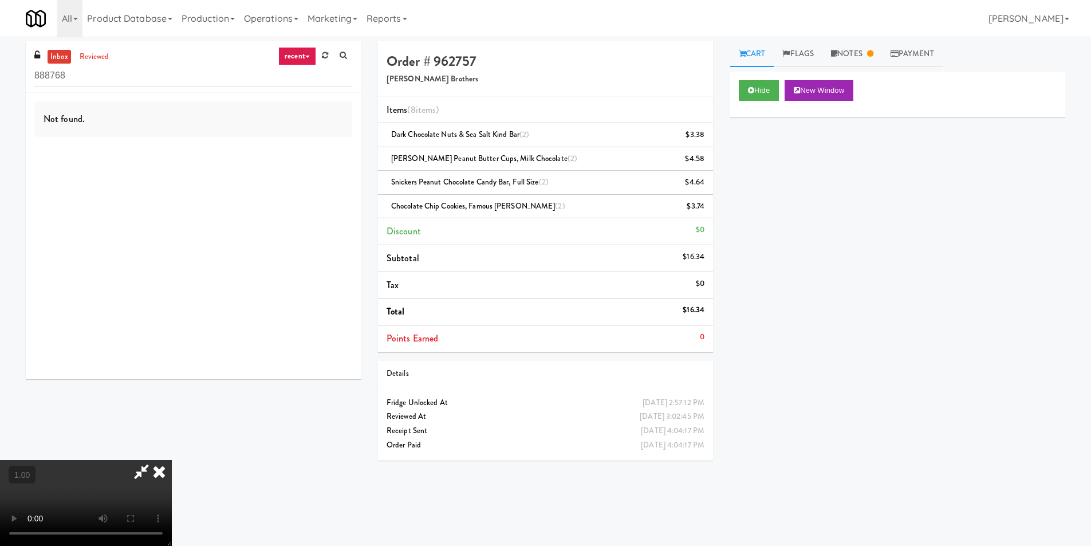
scroll to position [1, 0]
drag, startPoint x: 765, startPoint y: 188, endPoint x: 499, endPoint y: 57, distance: 296.3
click at [764, 188] on div "Hide New Window Primary Flag Clear Flag if unable to determine what was taken o…" at bounding box center [897, 286] width 335 height 429
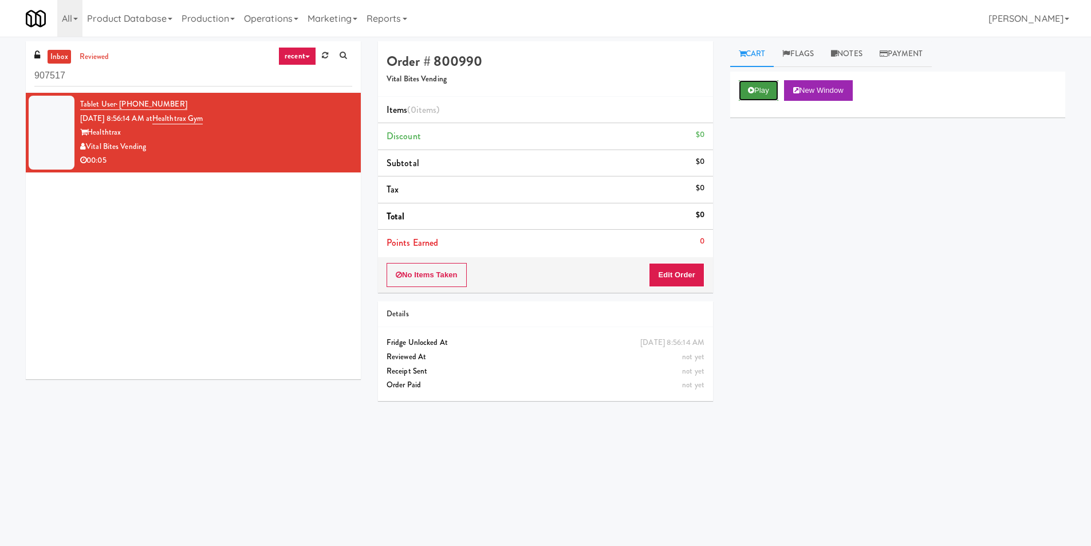
click at [754, 92] on button "Play" at bounding box center [759, 90] width 40 height 21
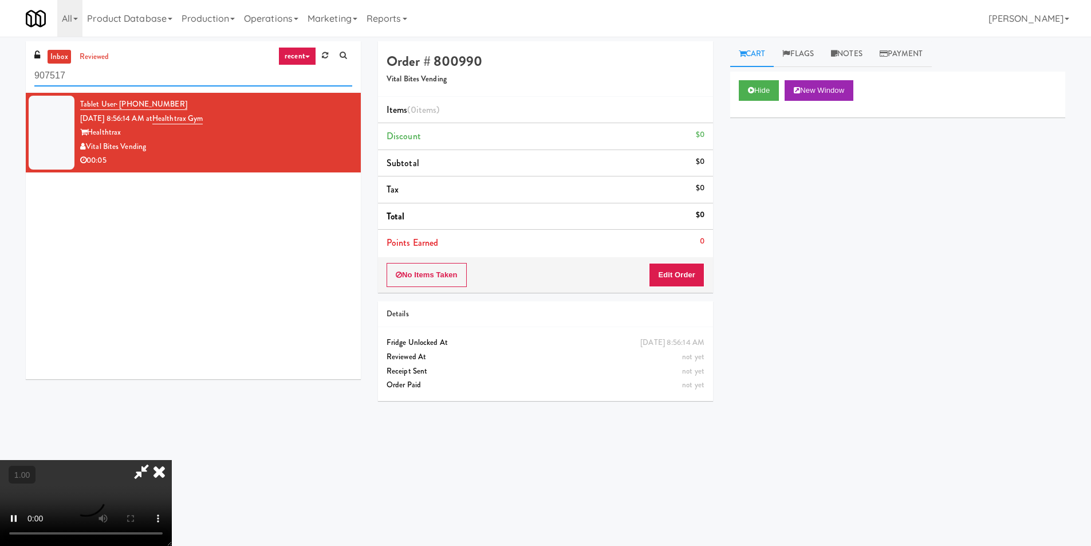
drag, startPoint x: 152, startPoint y: 80, endPoint x: 0, endPoint y: 78, distance: 152.3
click at [0, 78] on div "inbox reviewed recent all unclear take inventory issue suspicious failed recent…" at bounding box center [545, 271] width 1091 height 460
paste input "Healthtrax Gym"
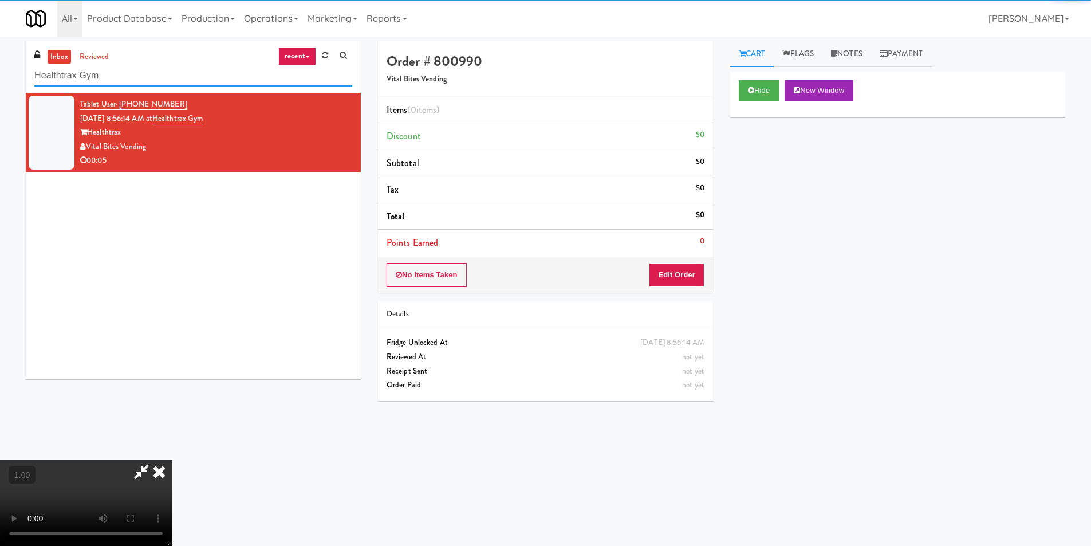
type input "Healthtrax Gym"
click at [294, 155] on div "00:05" at bounding box center [216, 160] width 272 height 14
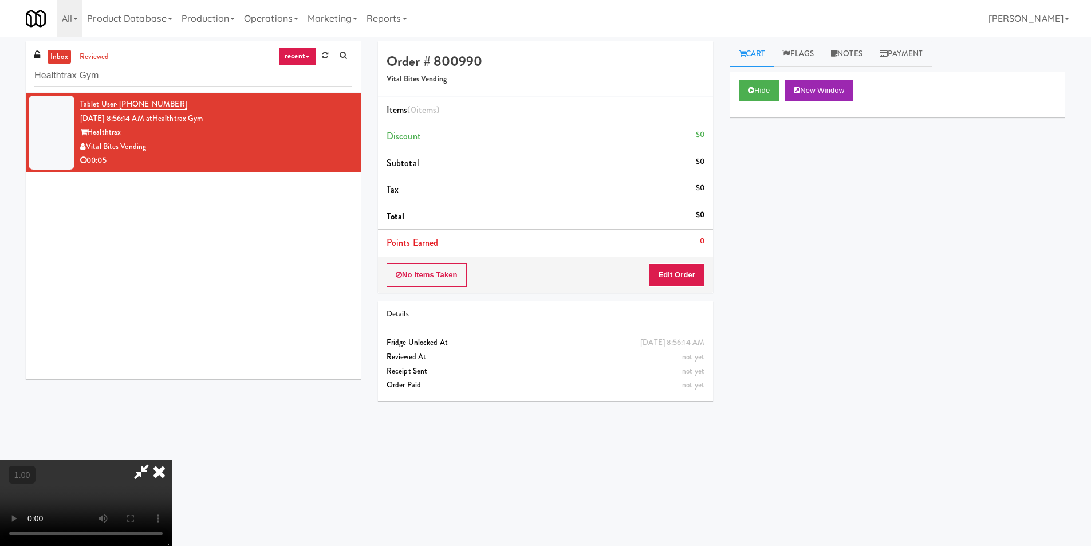
click at [322, 140] on div "Vital Bites Vending" at bounding box center [216, 147] width 272 height 14
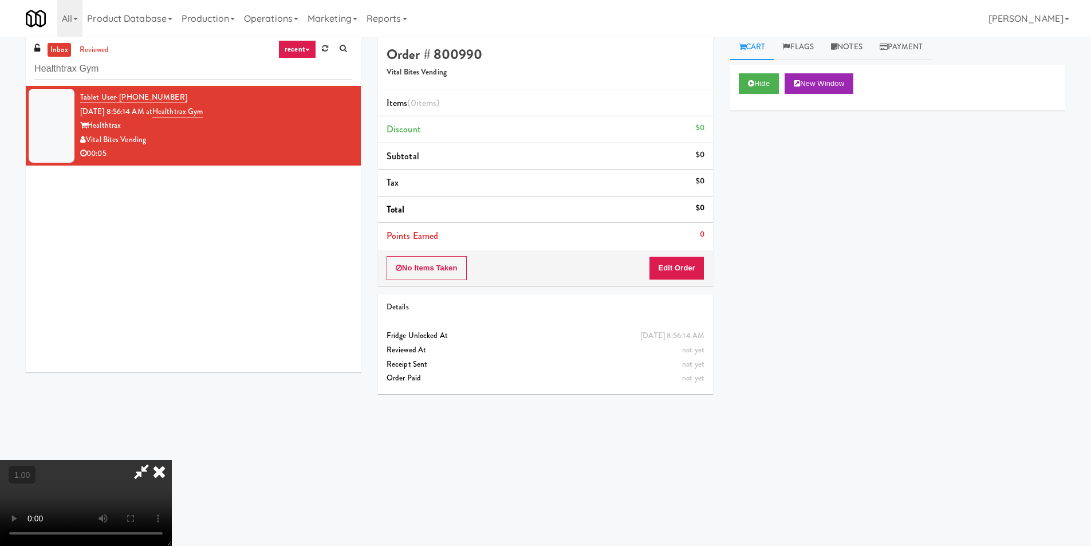
scroll to position [37, 0]
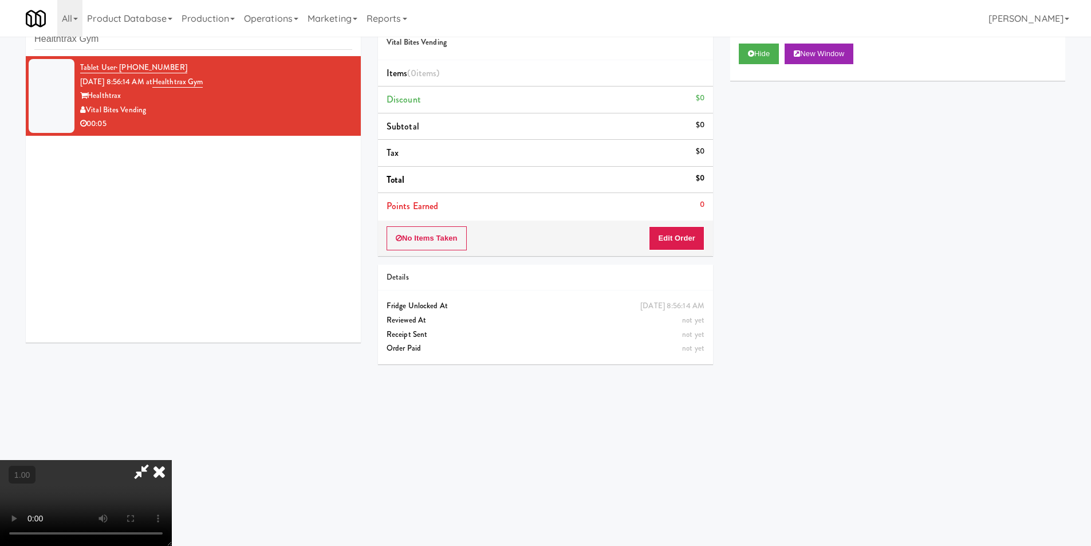
click at [172, 460] on video at bounding box center [86, 503] width 172 height 86
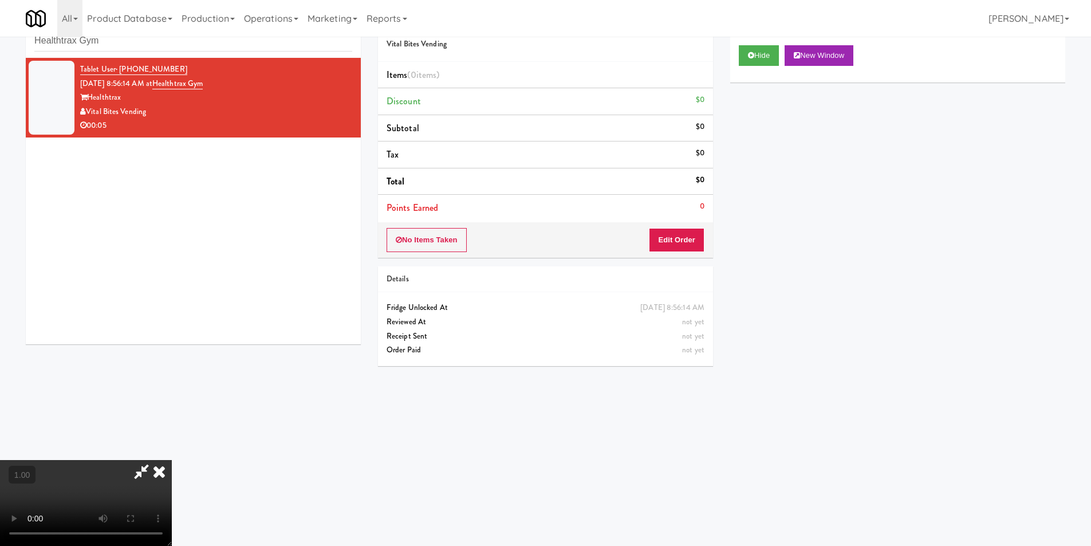
scroll to position [0, 0]
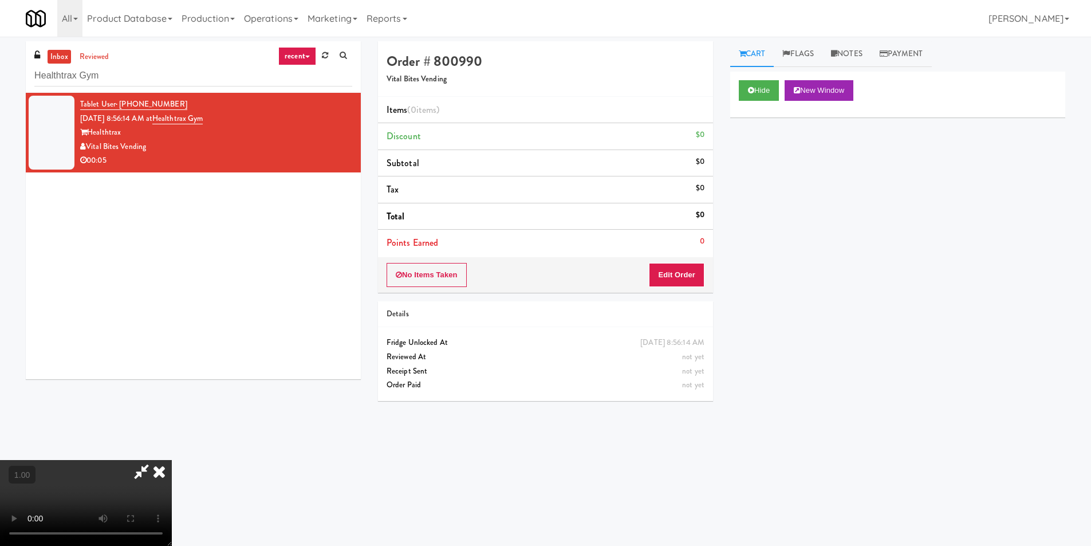
drag, startPoint x: 789, startPoint y: 218, endPoint x: 722, endPoint y: 219, distance: 67.6
click at [789, 218] on div "Hide New Window Primary Flag Clear Flag if unable to determine what was taken o…" at bounding box center [897, 286] width 335 height 429
click at [769, 224] on div "Hide New Window Primary Flag Clear Flag if unable to determine what was taken o…" at bounding box center [897, 286] width 335 height 429
drag, startPoint x: 899, startPoint y: 208, endPoint x: 742, endPoint y: 189, distance: 158.6
click at [895, 208] on div "Hide New Window Primary Flag Clear Flag if unable to determine what was taken o…" at bounding box center [897, 286] width 335 height 429
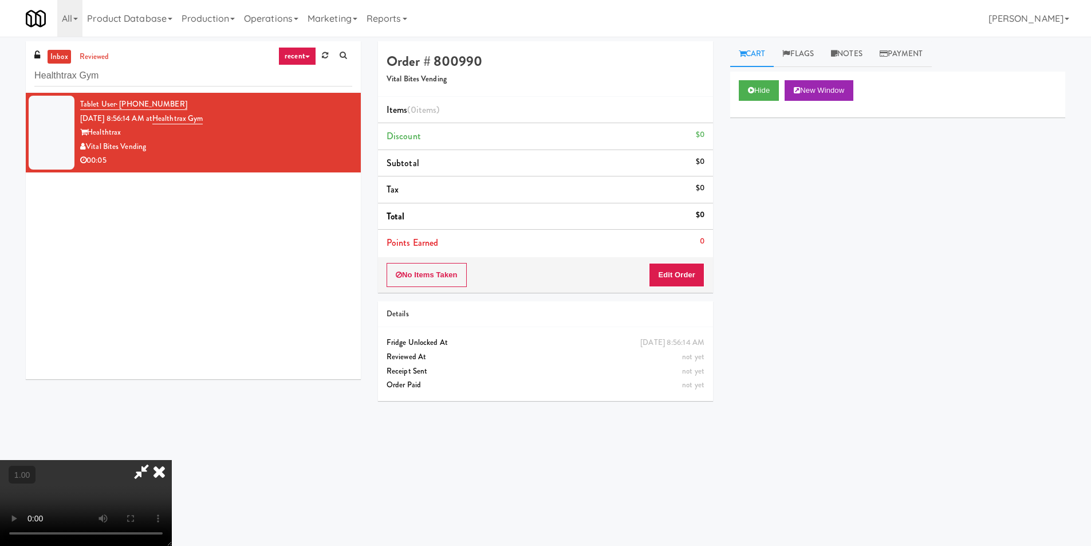
click at [172, 460] on video at bounding box center [86, 503] width 172 height 86
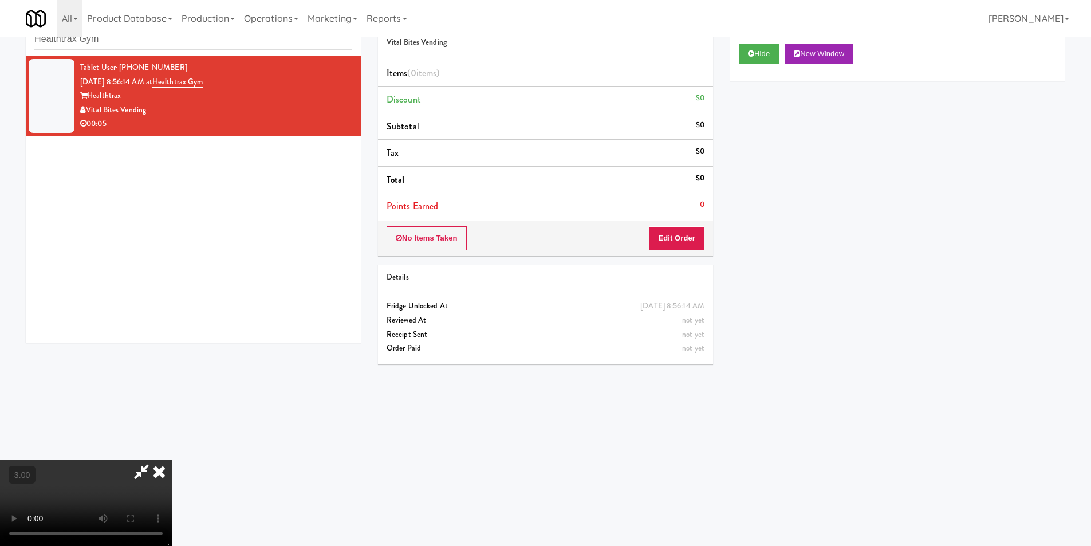
scroll to position [173, 0]
click at [172, 460] on video at bounding box center [86, 503] width 172 height 86
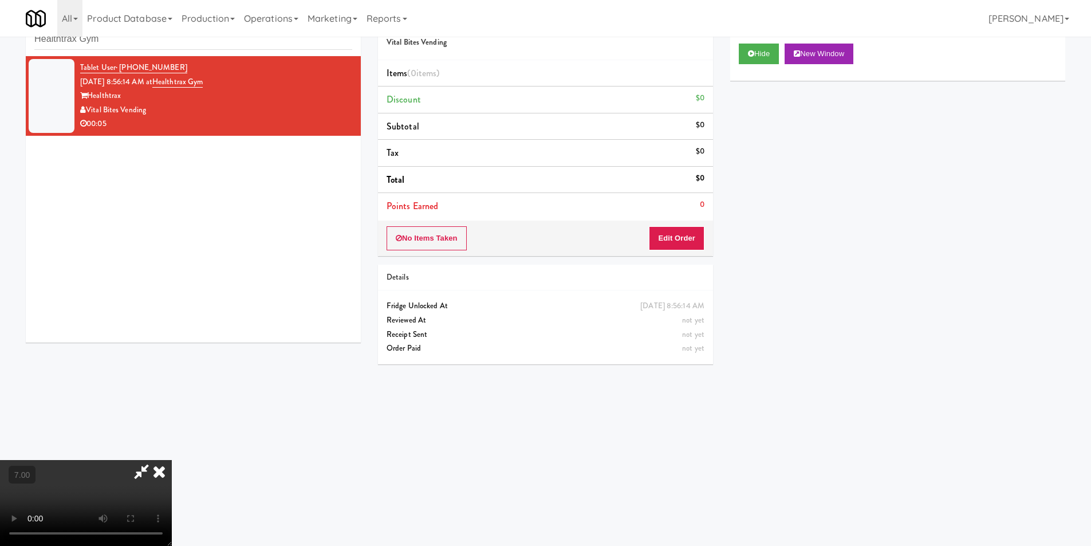
scroll to position [173, 0]
click at [172, 460] on video at bounding box center [86, 503] width 172 height 86
click at [161, 492] on video at bounding box center [86, 503] width 172 height 86
click at [172, 485] on video at bounding box center [86, 503] width 172 height 86
click at [131, 487] on video at bounding box center [86, 503] width 172 height 86
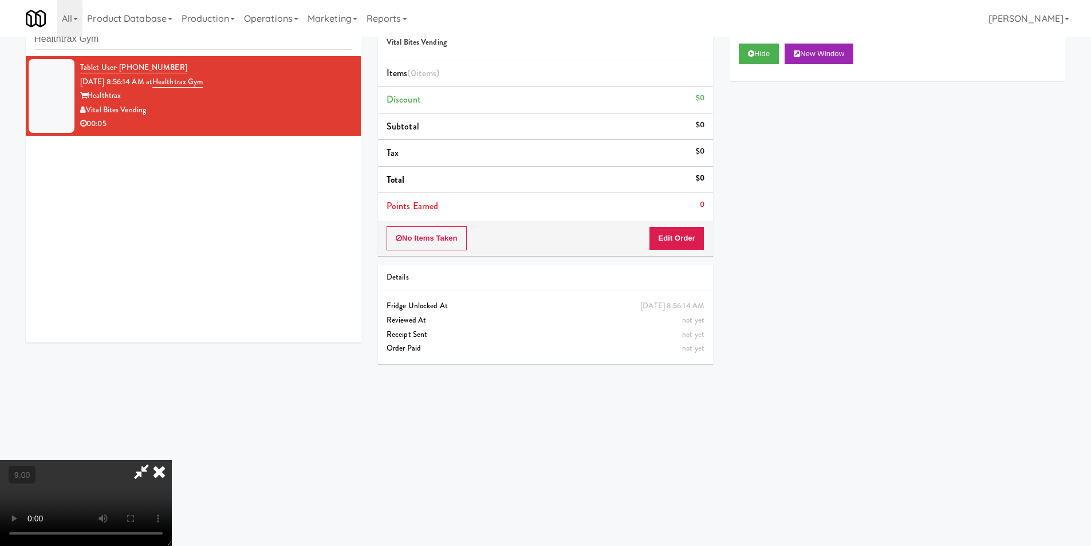
click at [123, 482] on video at bounding box center [86, 503] width 172 height 86
click at [153, 480] on video at bounding box center [86, 503] width 172 height 86
click at [172, 460] on video at bounding box center [86, 503] width 172 height 86
drag, startPoint x: 368, startPoint y: 406, endPoint x: 377, endPoint y: 407, distance: 9.2
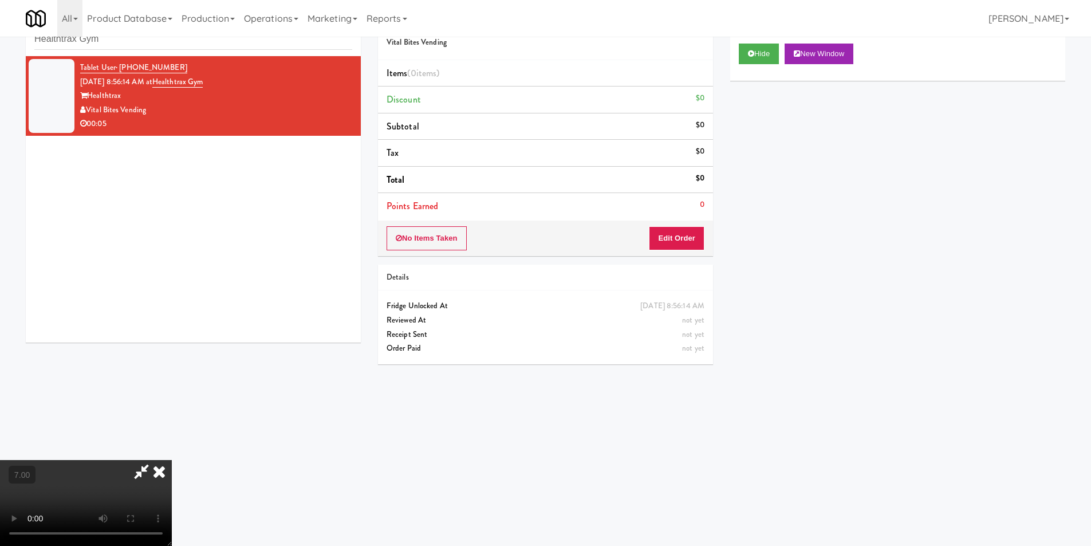
click at [172, 460] on video at bounding box center [86, 503] width 172 height 86
click at [172, 467] on video at bounding box center [86, 503] width 172 height 86
click at [172, 466] on video at bounding box center [86, 503] width 172 height 86
click at [172, 484] on video at bounding box center [86, 503] width 172 height 86
click at [172, 460] on video at bounding box center [86, 503] width 172 height 86
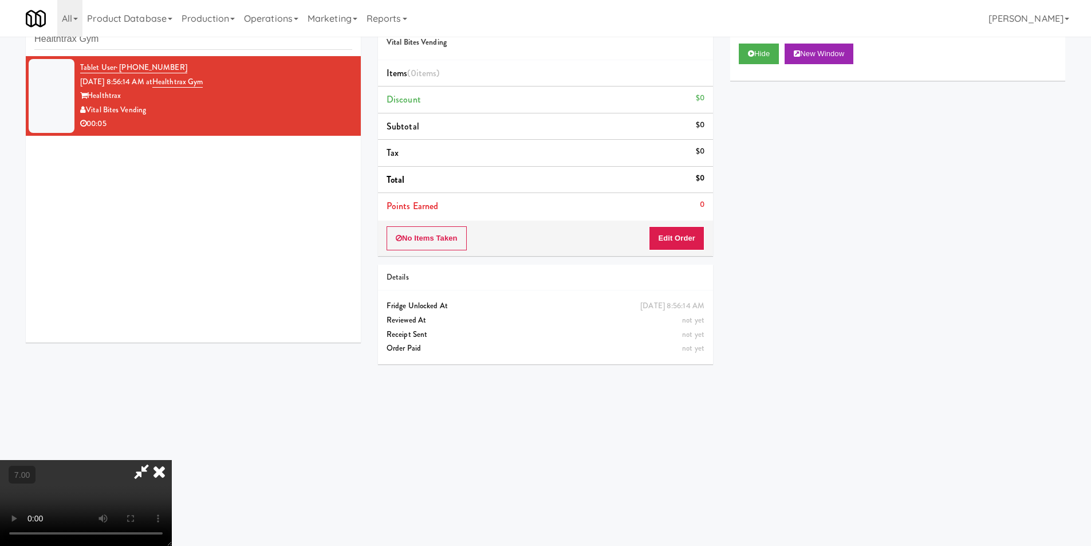
click at [172, 460] on video at bounding box center [86, 503] width 172 height 86
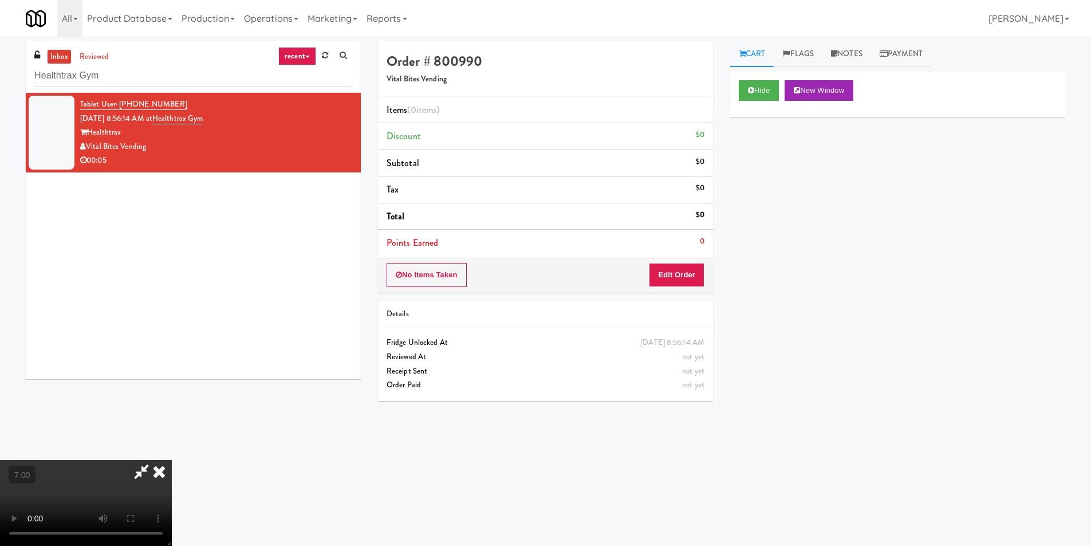
click at [172, 460] on video at bounding box center [86, 503] width 172 height 86
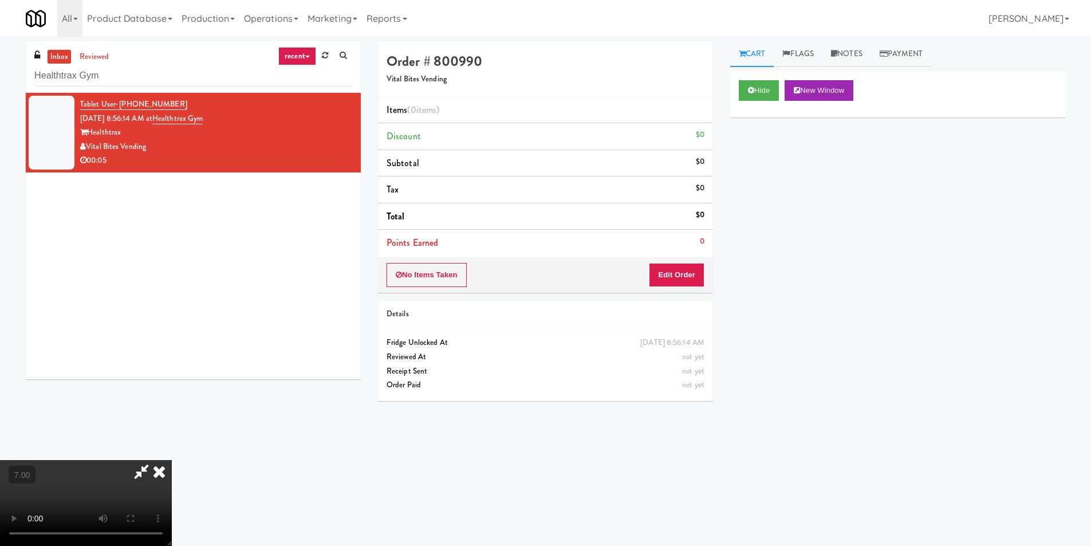
click at [172, 460] on video at bounding box center [86, 503] width 172 height 86
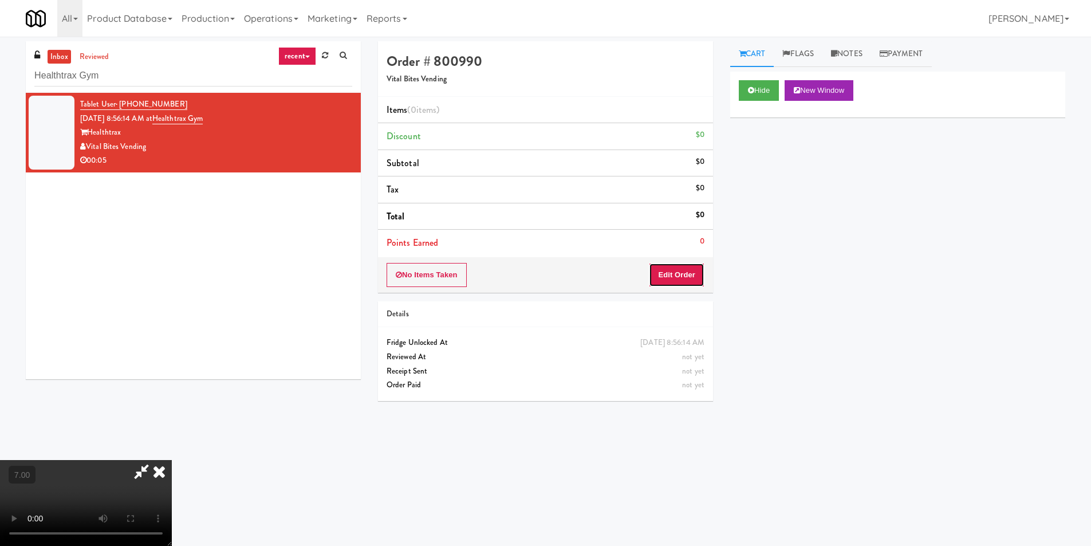
click at [695, 274] on button "Edit Order" at bounding box center [677, 275] width 56 height 24
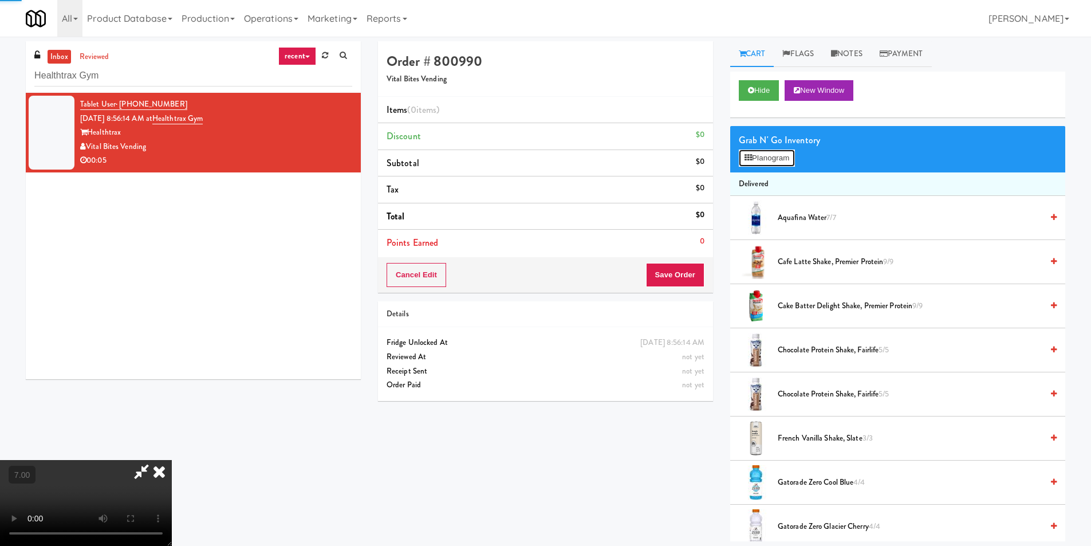
click at [767, 159] on button "Planogram" at bounding box center [767, 157] width 56 height 17
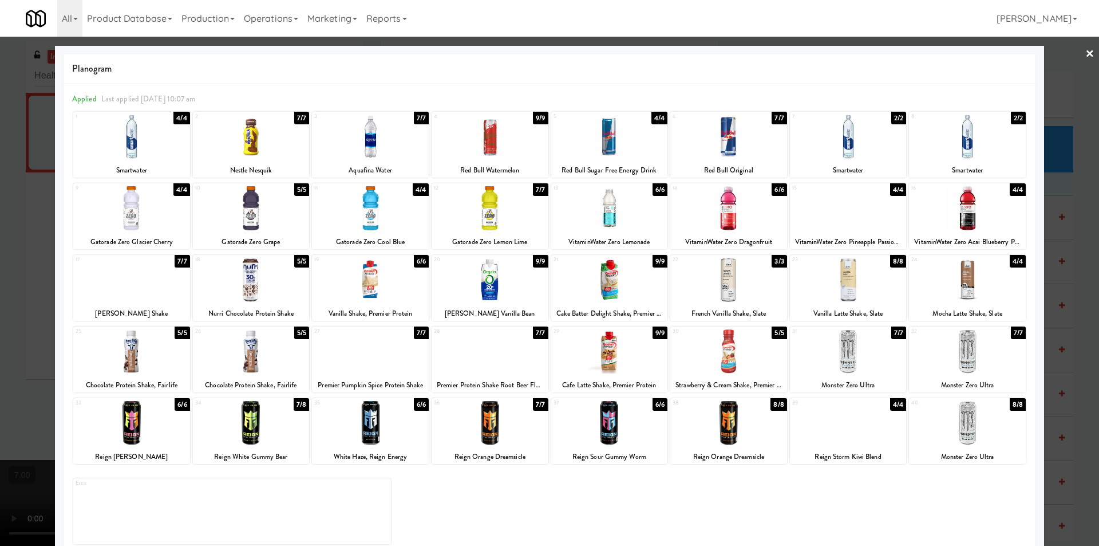
click at [260, 132] on div at bounding box center [251, 137] width 117 height 44
click at [1, 115] on div at bounding box center [549, 273] width 1099 height 546
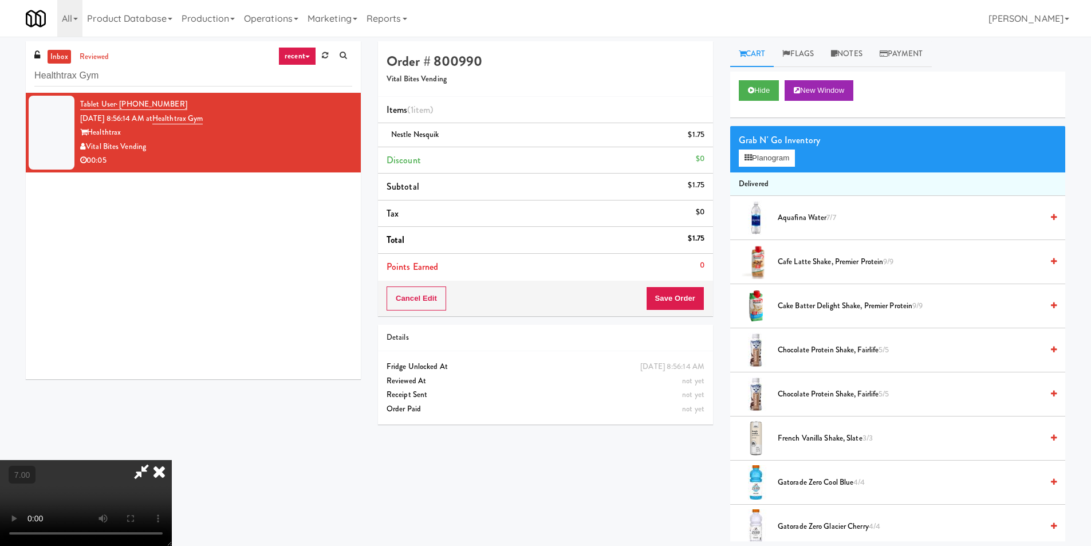
click at [172, 460] on icon at bounding box center [159, 471] width 25 height 23
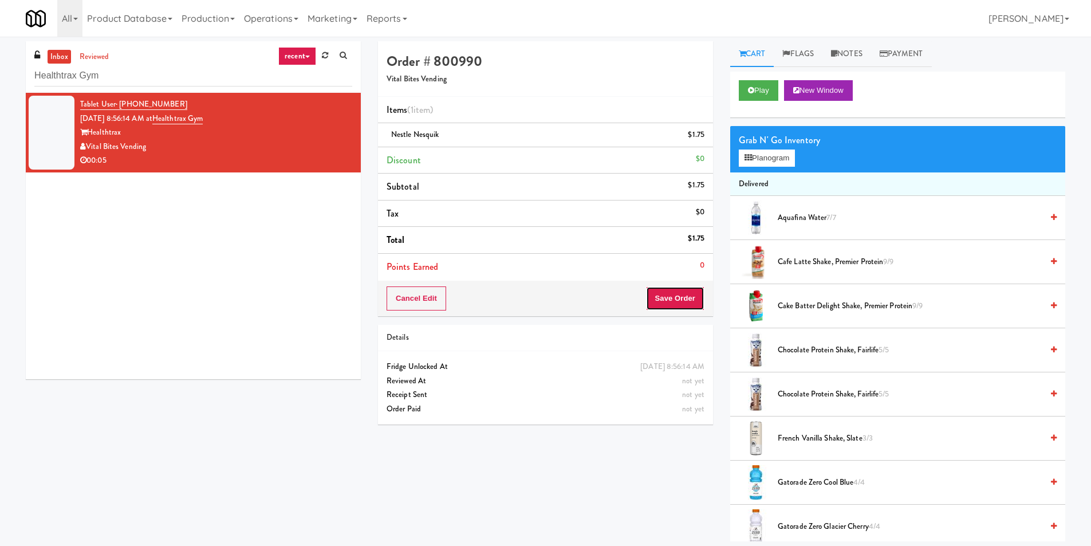
click at [685, 305] on button "Save Order" at bounding box center [675, 298] width 58 height 24
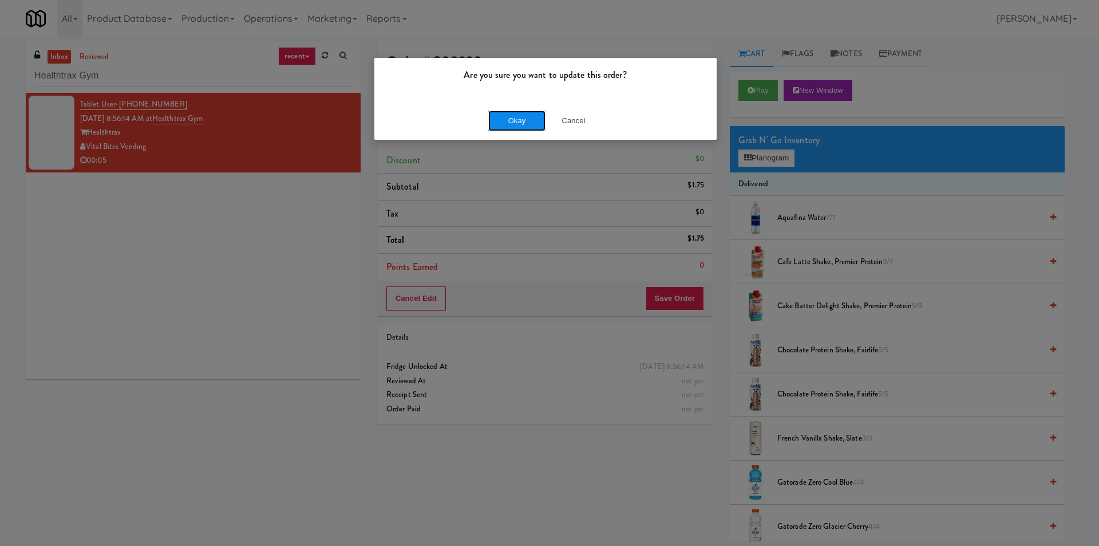
click at [531, 125] on button "Okay" at bounding box center [516, 121] width 57 height 21
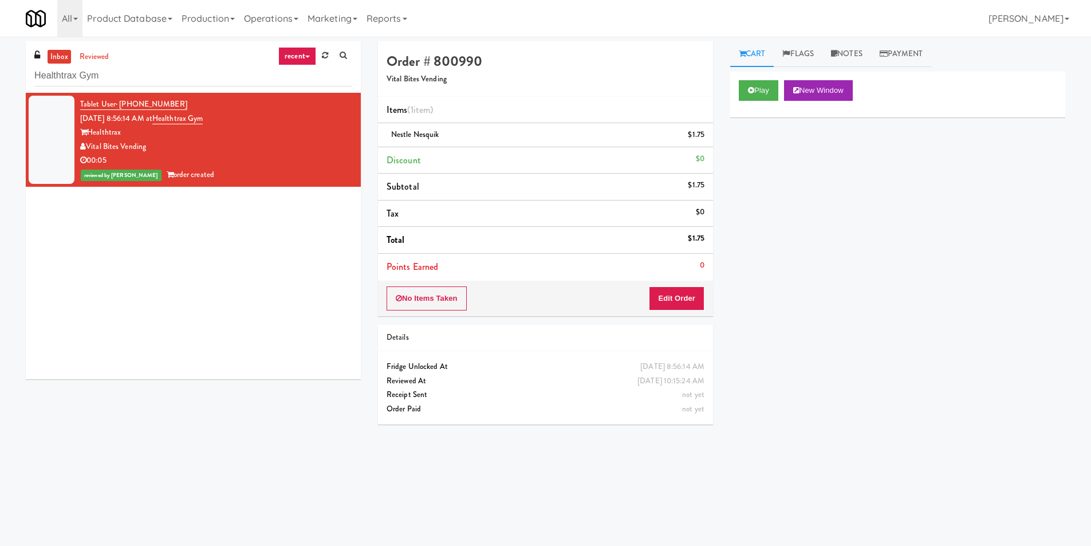
drag, startPoint x: 84, startPoint y: 85, endPoint x: 29, endPoint y: 81, distance: 55.1
click at [29, 82] on div "inbox reviewed recent all unclear take inventory issue suspicious failed recent…" at bounding box center [193, 67] width 335 height 52
paste input "Lancaster lofts Combo Cooler"
drag, startPoint x: 141, startPoint y: 81, endPoint x: 0, endPoint y: 82, distance: 140.9
click at [0, 82] on div "inbox reviewed recent all unclear take inventory issue suspicious failed recent…" at bounding box center [545, 271] width 1091 height 460
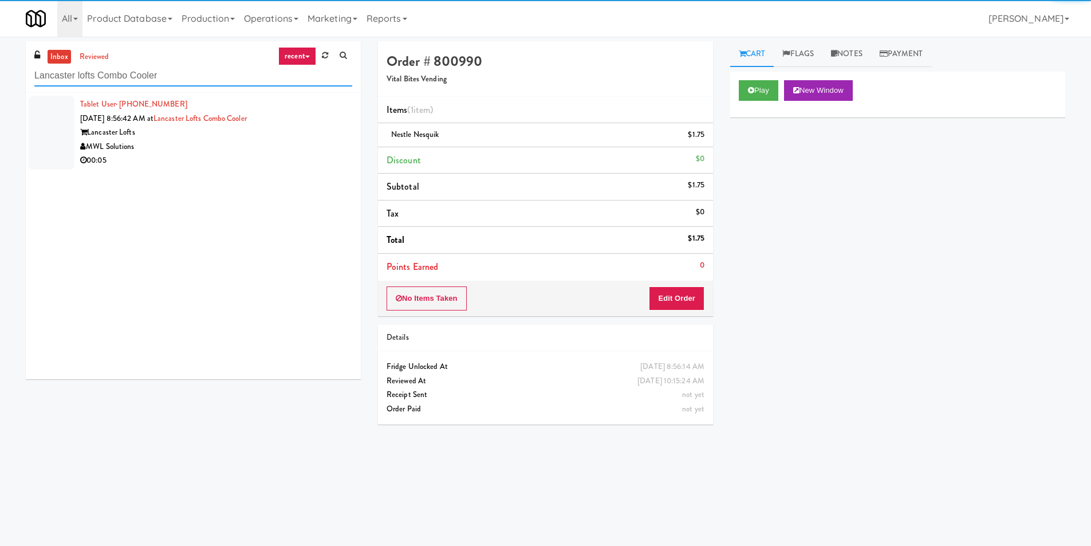
type input "Lancaster lofts Combo Cooler"
click at [290, 149] on div "MWL Solutions" at bounding box center [216, 147] width 272 height 14
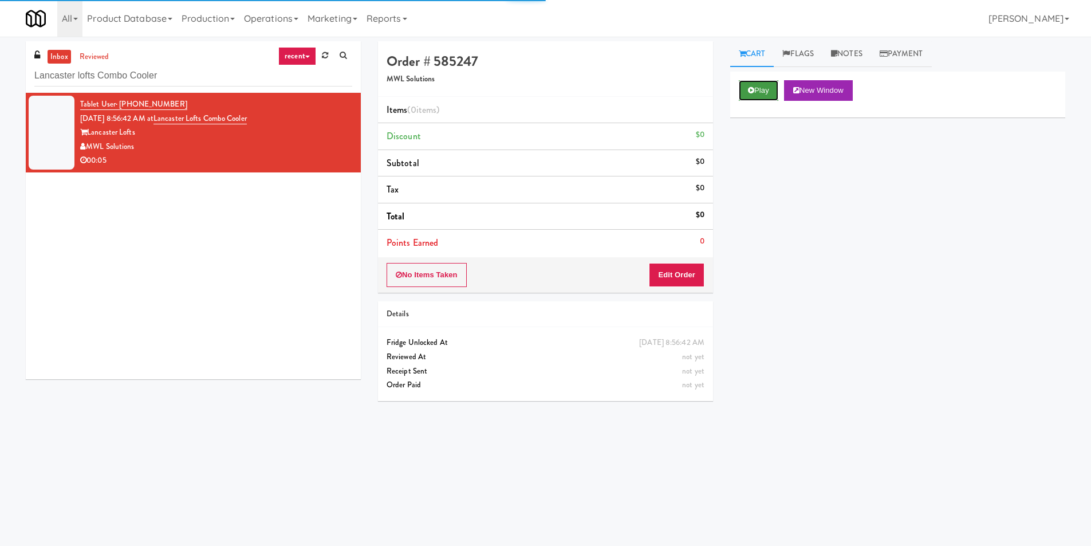
click at [761, 90] on button "Play" at bounding box center [759, 90] width 40 height 21
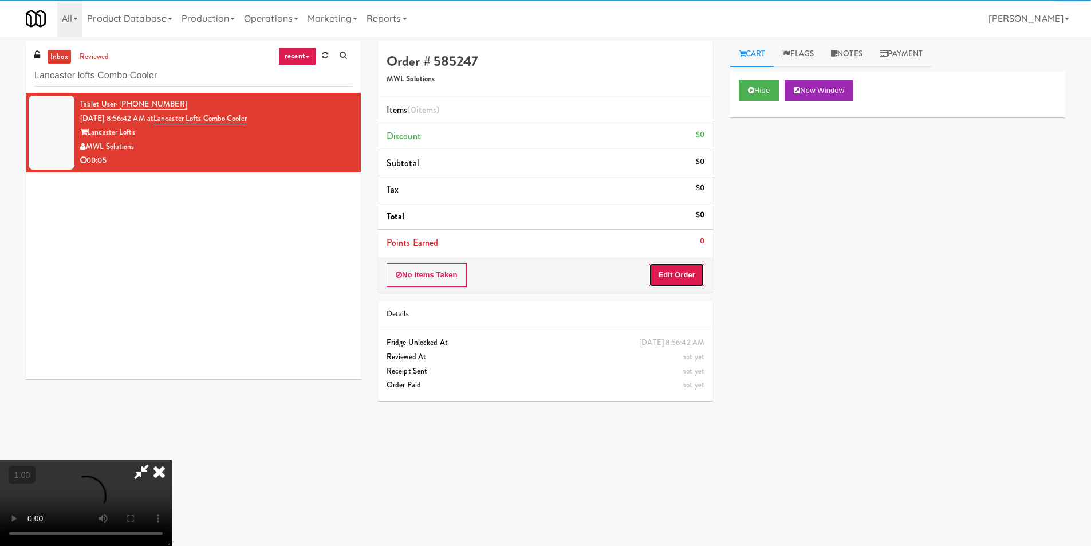
click at [689, 278] on button "Edit Order" at bounding box center [677, 275] width 56 height 24
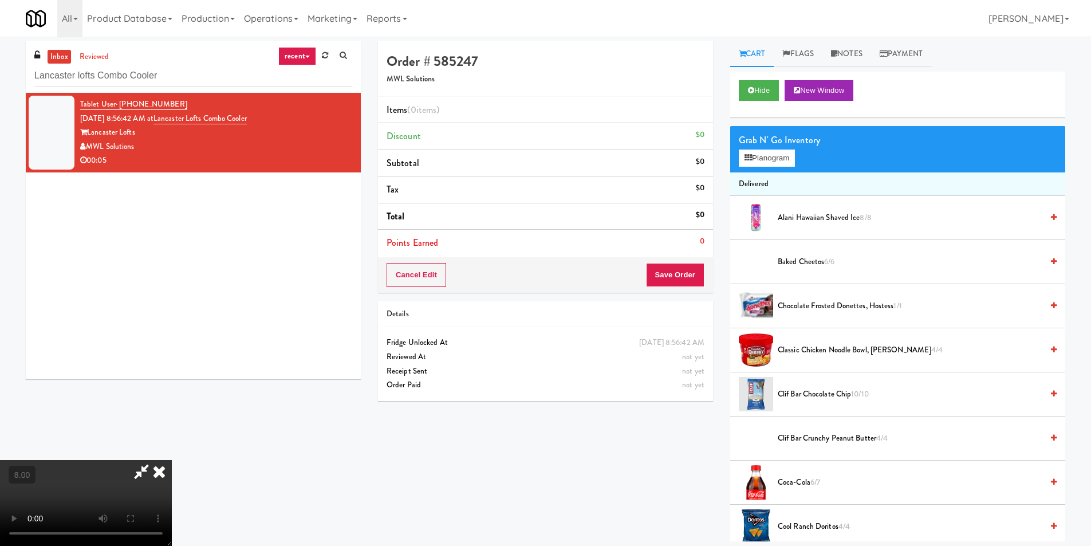
scroll to position [173, 0]
click at [172, 460] on video at bounding box center [86, 503] width 172 height 86
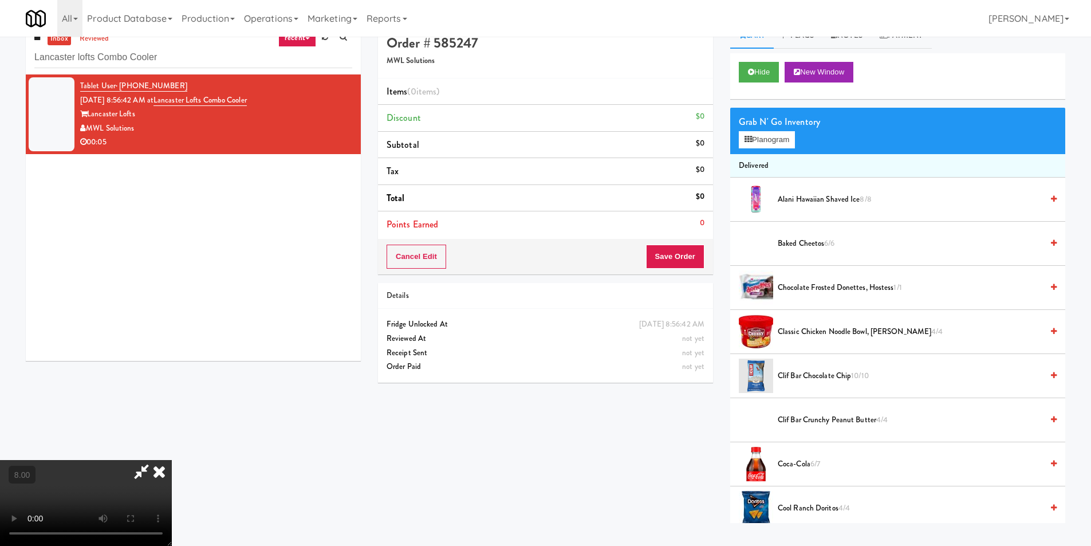
scroll to position [37, 0]
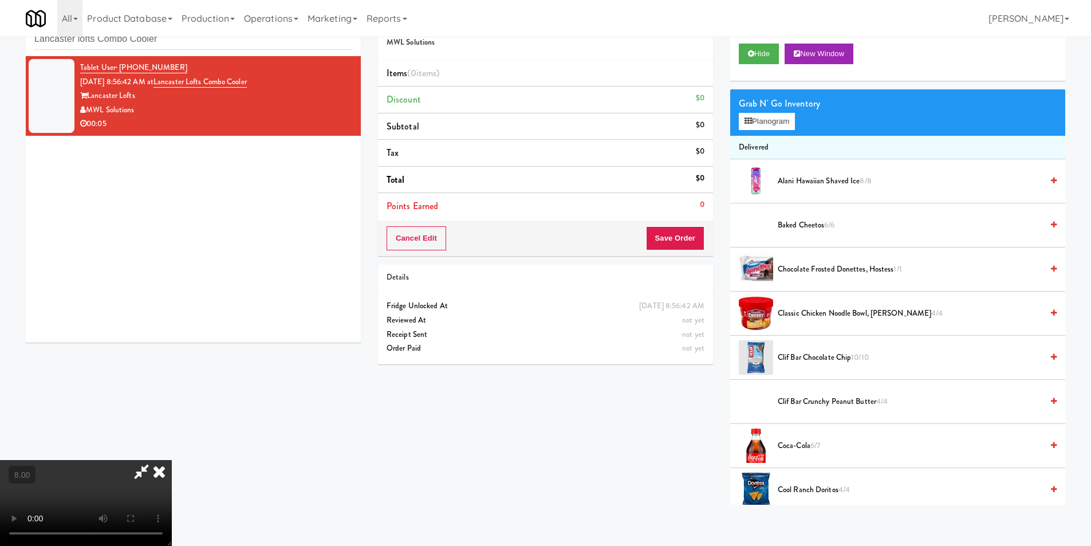
click at [172, 460] on video at bounding box center [86, 503] width 172 height 86
click at [172, 472] on video at bounding box center [86, 503] width 172 height 86
click at [172, 460] on video at bounding box center [86, 503] width 172 height 86
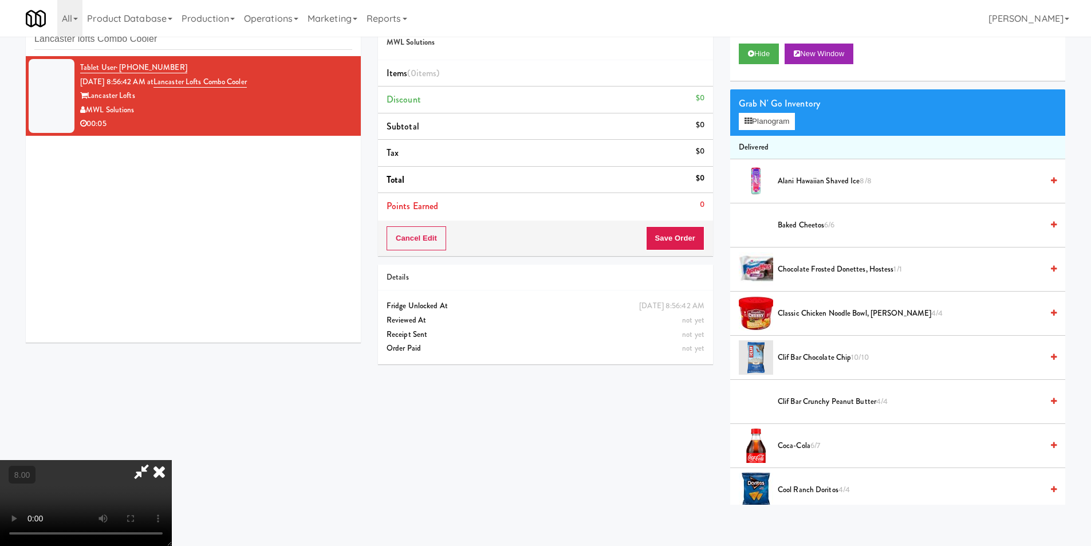
drag, startPoint x: 344, startPoint y: 444, endPoint x: 372, endPoint y: 434, distance: 30.2
click at [172, 460] on video at bounding box center [86, 503] width 172 height 86
click at [755, 120] on button "Planogram" at bounding box center [767, 121] width 56 height 17
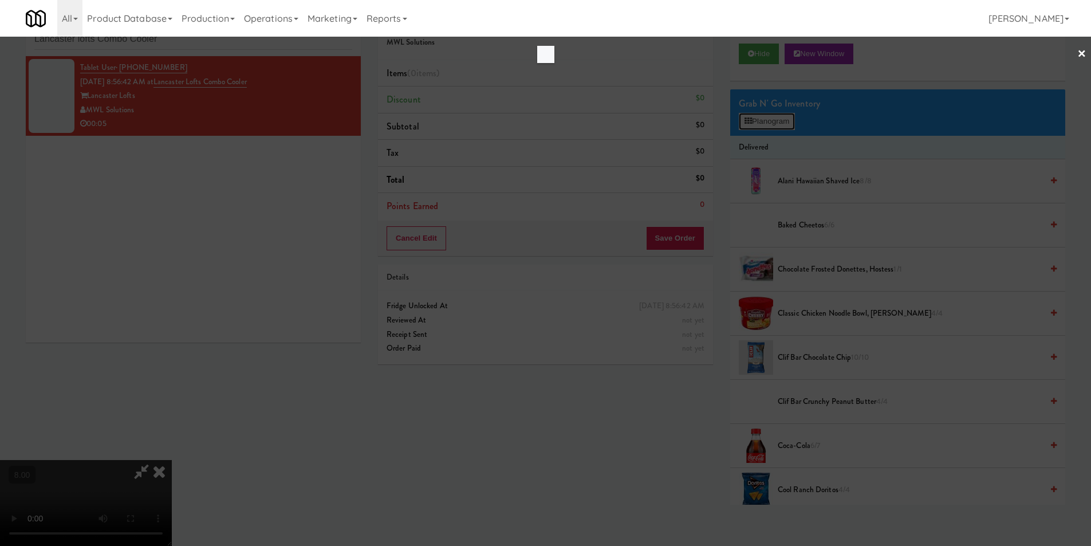
scroll to position [176, 0]
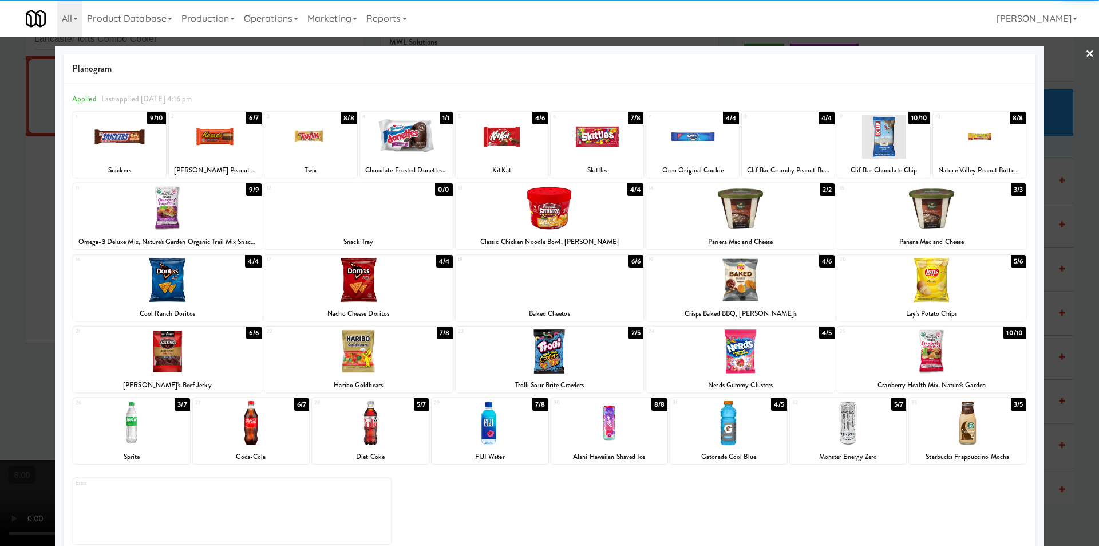
drag, startPoint x: 622, startPoint y: 433, endPoint x: 573, endPoint y: 412, distance: 53.4
click at [621, 432] on div at bounding box center [609, 423] width 117 height 44
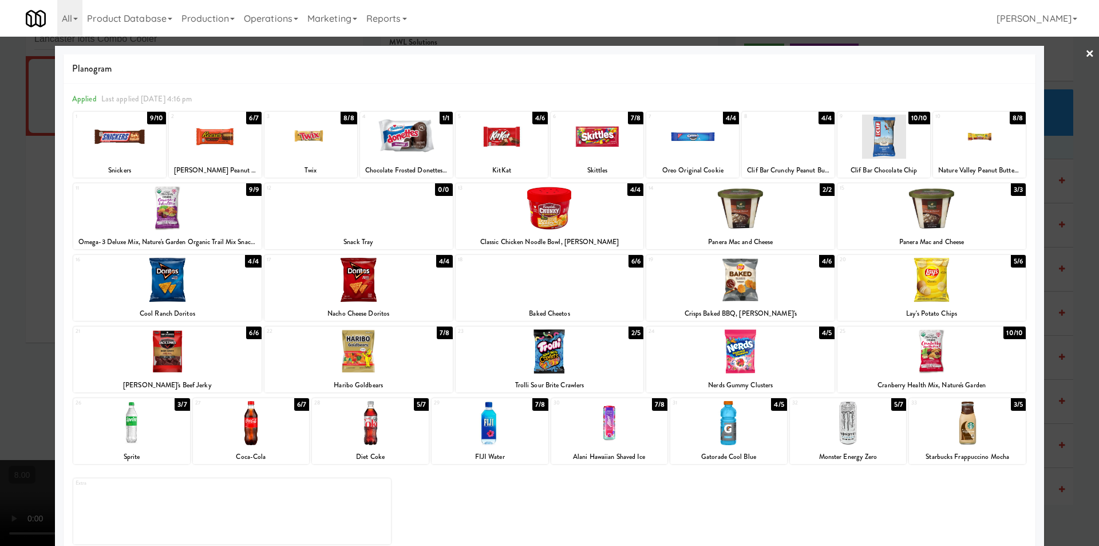
click at [1, 237] on div at bounding box center [549, 273] width 1099 height 546
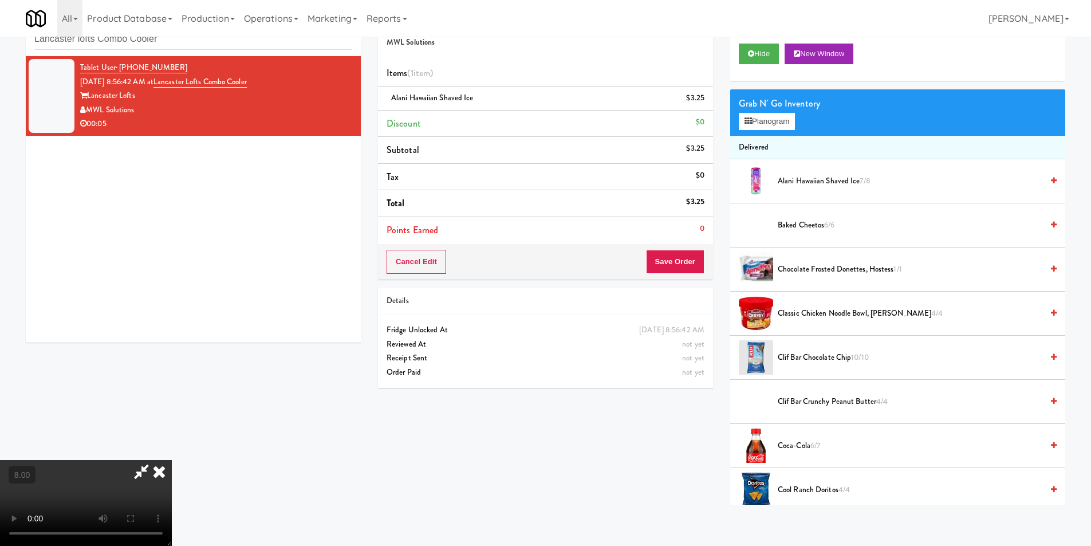
click at [172, 460] on icon at bounding box center [159, 471] width 25 height 23
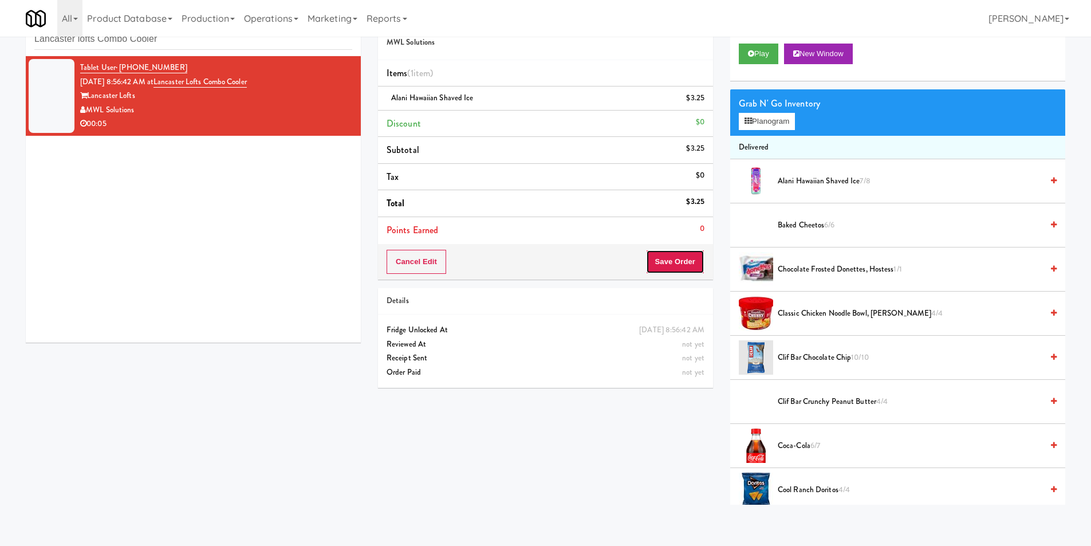
click at [667, 255] on button "Save Order" at bounding box center [675, 262] width 58 height 24
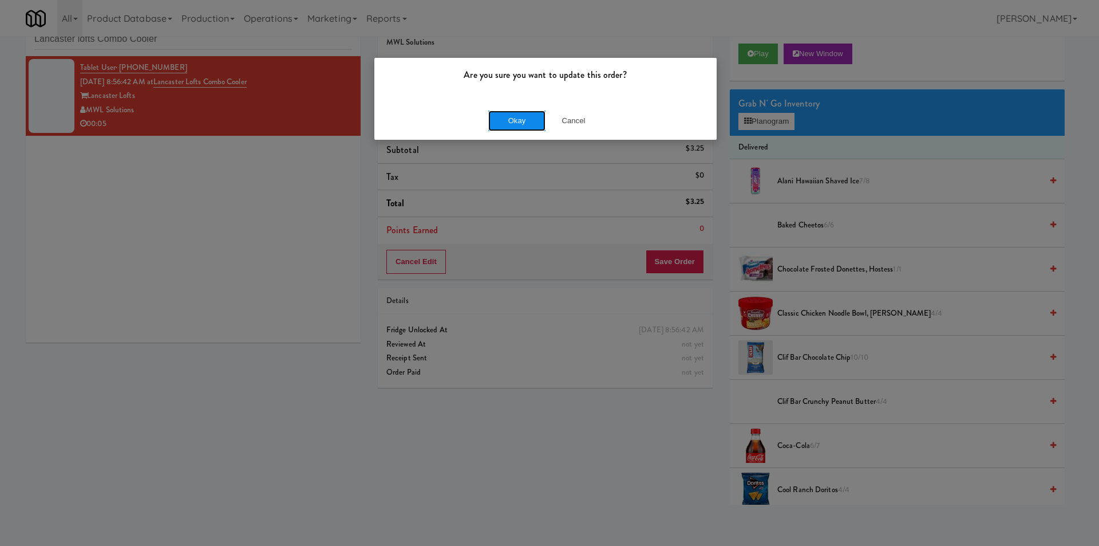
click at [511, 121] on button "Okay" at bounding box center [516, 121] width 57 height 21
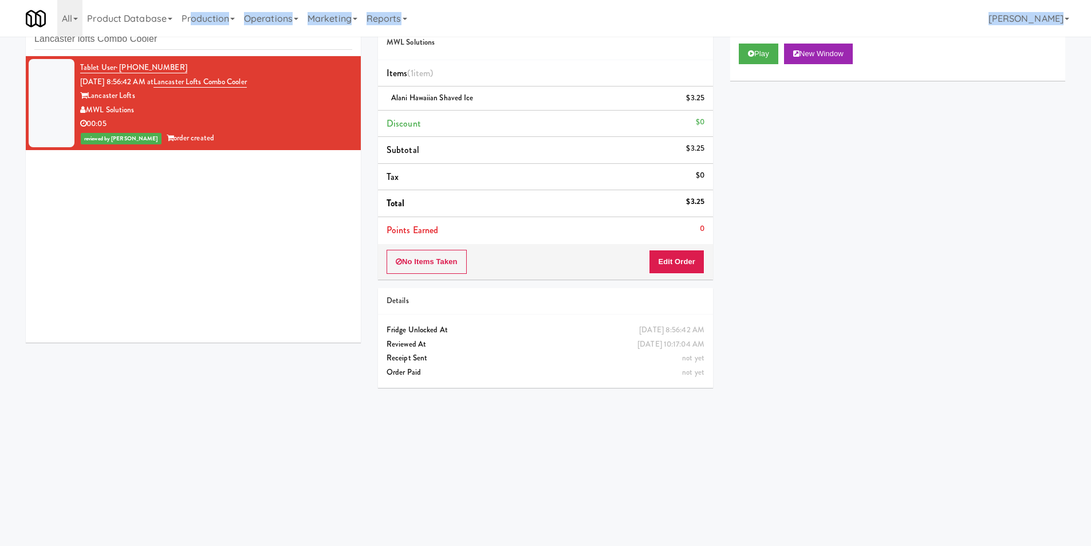
drag, startPoint x: 188, startPoint y: 36, endPoint x: 183, endPoint y: 40, distance: 6.7
click at [182, 37] on body "Are you sure you want to update this order? Okay Cancel Okay Are you sure you w…" at bounding box center [545, 273] width 1091 height 546
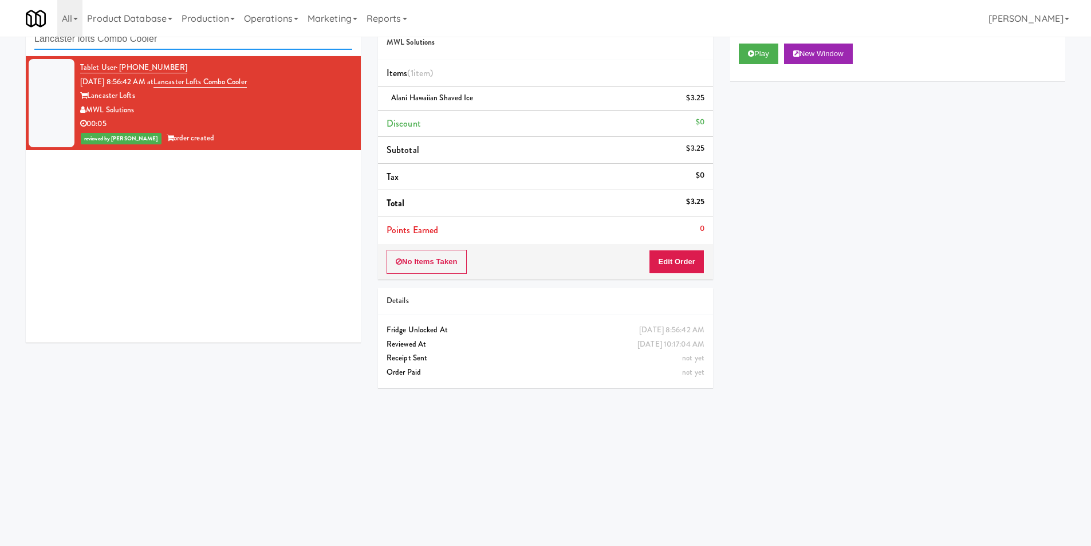
drag, startPoint x: 200, startPoint y: 45, endPoint x: 54, endPoint y: 56, distance: 146.4
click at [0, 50] on div "inbox reviewed recent all unclear take inventory issue suspicious failed recent…" at bounding box center [545, 235] width 1091 height 460
paste input "IKEA CDC Mississauga"
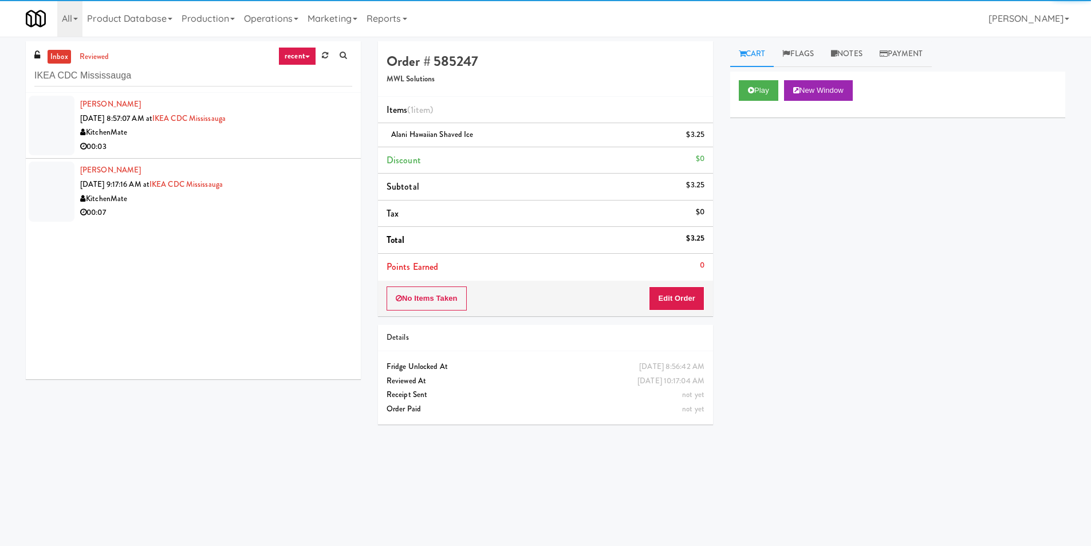
click at [326, 128] on div "KitchenMate" at bounding box center [216, 132] width 272 height 14
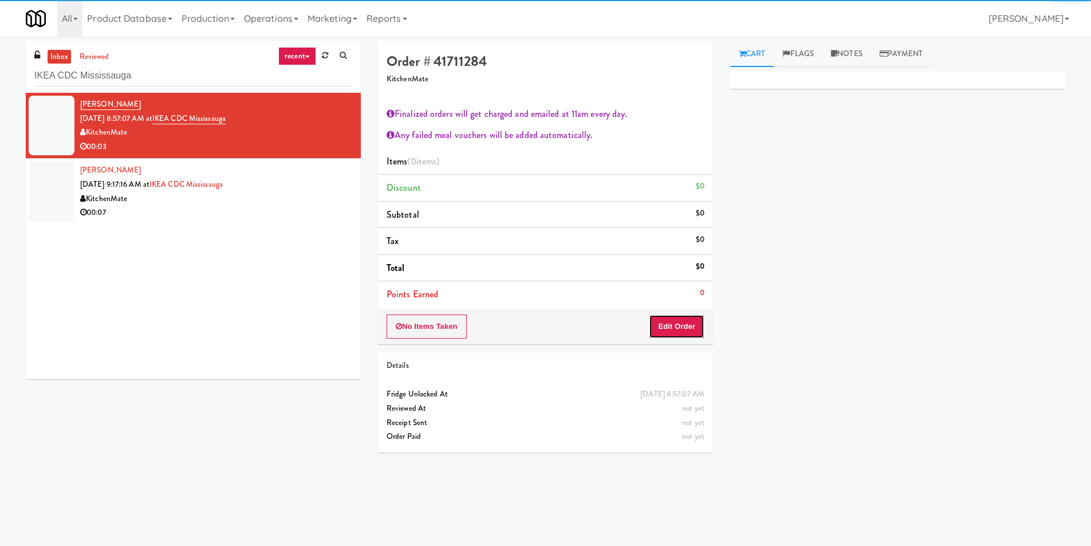
click at [681, 329] on button "Edit Order" at bounding box center [677, 326] width 56 height 24
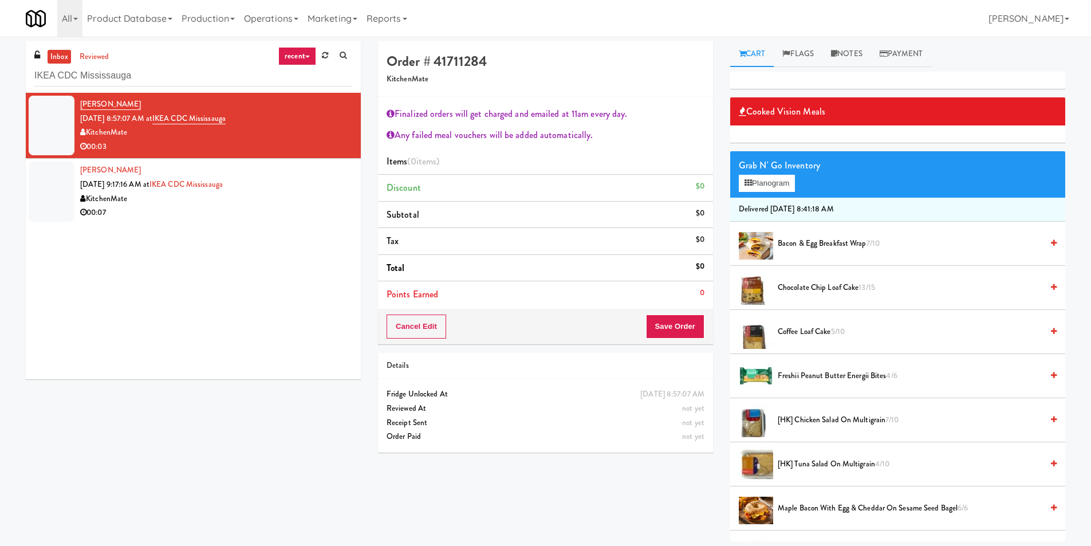
click at [877, 249] on span "Bacon & Egg Breakfast Wrap 7/10" at bounding box center [910, 244] width 265 height 14
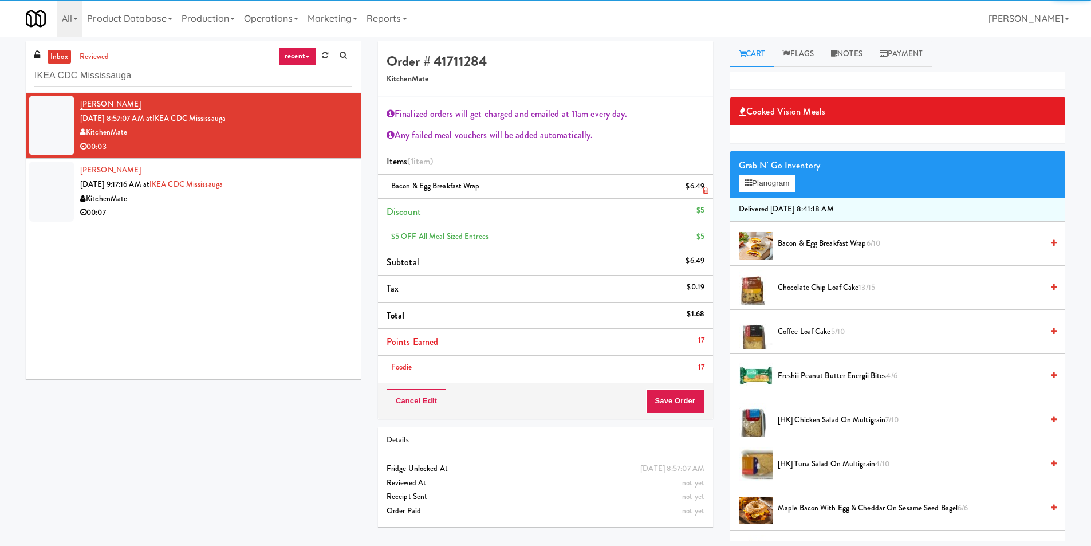
click at [704, 190] on icon at bounding box center [706, 190] width 6 height 7
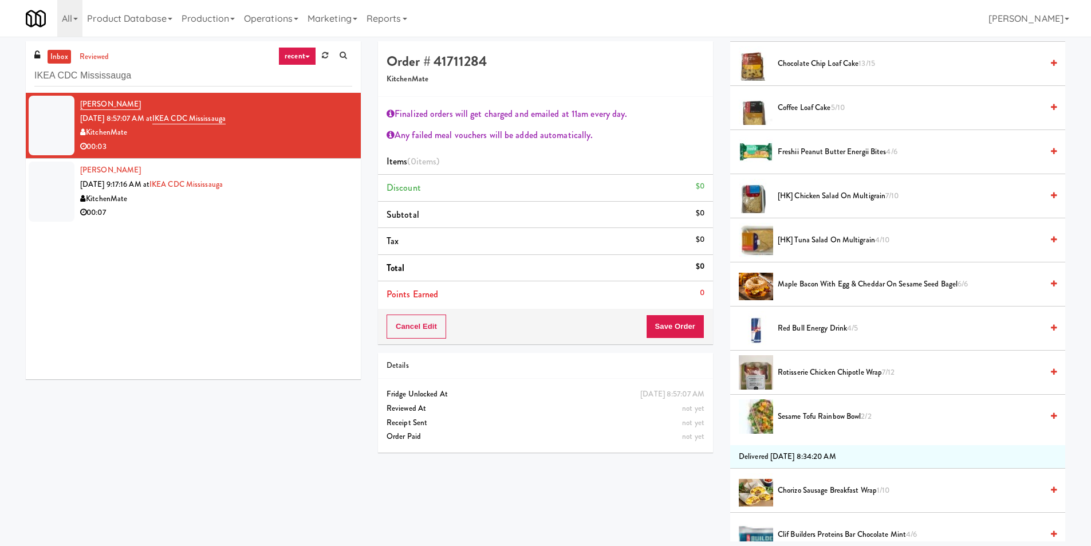
scroll to position [229, 0]
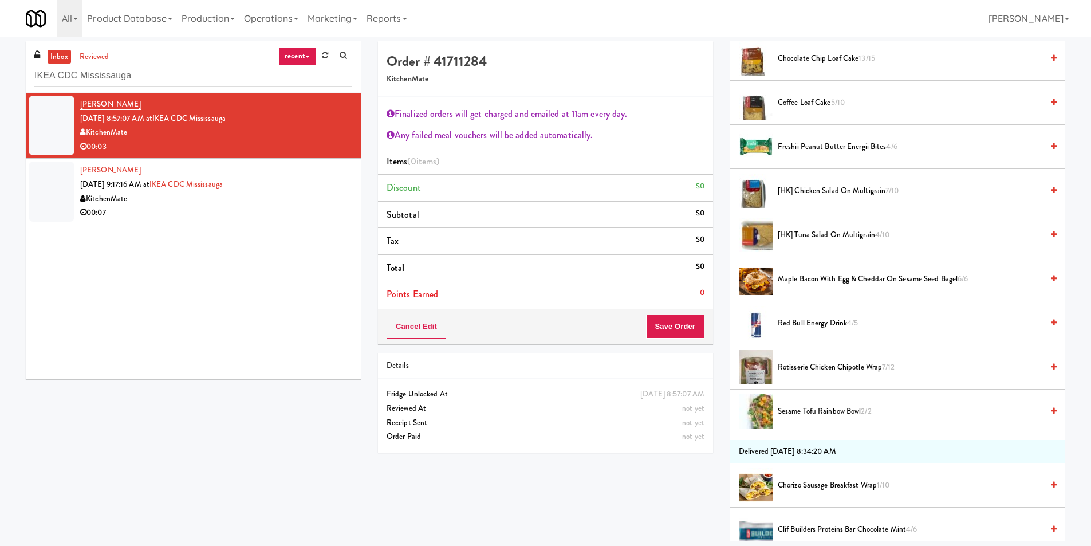
click at [893, 370] on span "7/12" at bounding box center [888, 366] width 13 height 11
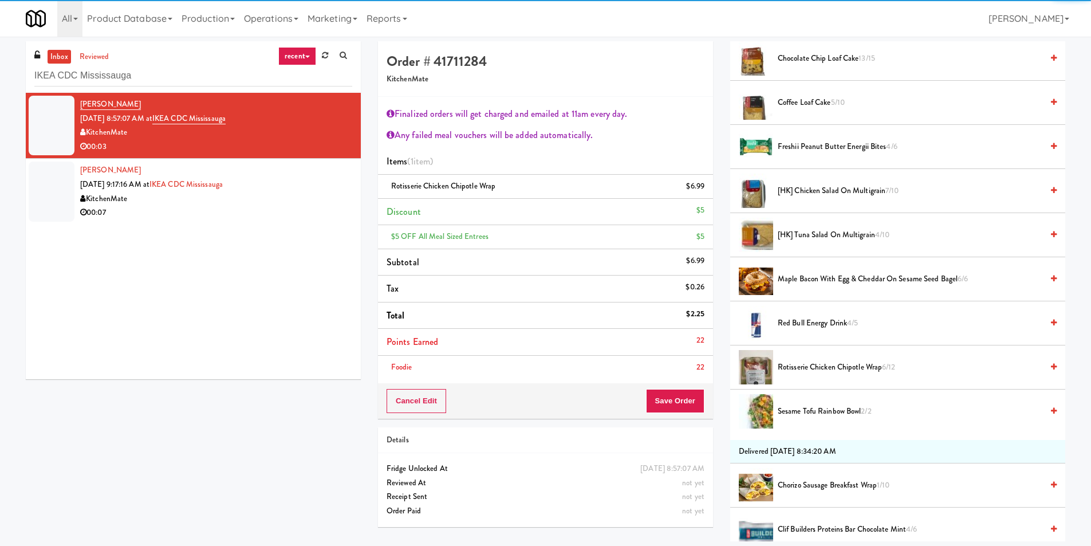
click at [693, 362] on div "Foodie 22" at bounding box center [546, 367] width 318 height 14
click at [689, 395] on button "Save Order" at bounding box center [675, 401] width 58 height 24
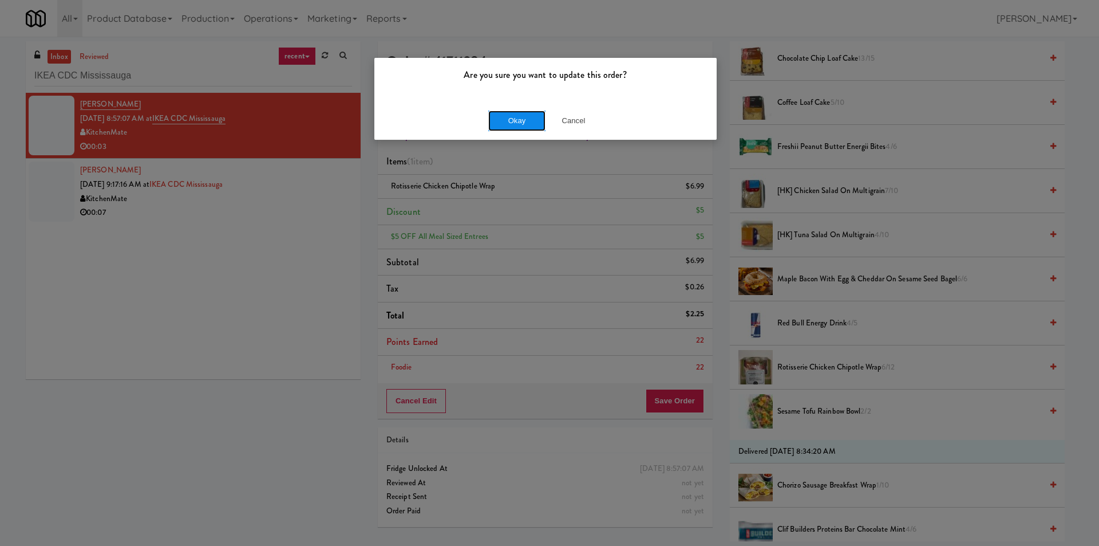
click at [523, 119] on button "Okay" at bounding box center [516, 121] width 57 height 21
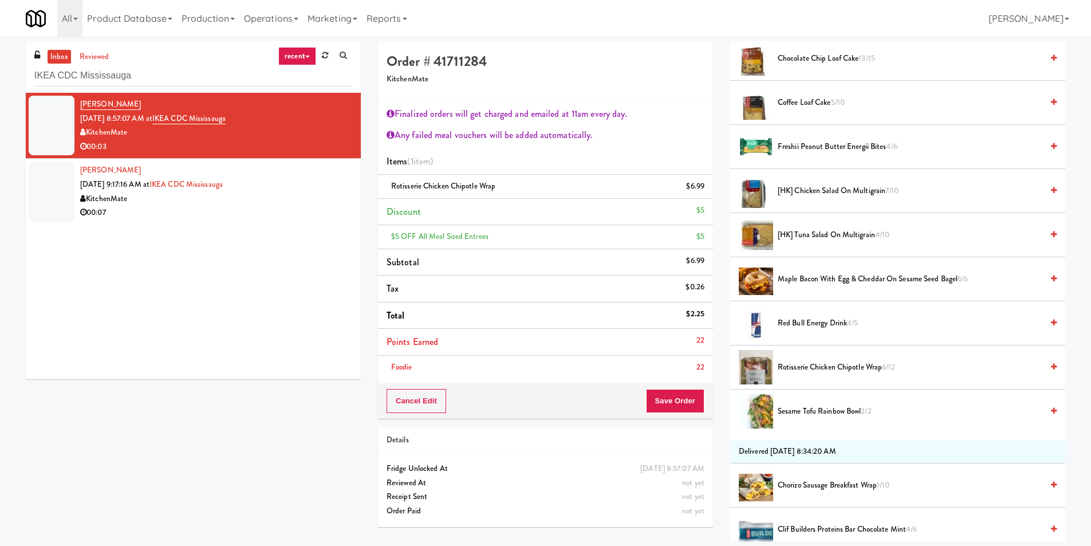
click at [294, 194] on div "KitchenMate" at bounding box center [216, 199] width 272 height 14
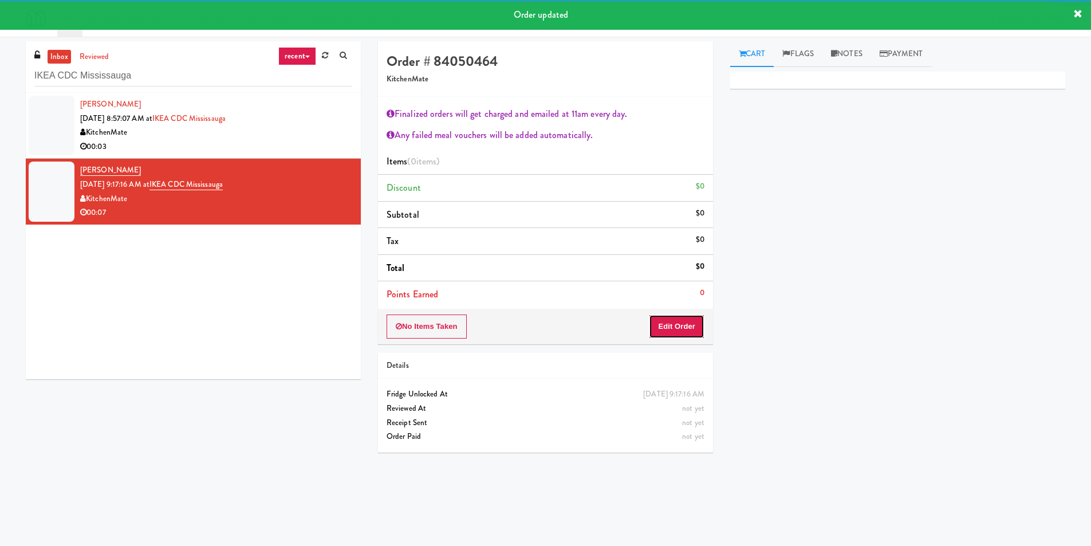
click at [694, 324] on button "Edit Order" at bounding box center [677, 326] width 56 height 24
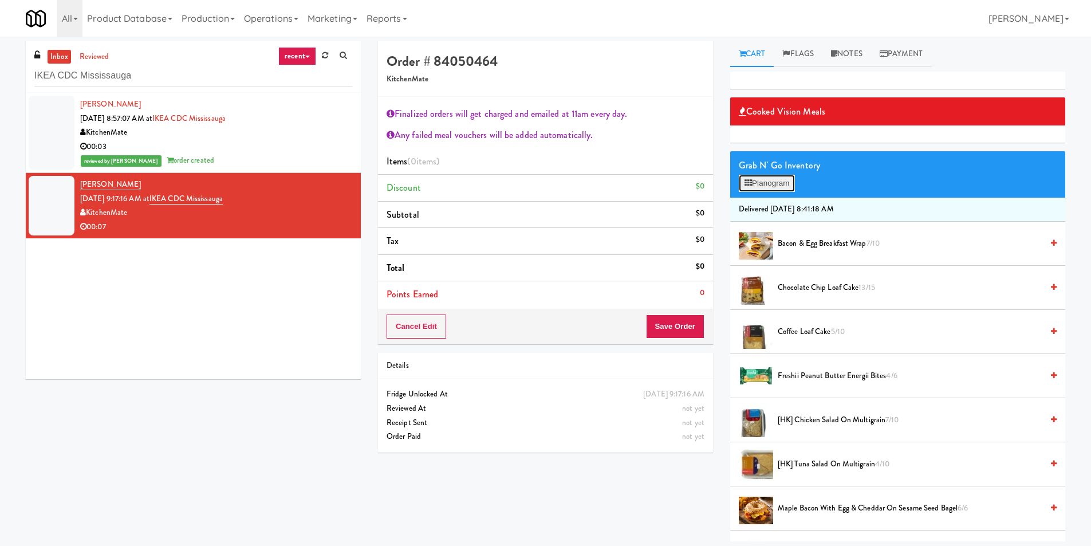
click at [766, 186] on button "Planogram" at bounding box center [767, 183] width 56 height 17
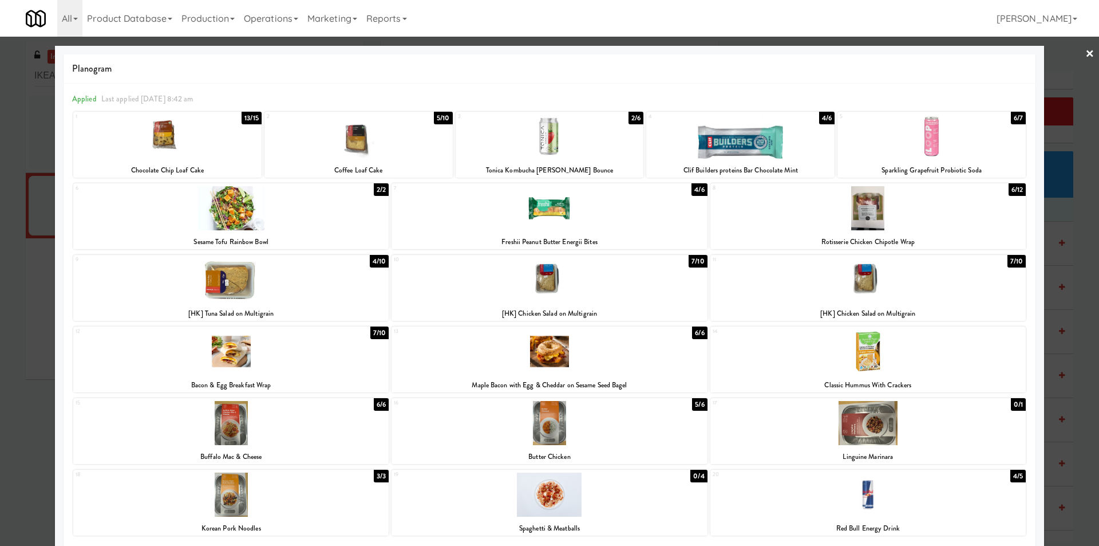
click at [557, 353] on div at bounding box center [550, 351] width 316 height 44
click at [1, 265] on div at bounding box center [549, 273] width 1099 height 546
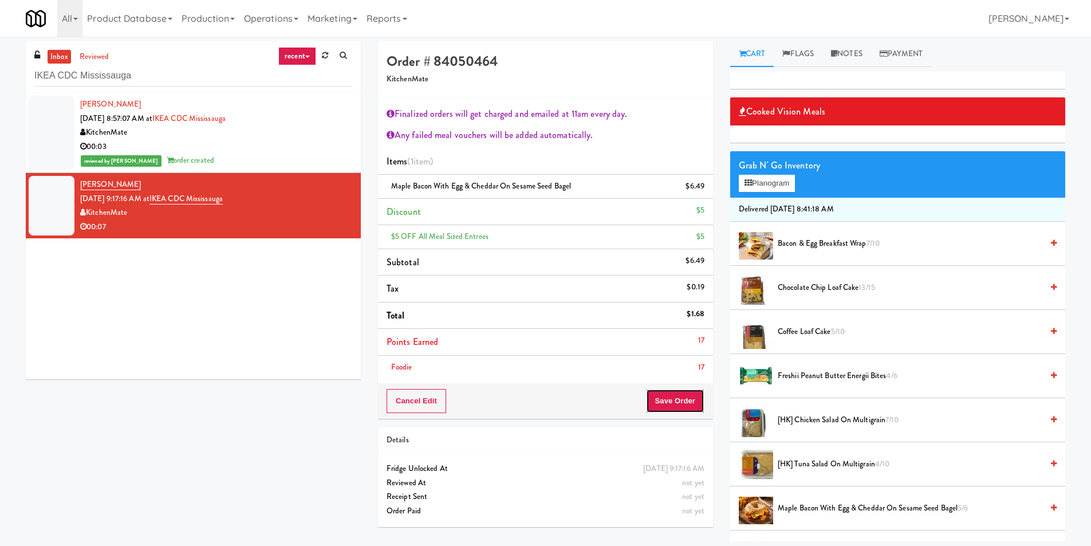
click at [653, 394] on button "Save Order" at bounding box center [675, 401] width 58 height 24
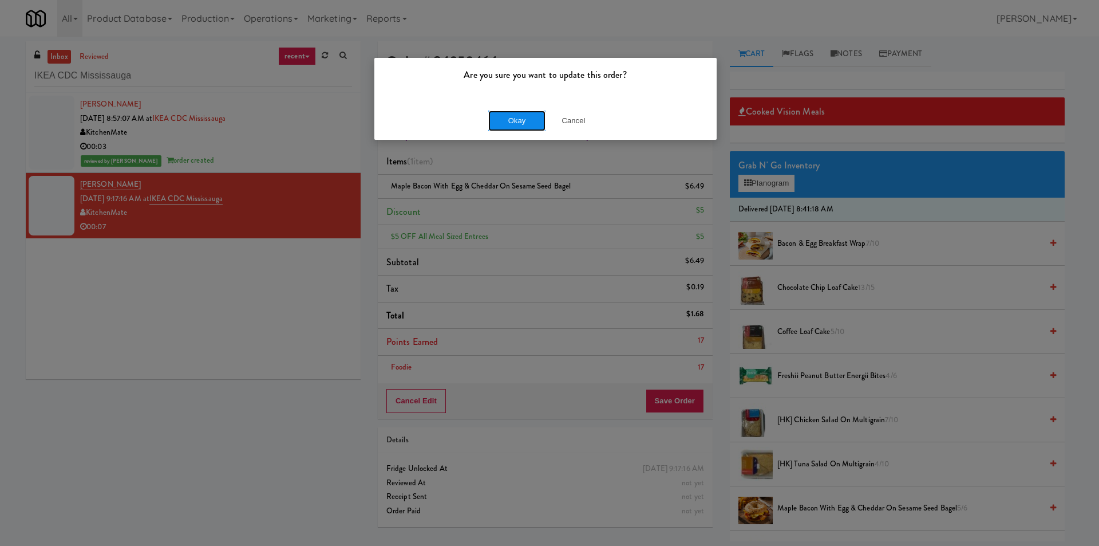
click at [508, 115] on button "Okay" at bounding box center [516, 121] width 57 height 21
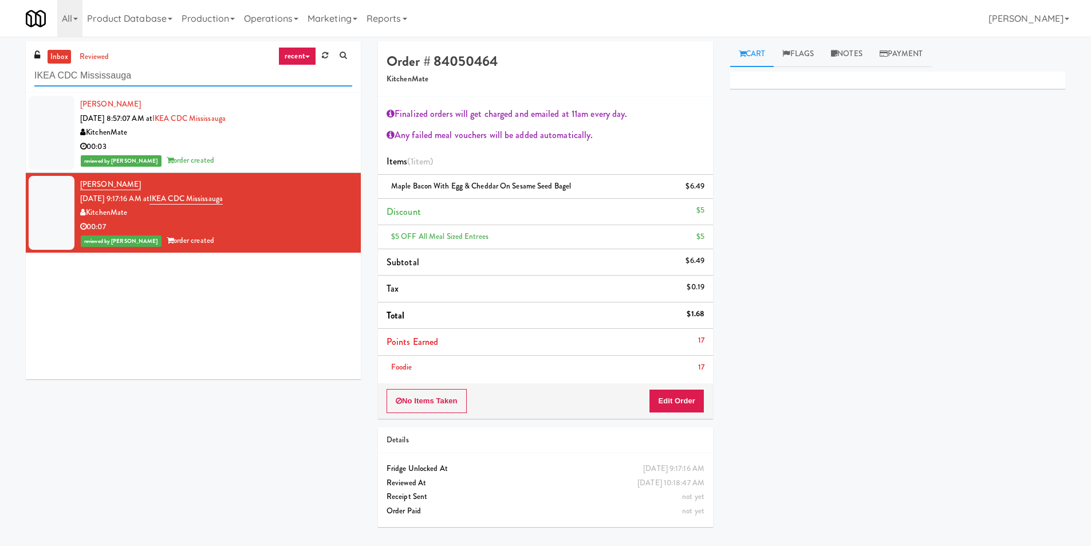
drag, startPoint x: 178, startPoint y: 76, endPoint x: 0, endPoint y: 82, distance: 178.2
click at [0, 82] on div "inbox reviewed recent all unclear take inventory issue suspicious failed recent…" at bounding box center [545, 288] width 1091 height 494
paste input "Office Kitchen - GVA"
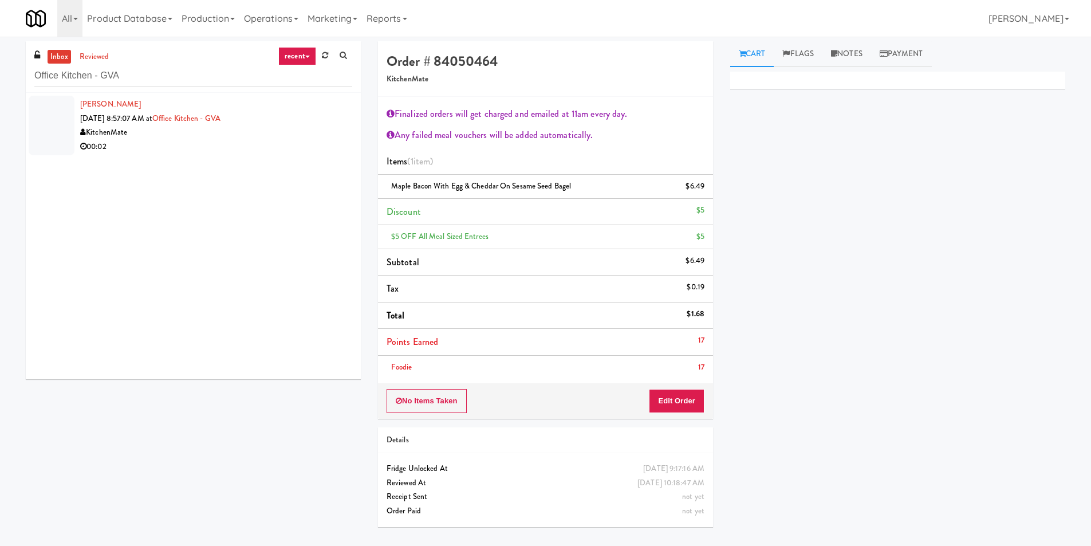
click at [196, 158] on li "Daniel Pesa Aug 19, 2025 8:57:07 AM at Office Kitchen - GVA KitchenMate 00:02" at bounding box center [193, 125] width 335 height 65
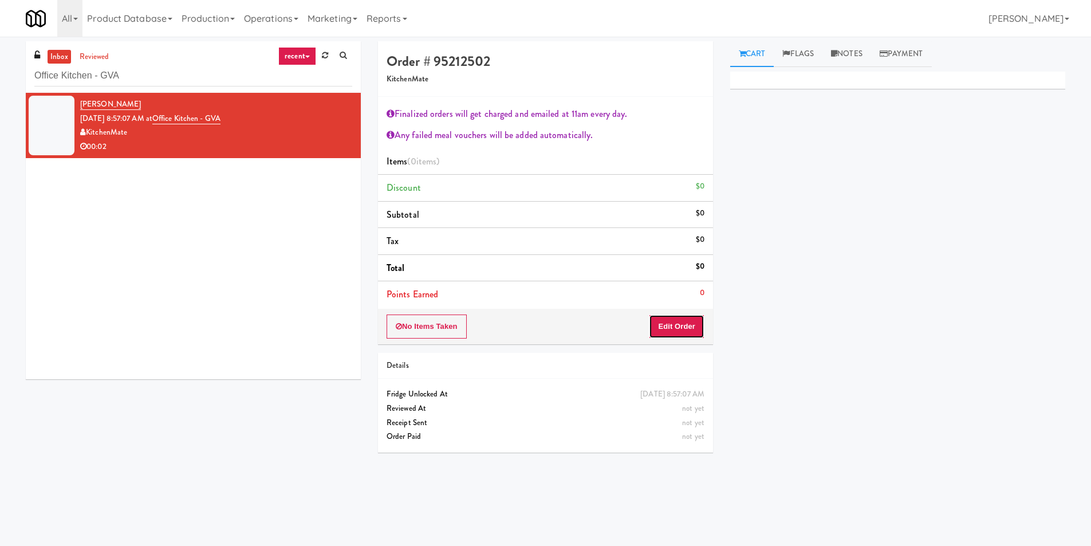
click at [673, 314] on button "Edit Order" at bounding box center [677, 326] width 56 height 24
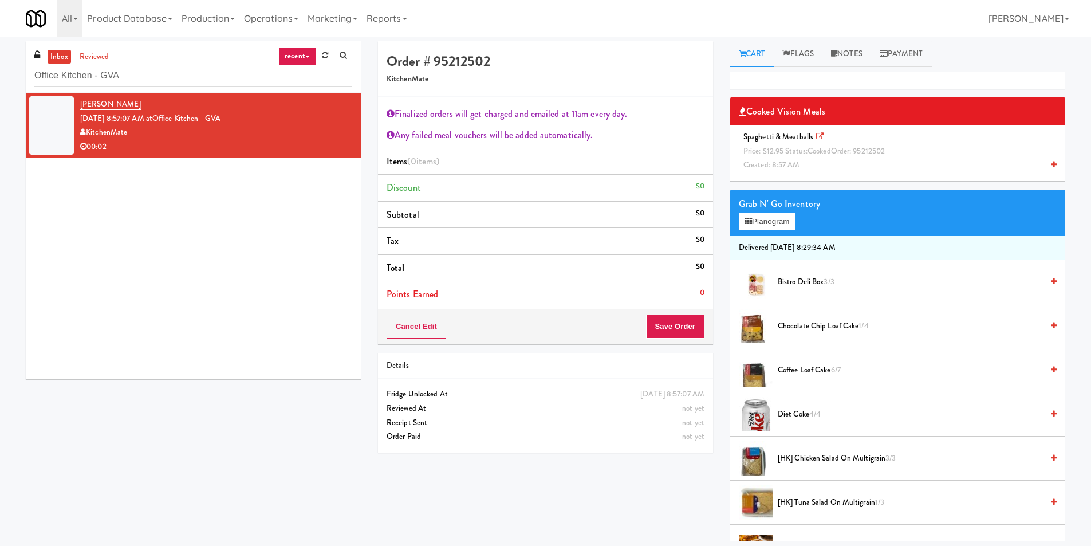
click at [810, 145] on span "cooked" at bounding box center [818, 150] width 23 height 11
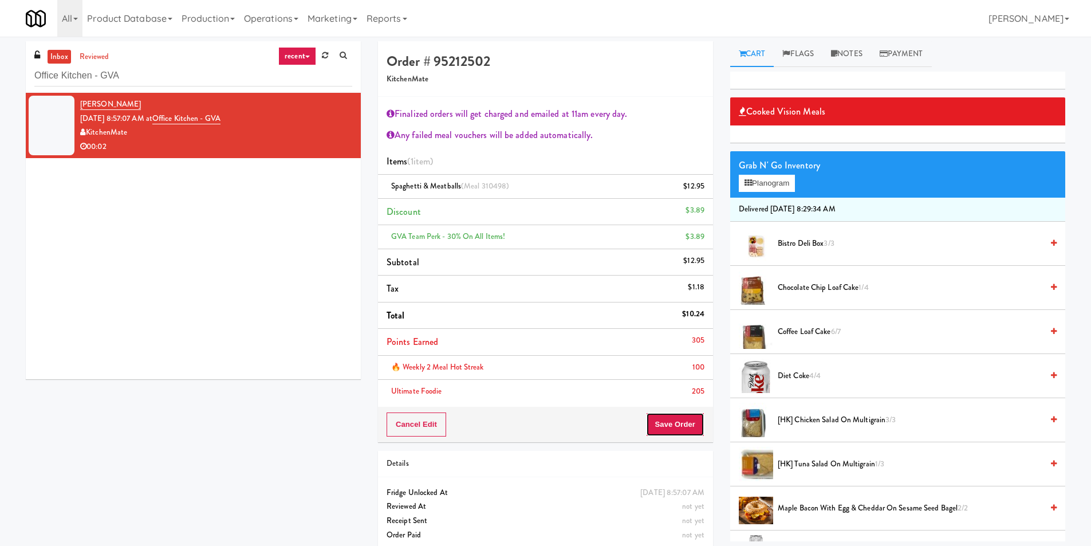
click at [678, 427] on button "Save Order" at bounding box center [675, 424] width 58 height 24
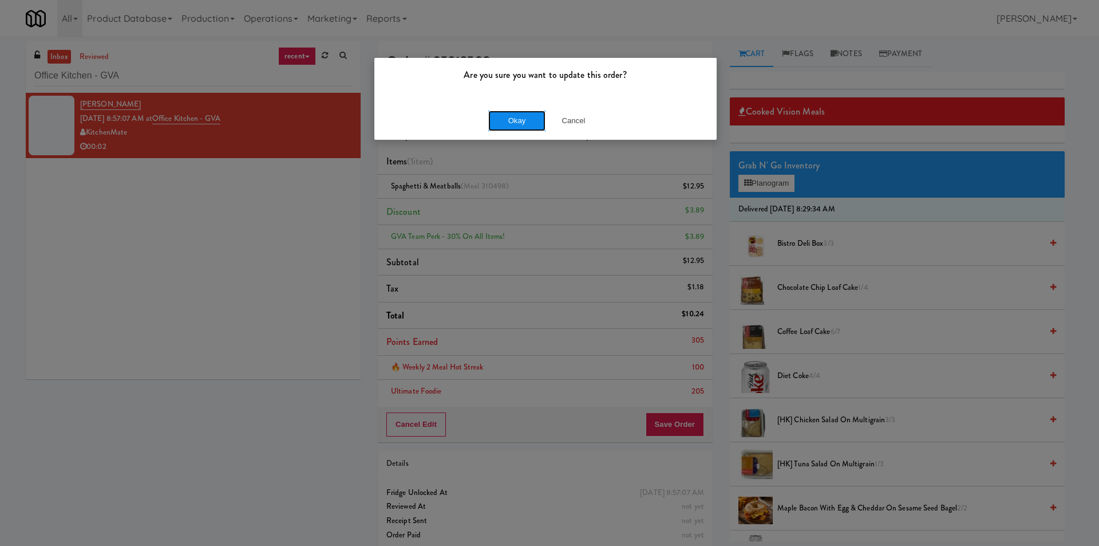
click at [526, 120] on button "Okay" at bounding box center [516, 121] width 57 height 21
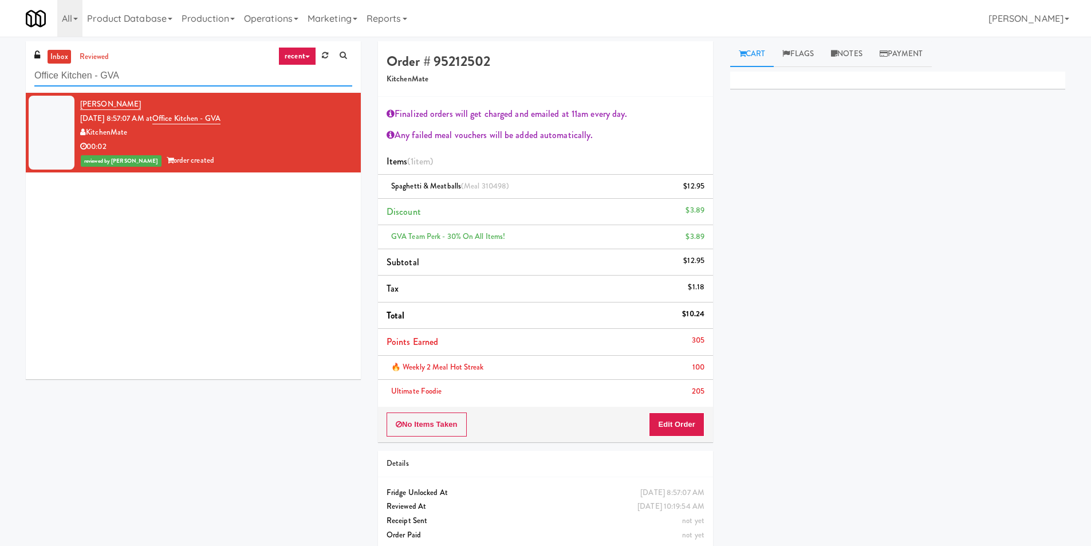
paste input "Accolade - Drinks"
drag, startPoint x: 137, startPoint y: 70, endPoint x: 0, endPoint y: 90, distance: 138.9
click at [0, 90] on div "inbox reviewed recent all unclear take inventory issue suspicious failed recent…" at bounding box center [545, 300] width 1091 height 518
type input "Accolade - Drinks"
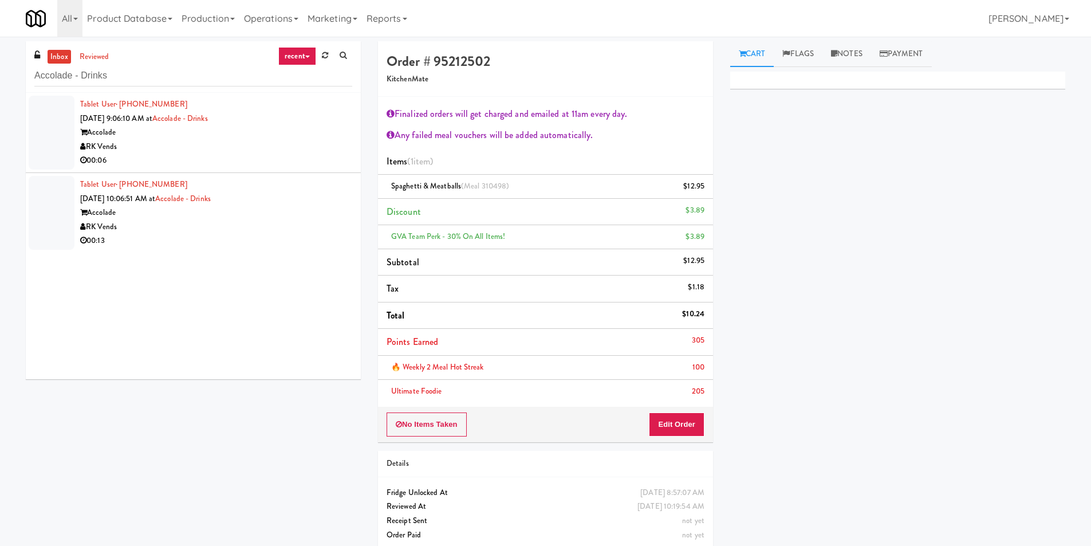
click at [302, 126] on div "Accolade" at bounding box center [216, 132] width 272 height 14
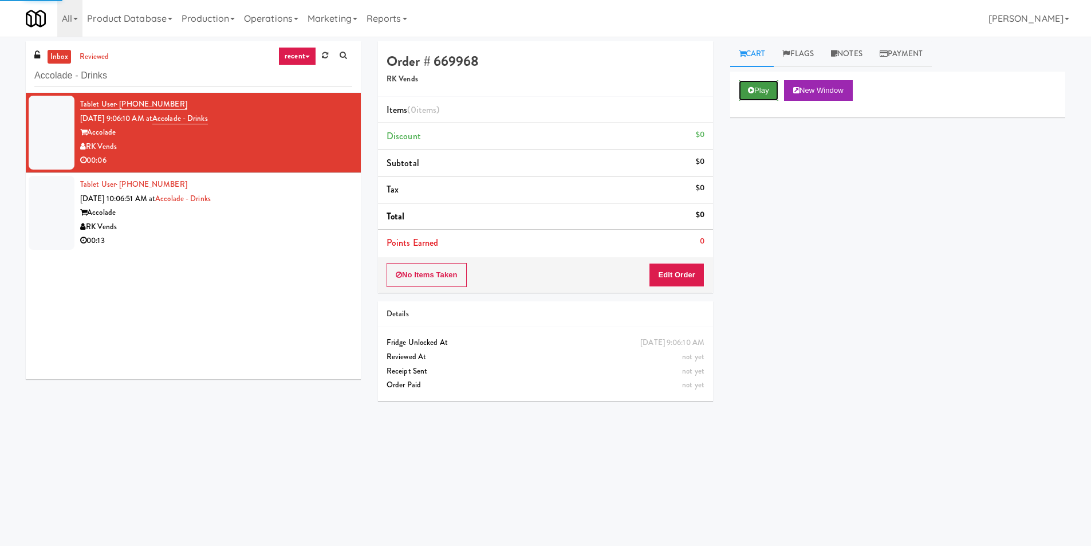
click at [767, 97] on button "Play" at bounding box center [759, 90] width 40 height 21
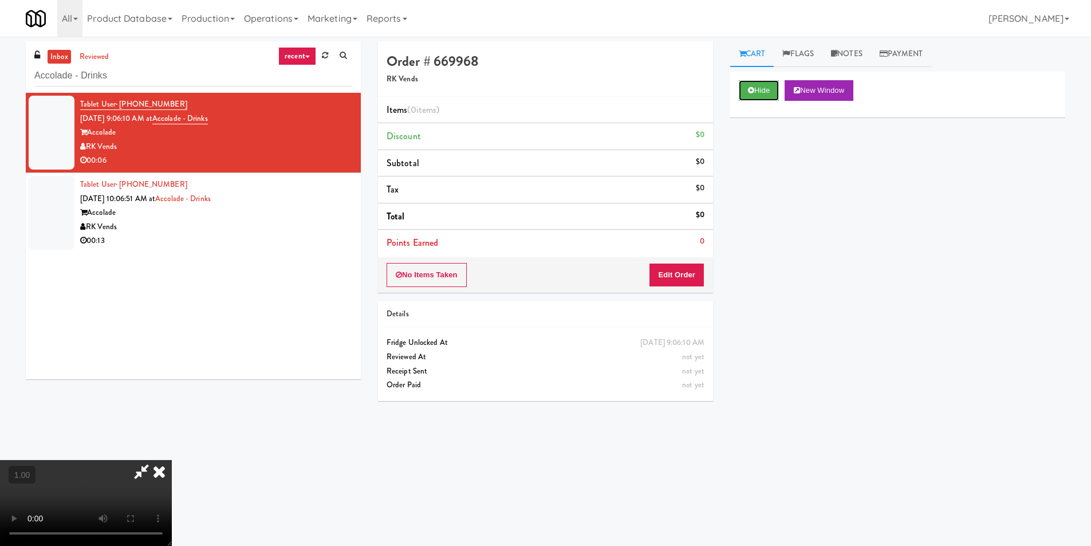
scroll to position [37, 0]
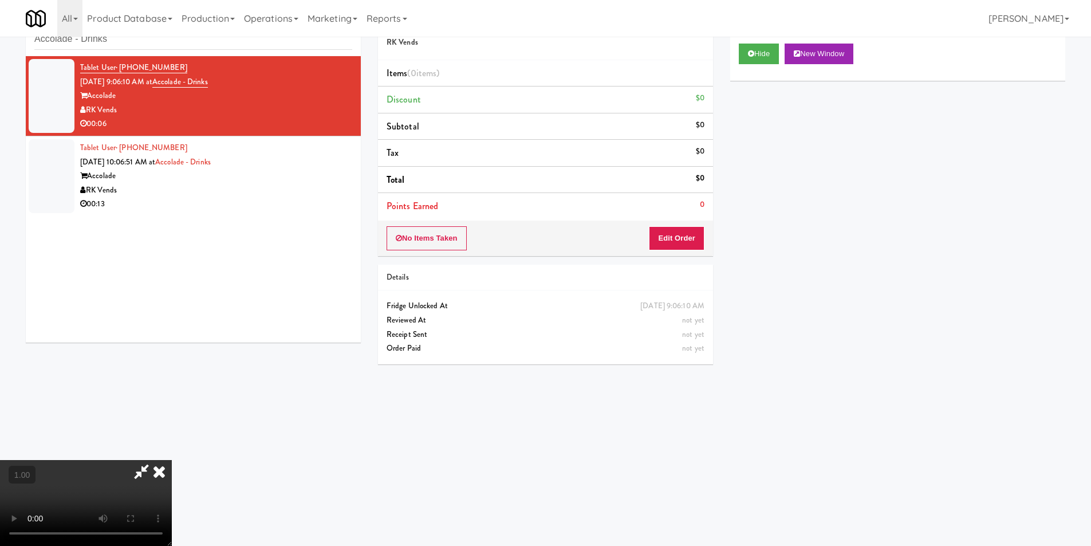
click at [172, 474] on video at bounding box center [86, 503] width 172 height 86
click at [172, 471] on video at bounding box center [86, 503] width 172 height 86
click at [172, 460] on video at bounding box center [86, 503] width 172 height 86
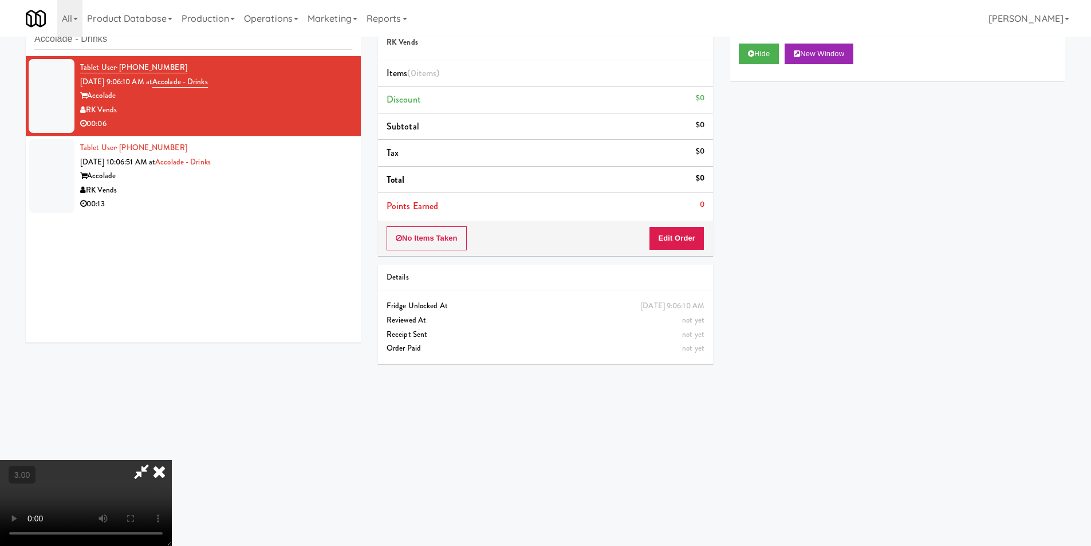
drag, startPoint x: 204, startPoint y: 442, endPoint x: 211, endPoint y: 437, distance: 9.1
click at [172, 460] on video at bounding box center [86, 503] width 172 height 86
drag, startPoint x: 269, startPoint y: 406, endPoint x: 279, endPoint y: 403, distance: 11.3
click at [172, 460] on video at bounding box center [86, 503] width 172 height 86
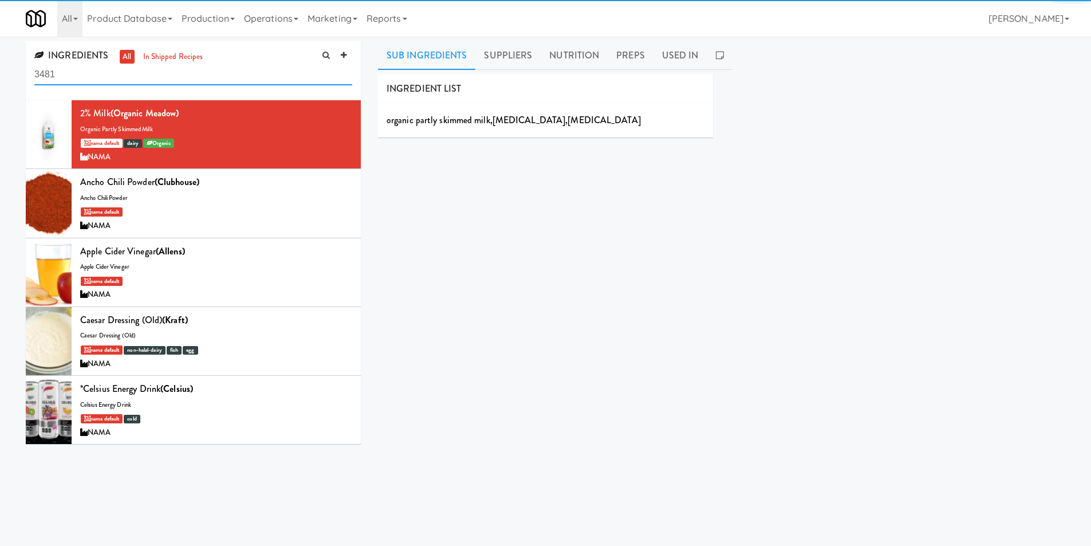
drag, startPoint x: 189, startPoint y: 77, endPoint x: 0, endPoint y: 76, distance: 189.0
click at [0, 76] on div "INGREDIENTS all in shipped recipes 3481 2% Milk (Organic Meadow) organic partly…" at bounding box center [545, 272] width 1091 height 463
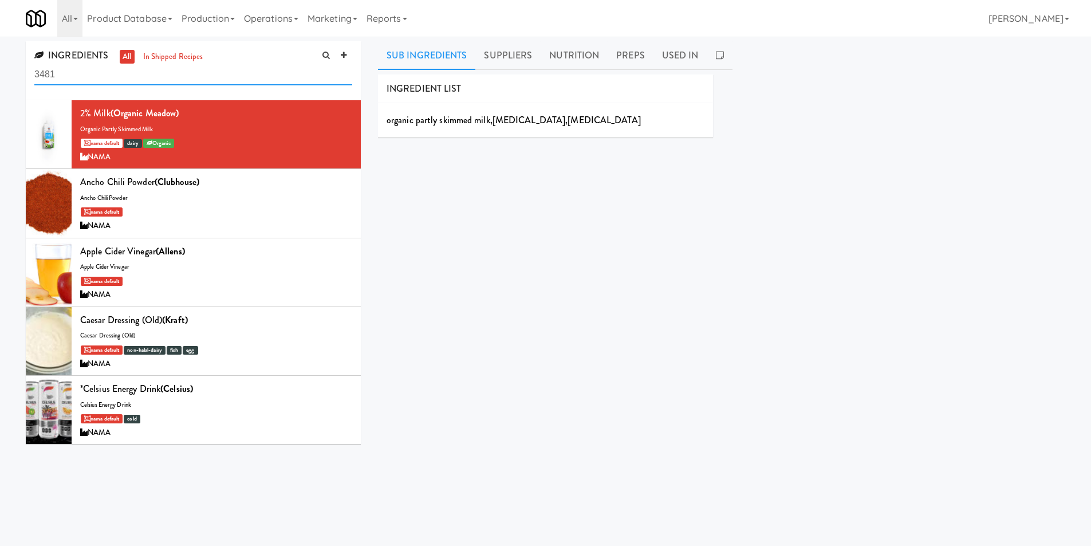
paste input "Accolade - Drinks"
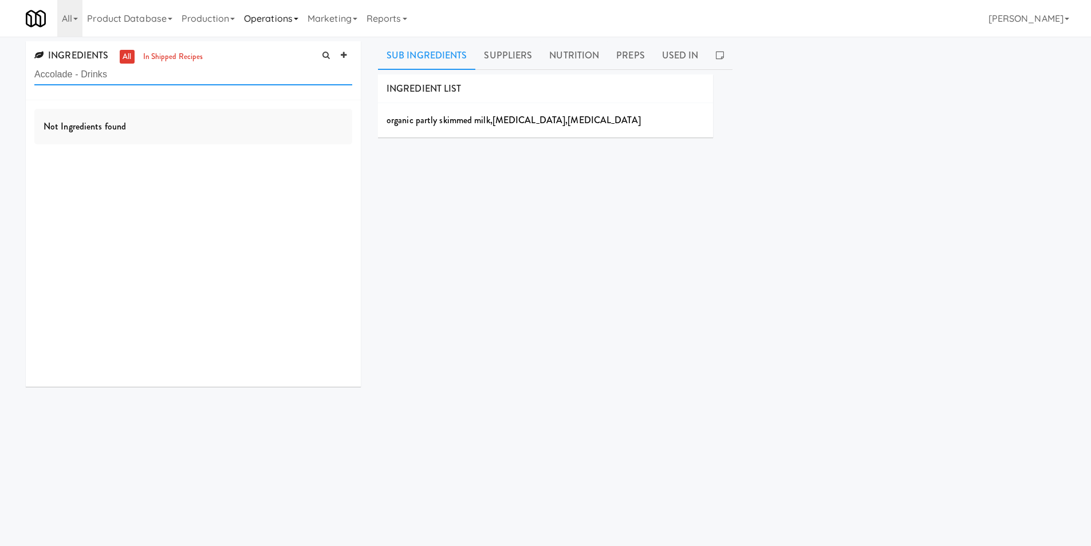
type input "Accolade - Drinks"
